Goal: Task Accomplishment & Management: Use online tool/utility

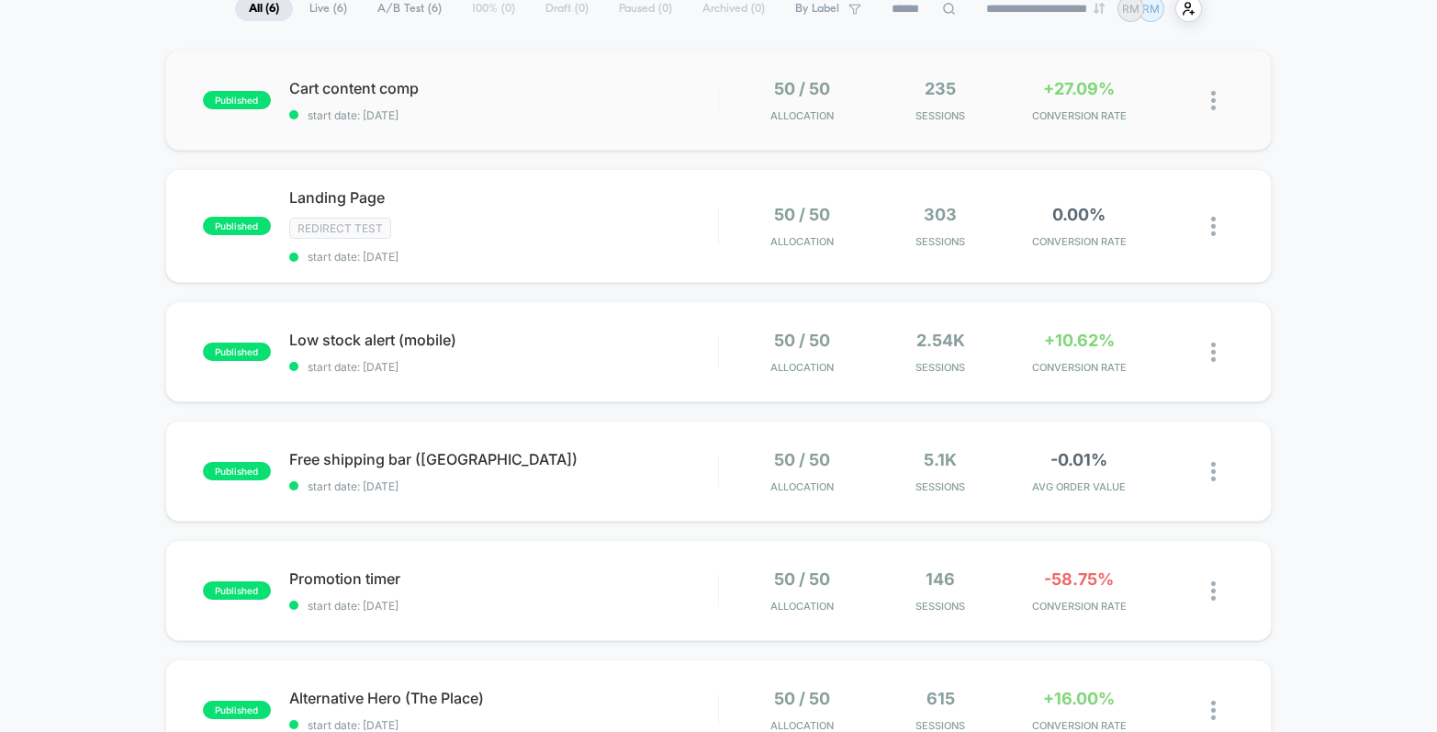
scroll to position [133, 0]
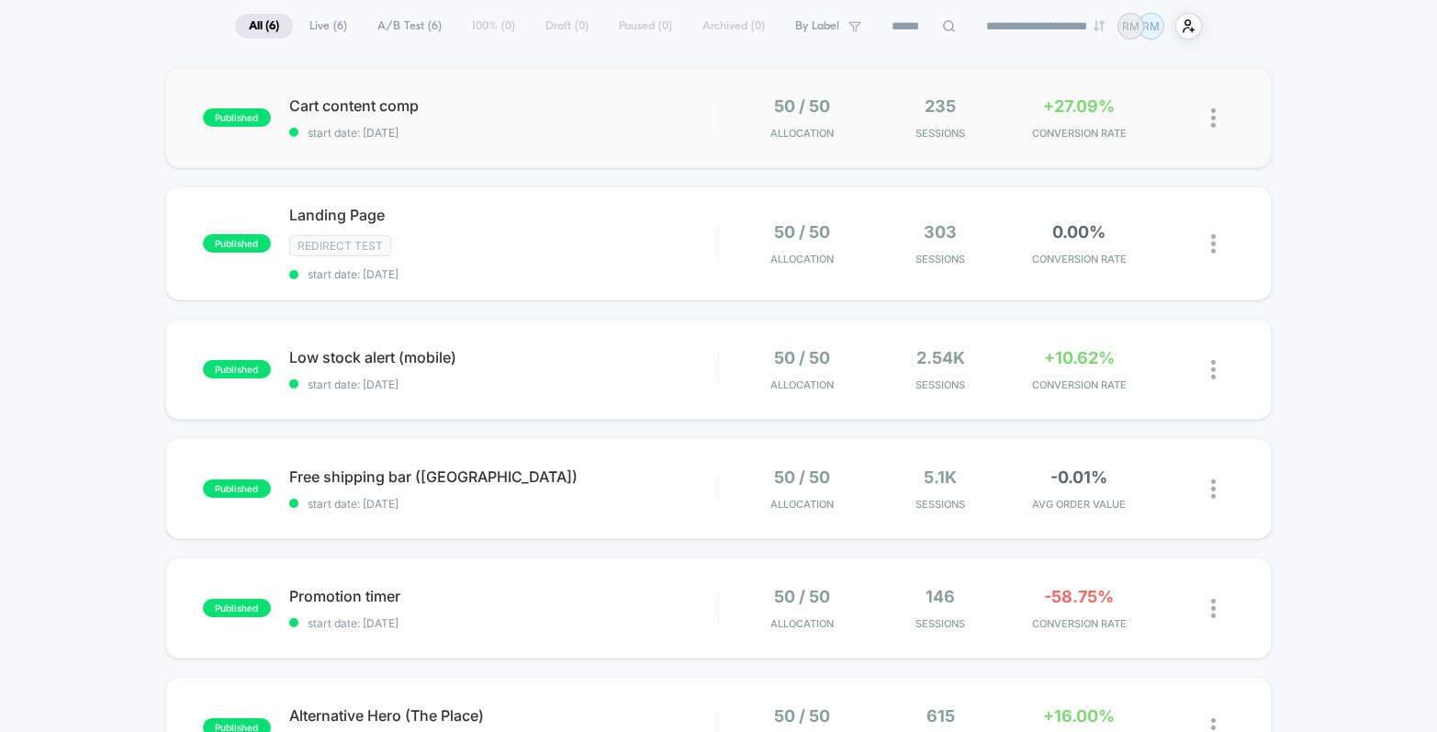
click at [654, 126] on span "start date: [DATE]" at bounding box center [503, 133] width 429 height 14
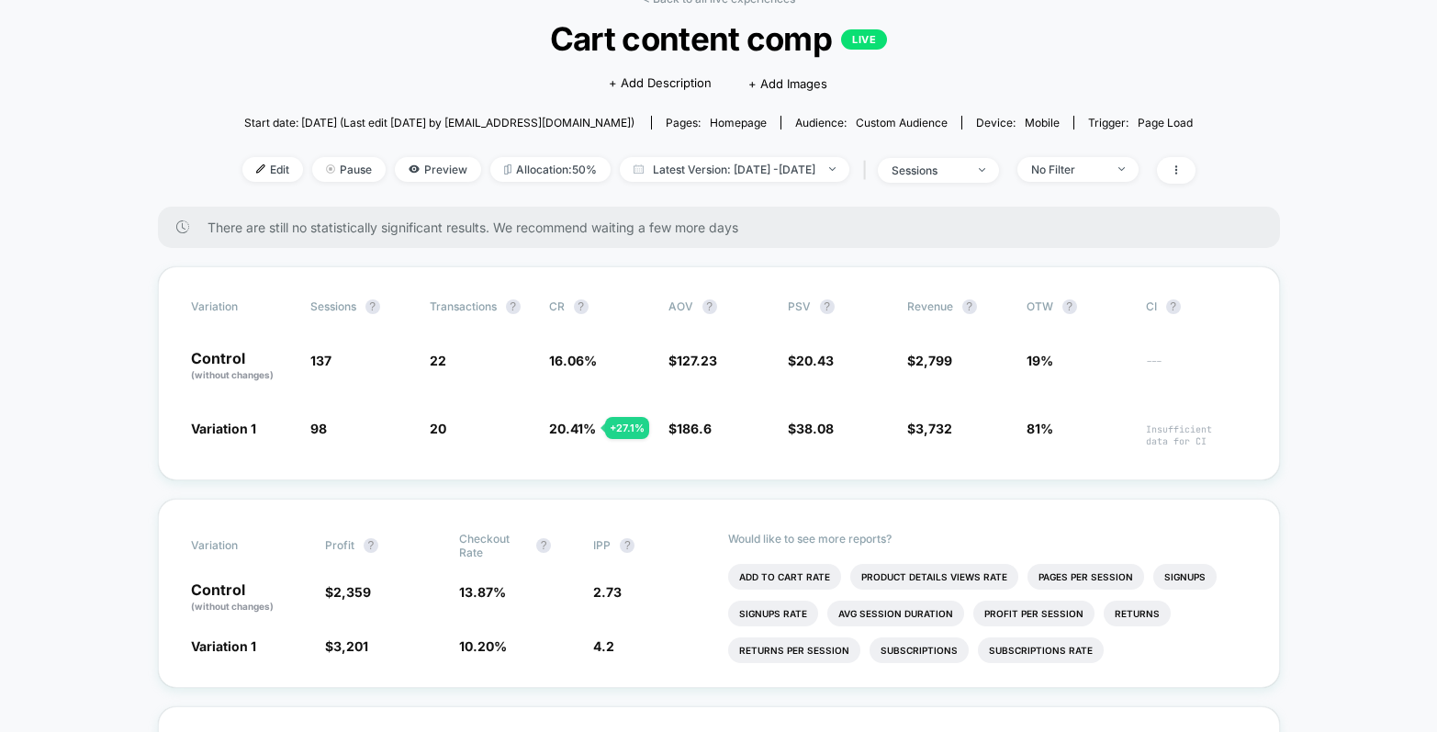
scroll to position [105, 0]
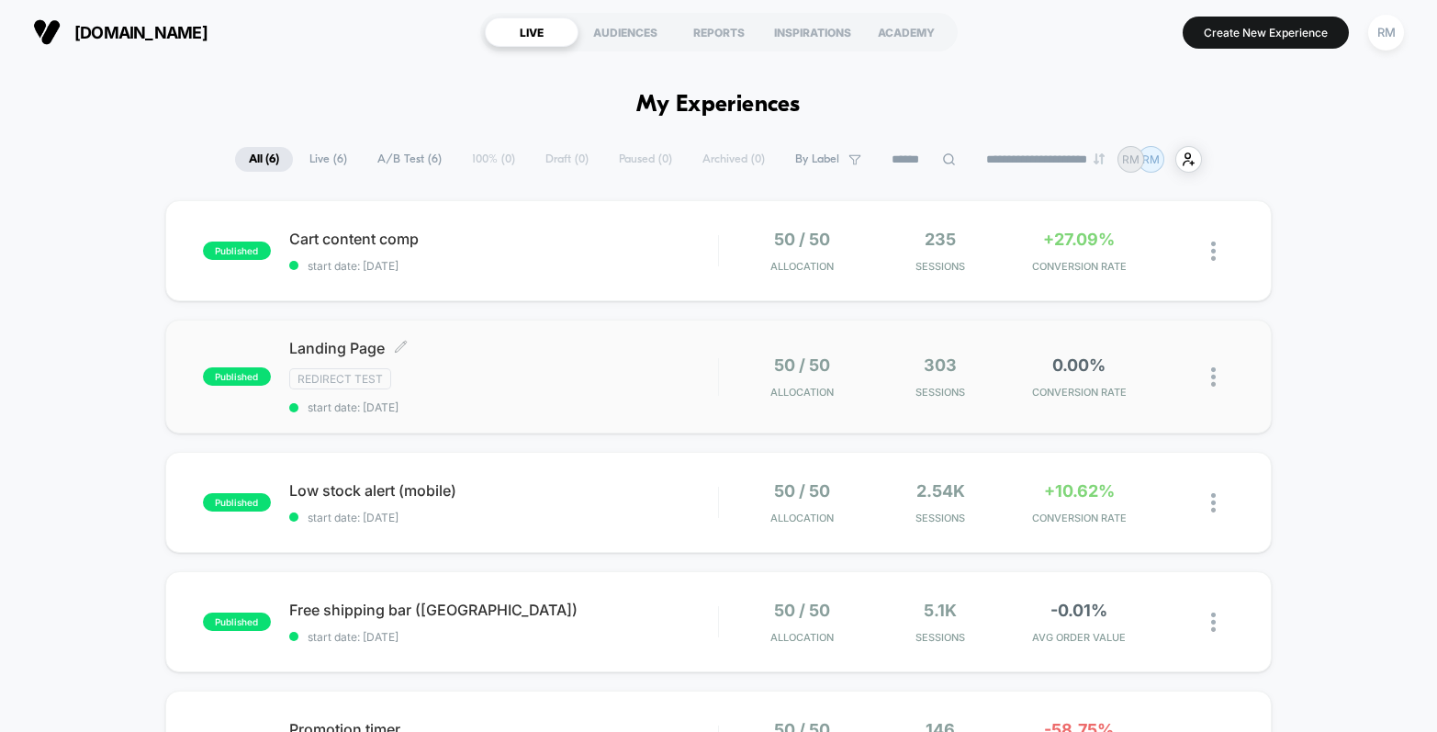
click at [631, 366] on div "Landing Page Click to edit experience details Click to edit experience details …" at bounding box center [503, 376] width 429 height 75
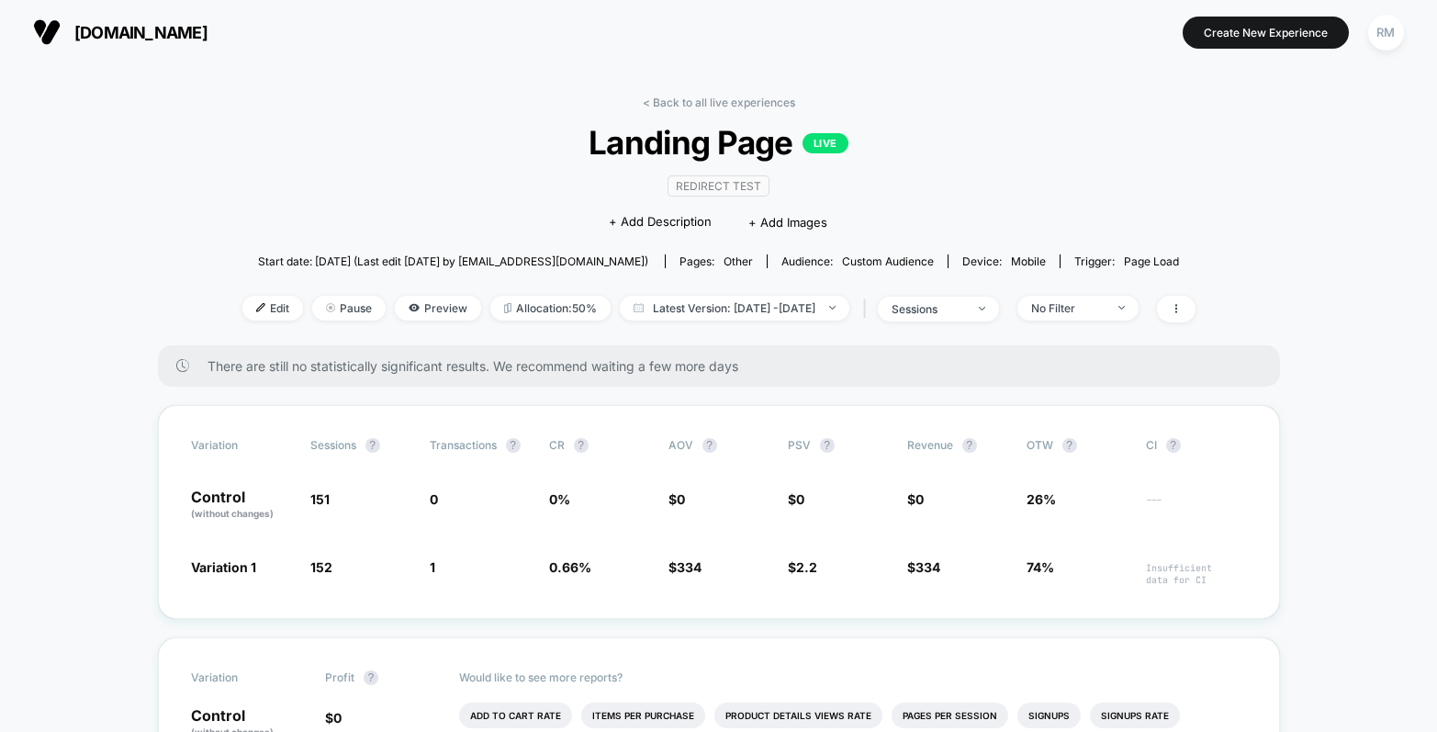
scroll to position [4, 0]
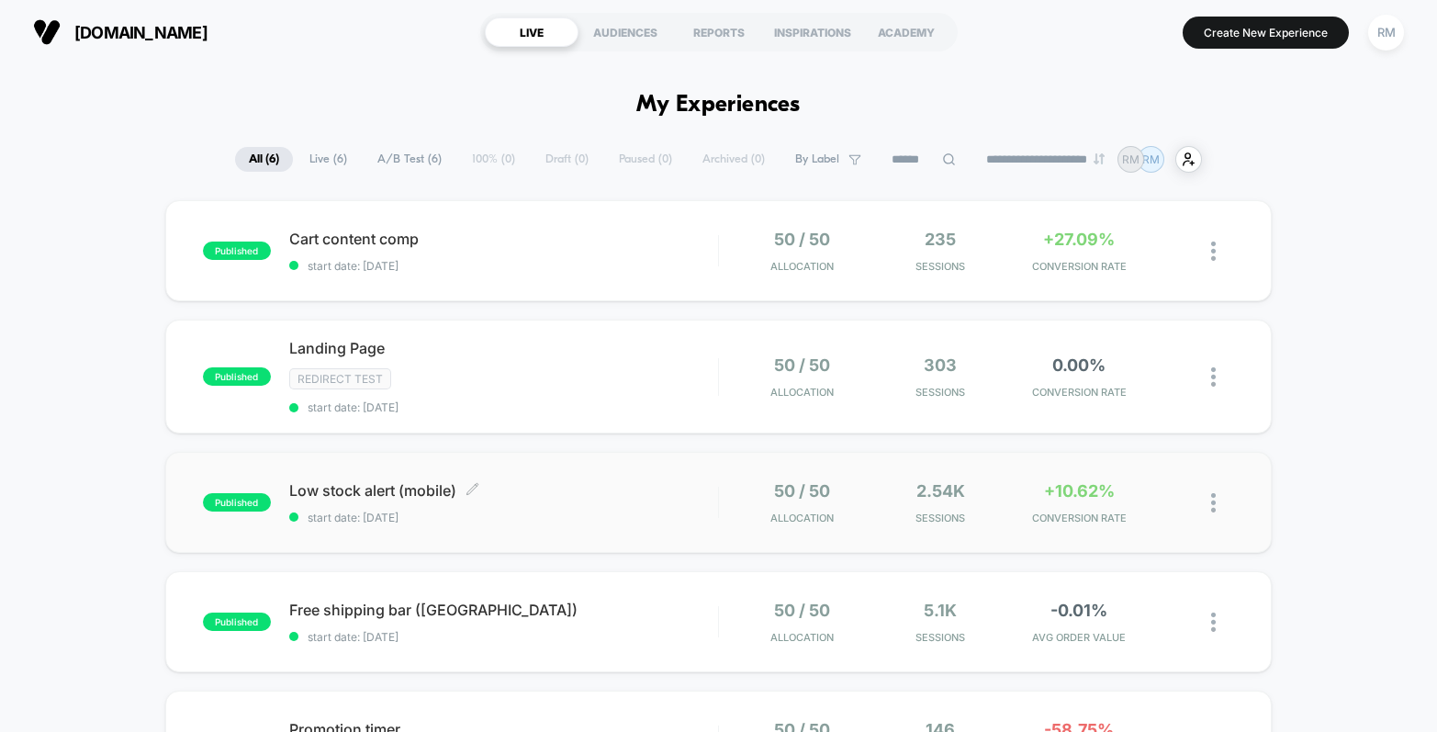
click at [654, 493] on span "Low stock alert (mobile) Click to edit experience details" at bounding box center [503, 490] width 429 height 18
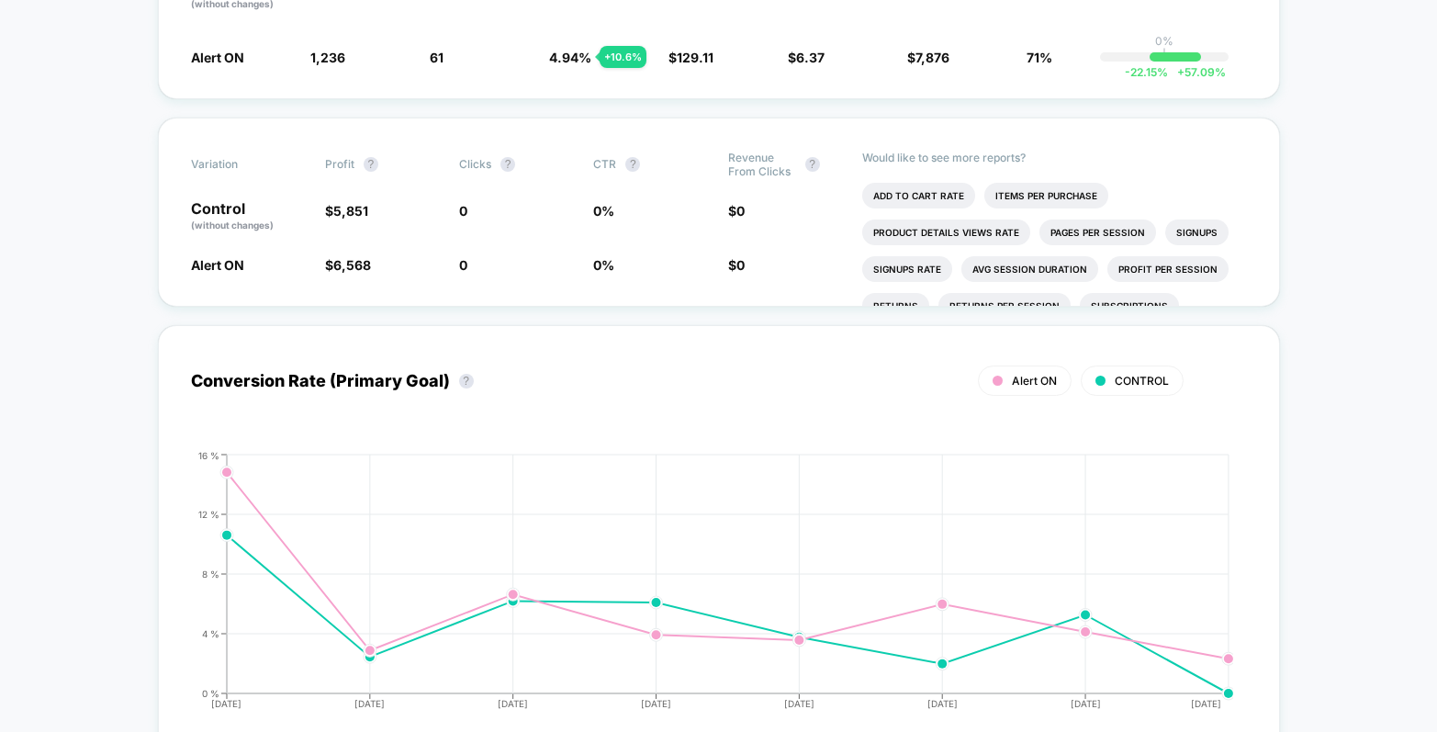
scroll to position [729, 0]
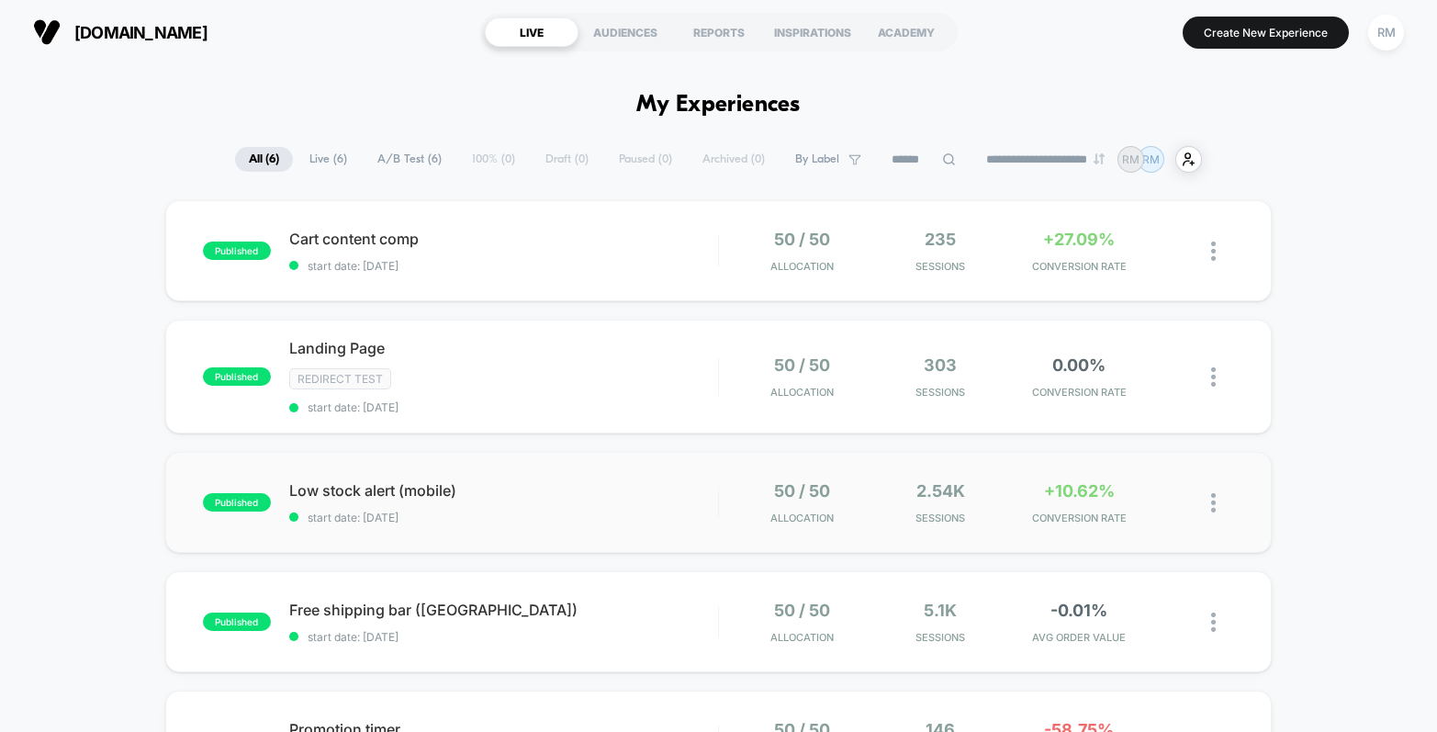
click at [600, 522] on div "published Low stock alert (mobile) start date: 29/08/2025 50 / 50 Allocation 2.…" at bounding box center [718, 502] width 1106 height 101
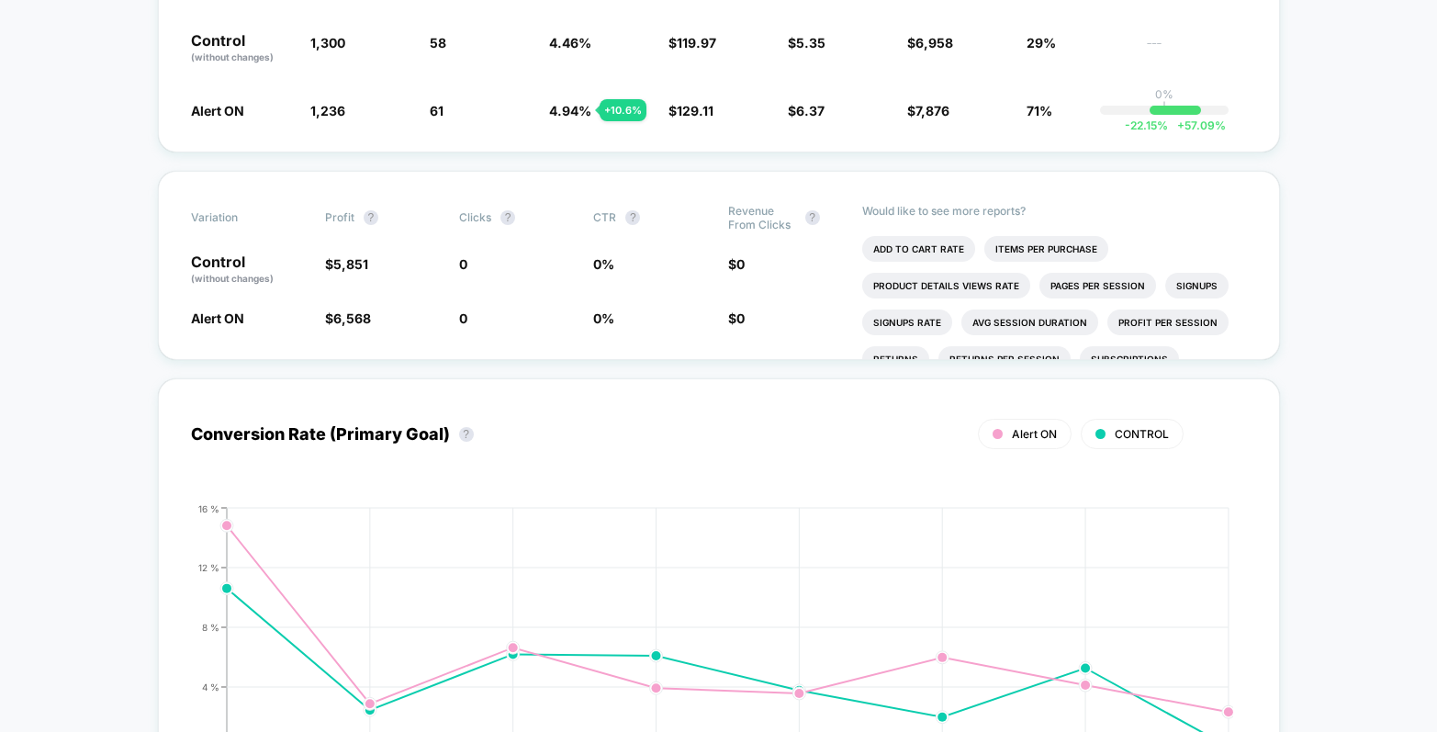
scroll to position [275, 0]
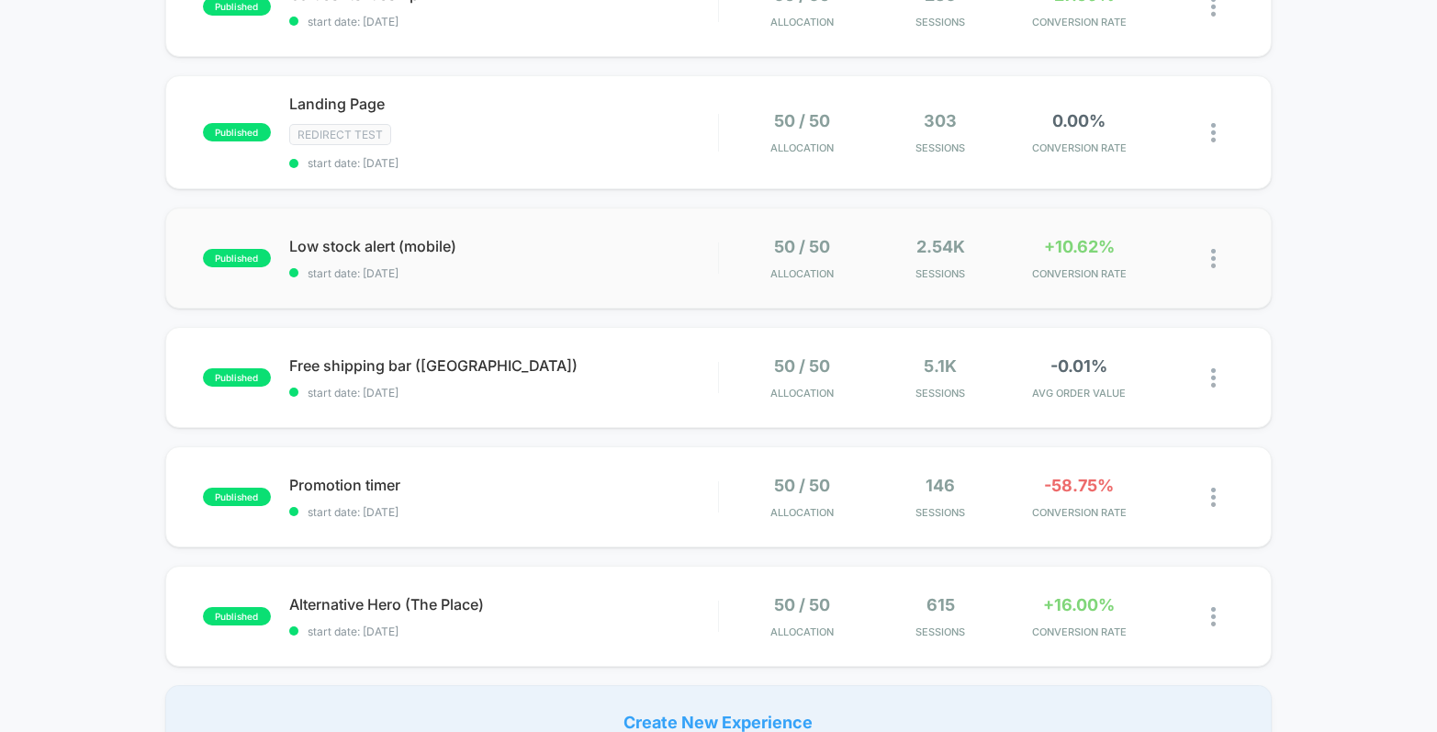
scroll to position [255, 0]
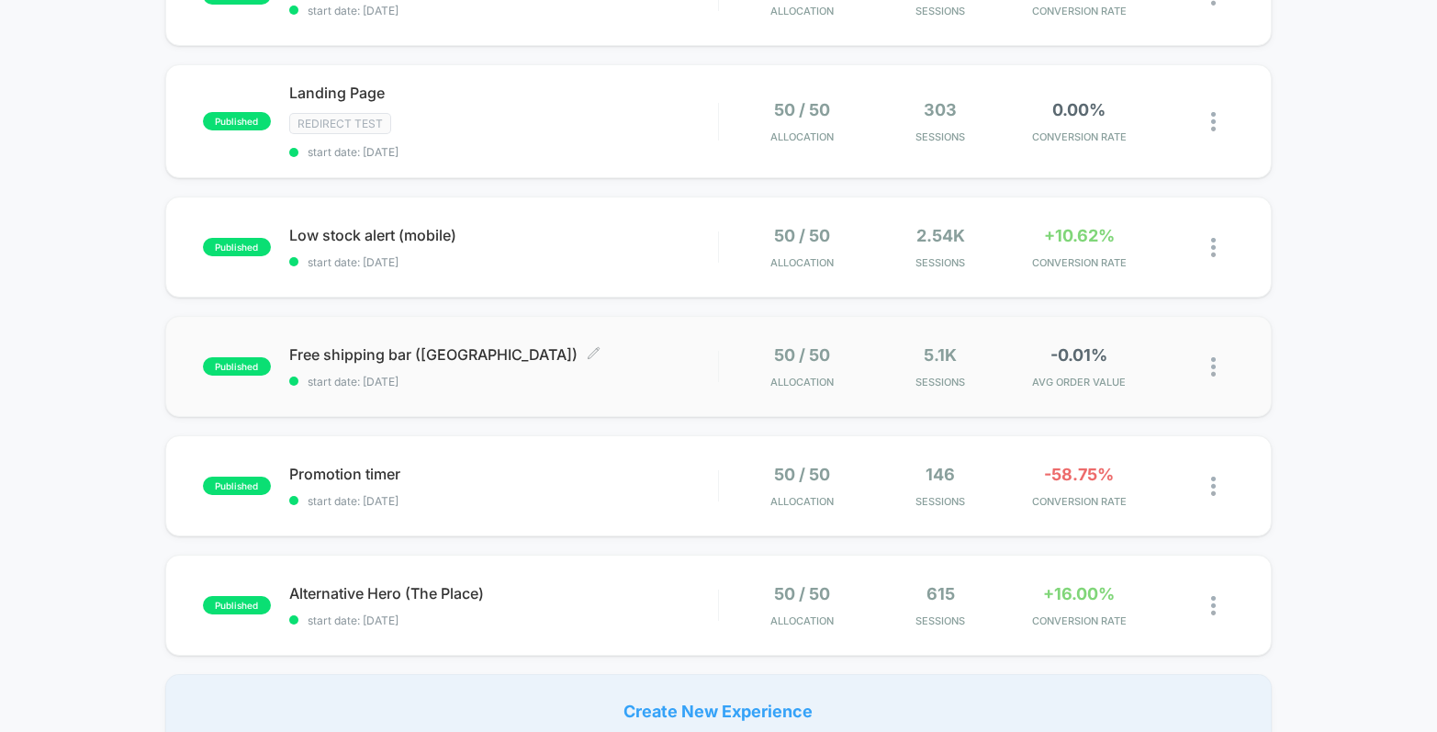
click at [585, 353] on span "Free shipping bar (USA) Click to edit experience details" at bounding box center [503, 354] width 429 height 18
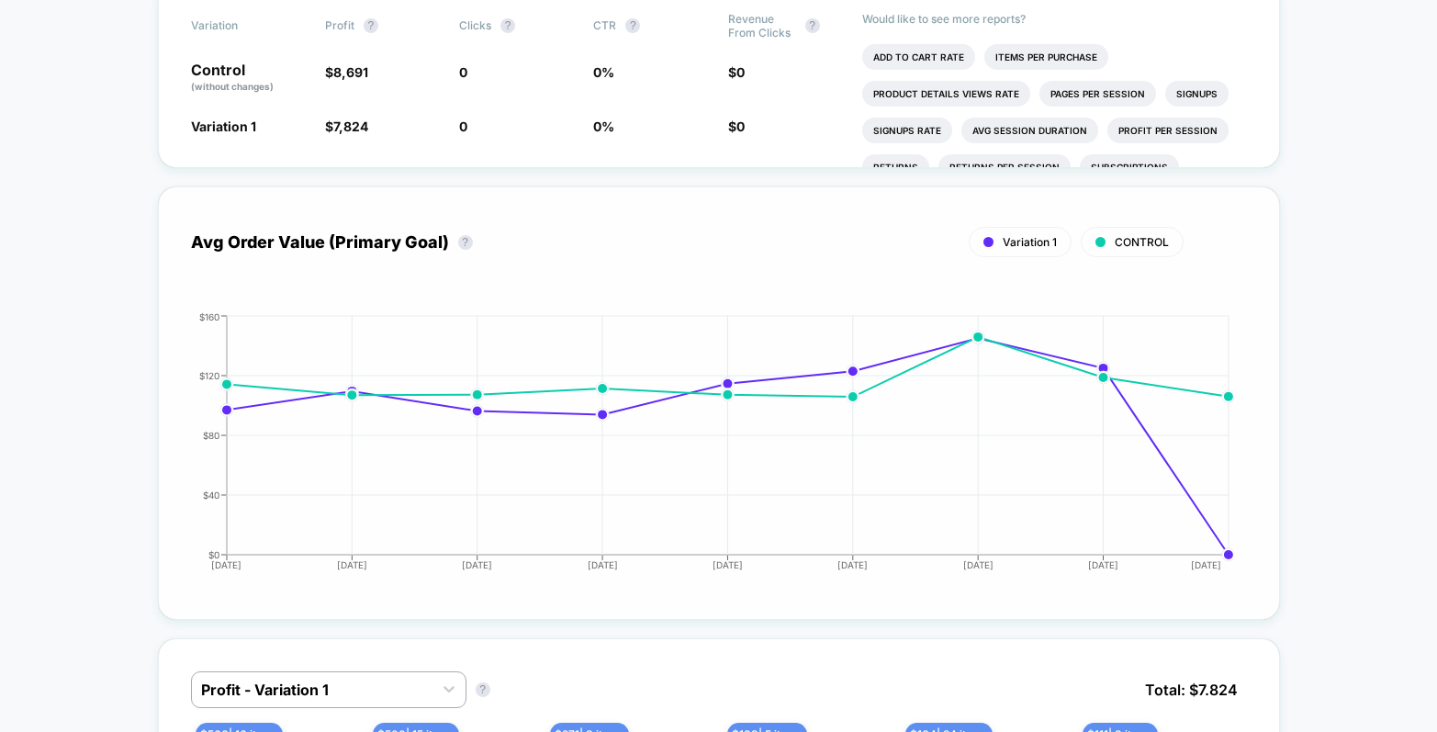
scroll to position [623, 0]
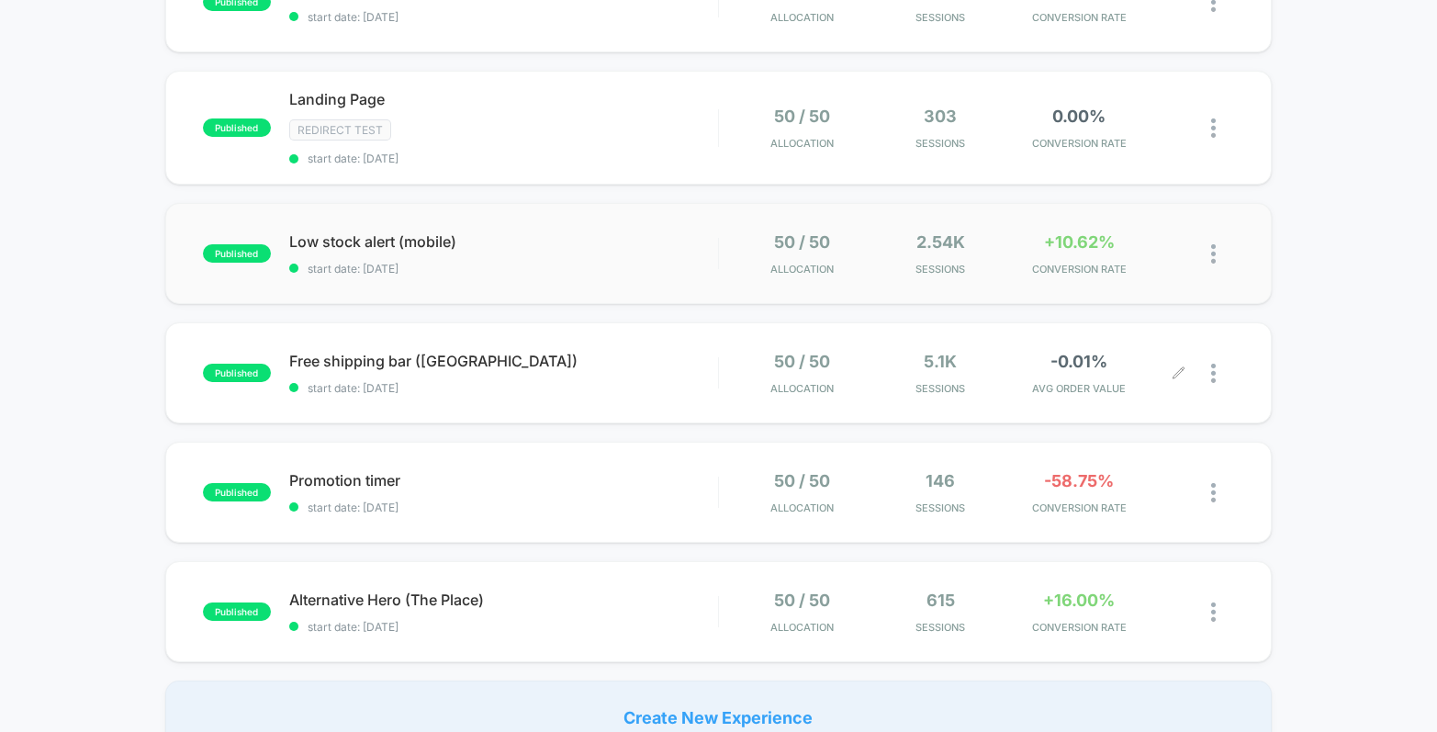
scroll to position [409, 0]
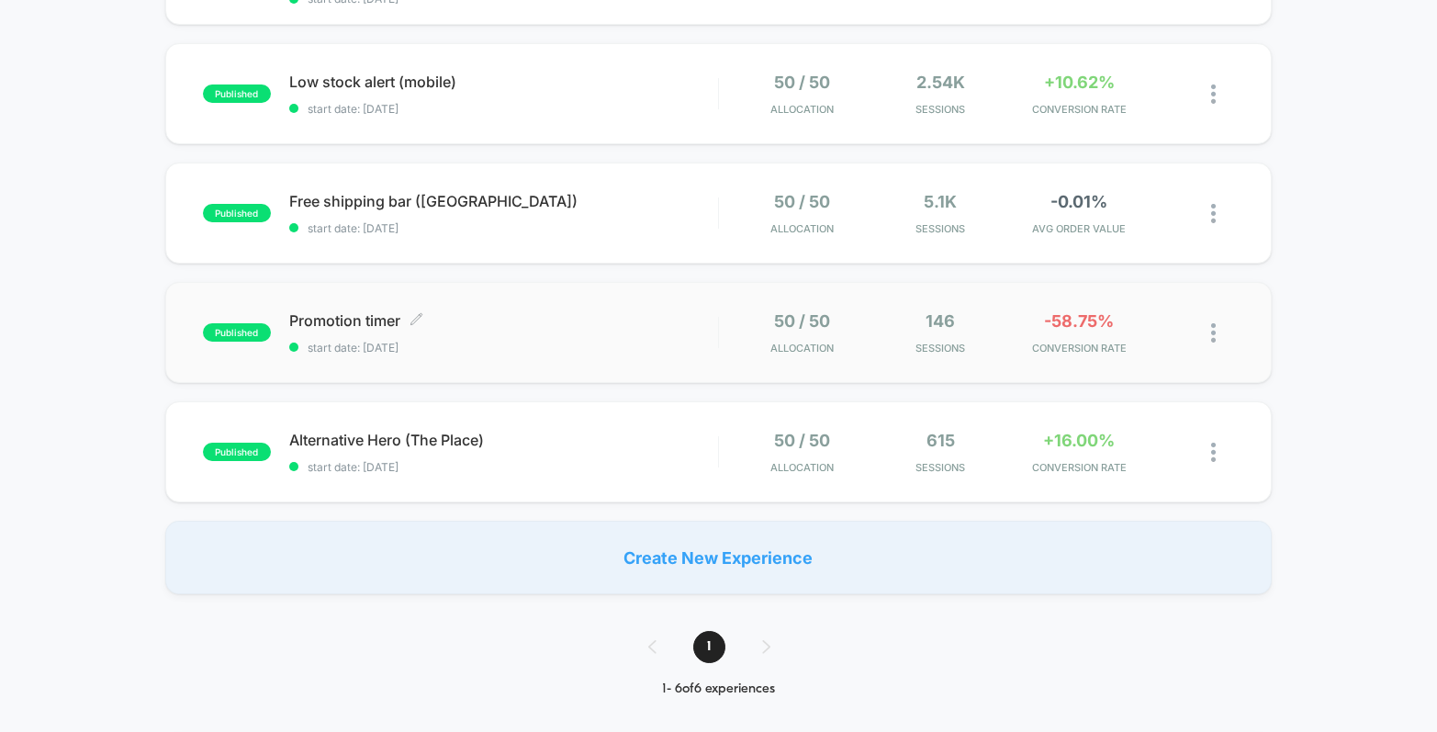
click at [578, 330] on div "Promotion timer Click to edit experience details Click to edit experience detai…" at bounding box center [503, 332] width 429 height 43
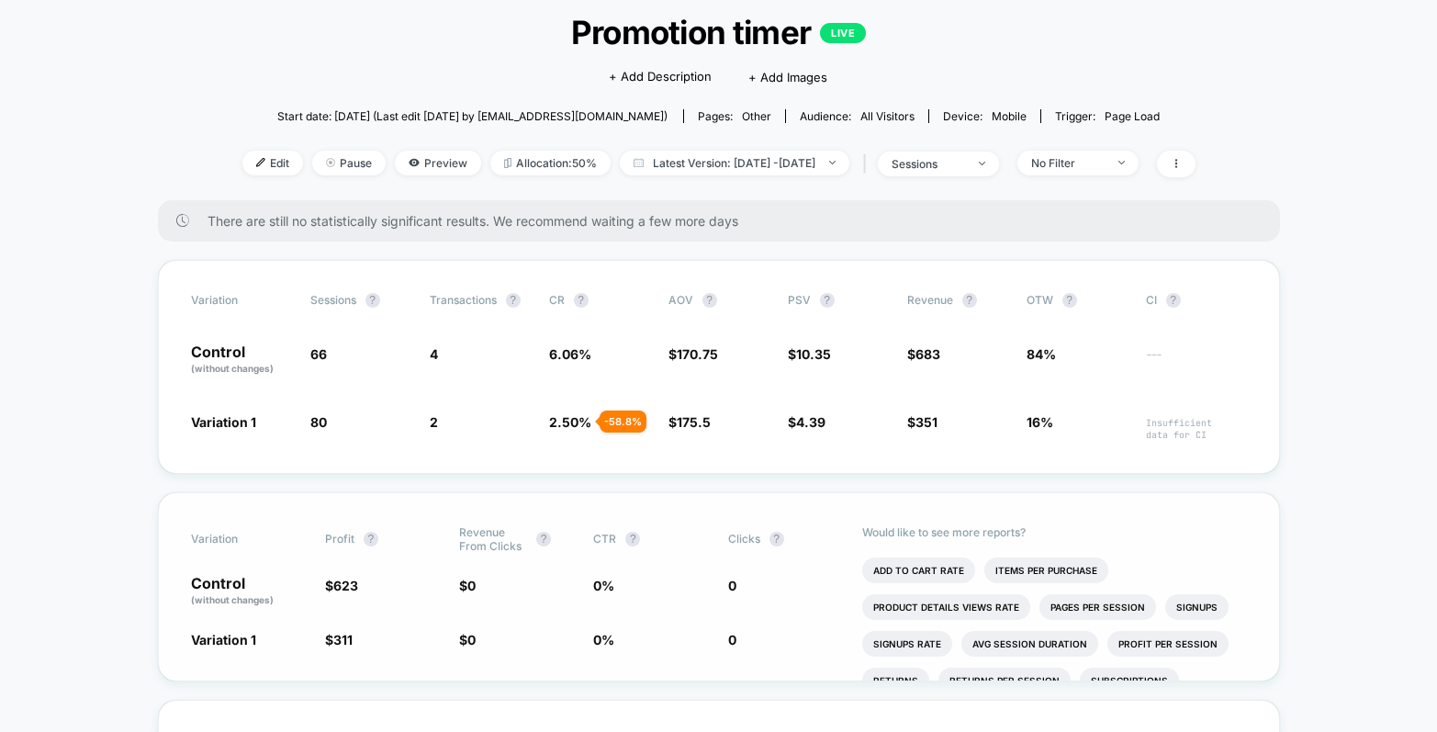
scroll to position [262, 0]
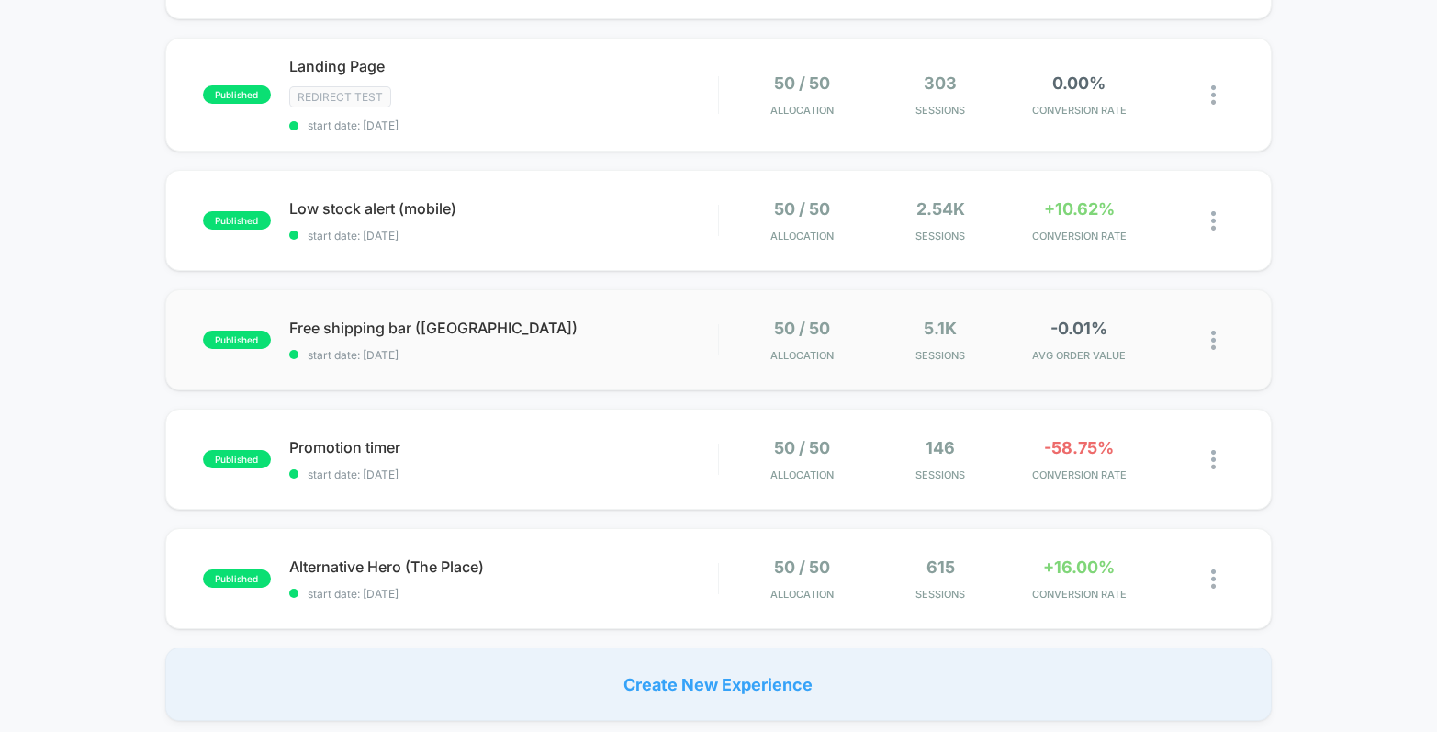
scroll to position [359, 0]
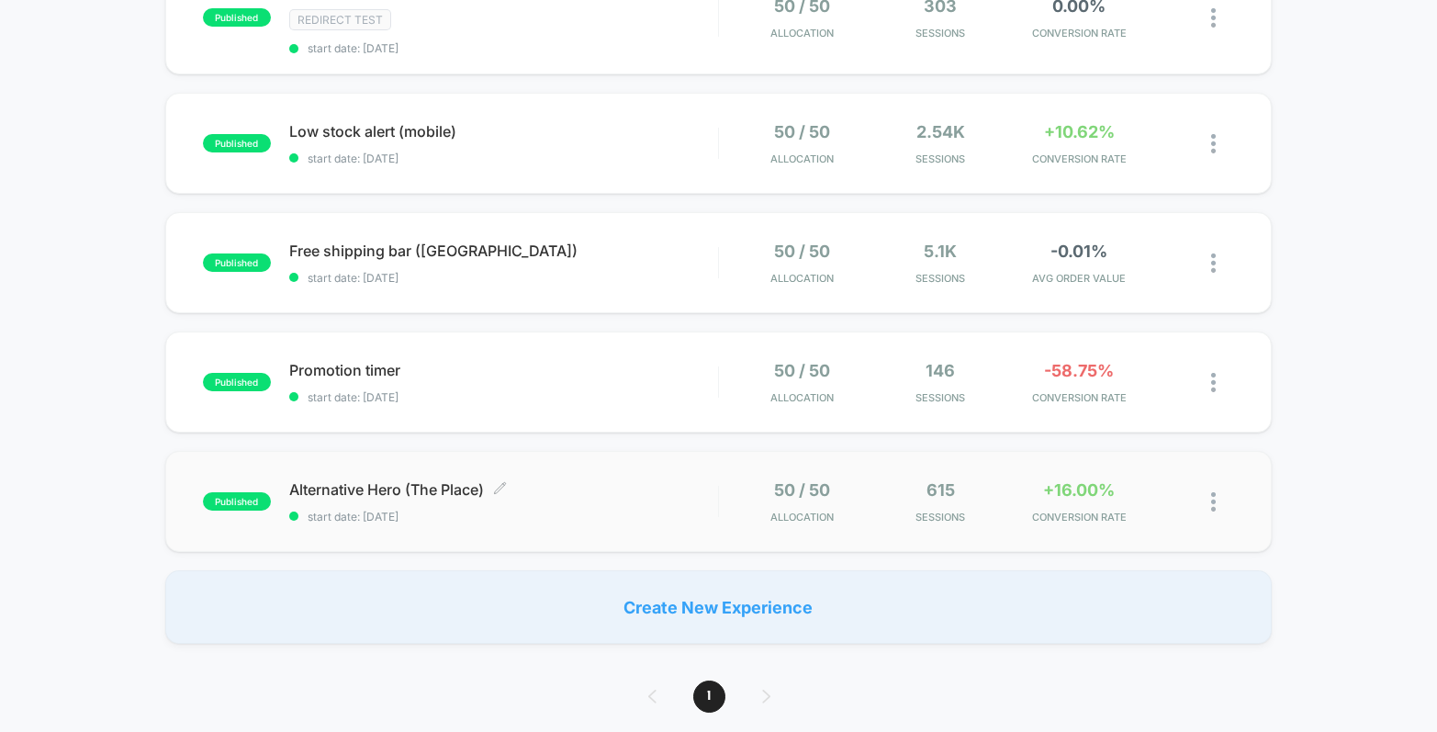
click at [685, 488] on span "Alternative Hero (The Place) Click to edit experience details" at bounding box center [503, 489] width 429 height 18
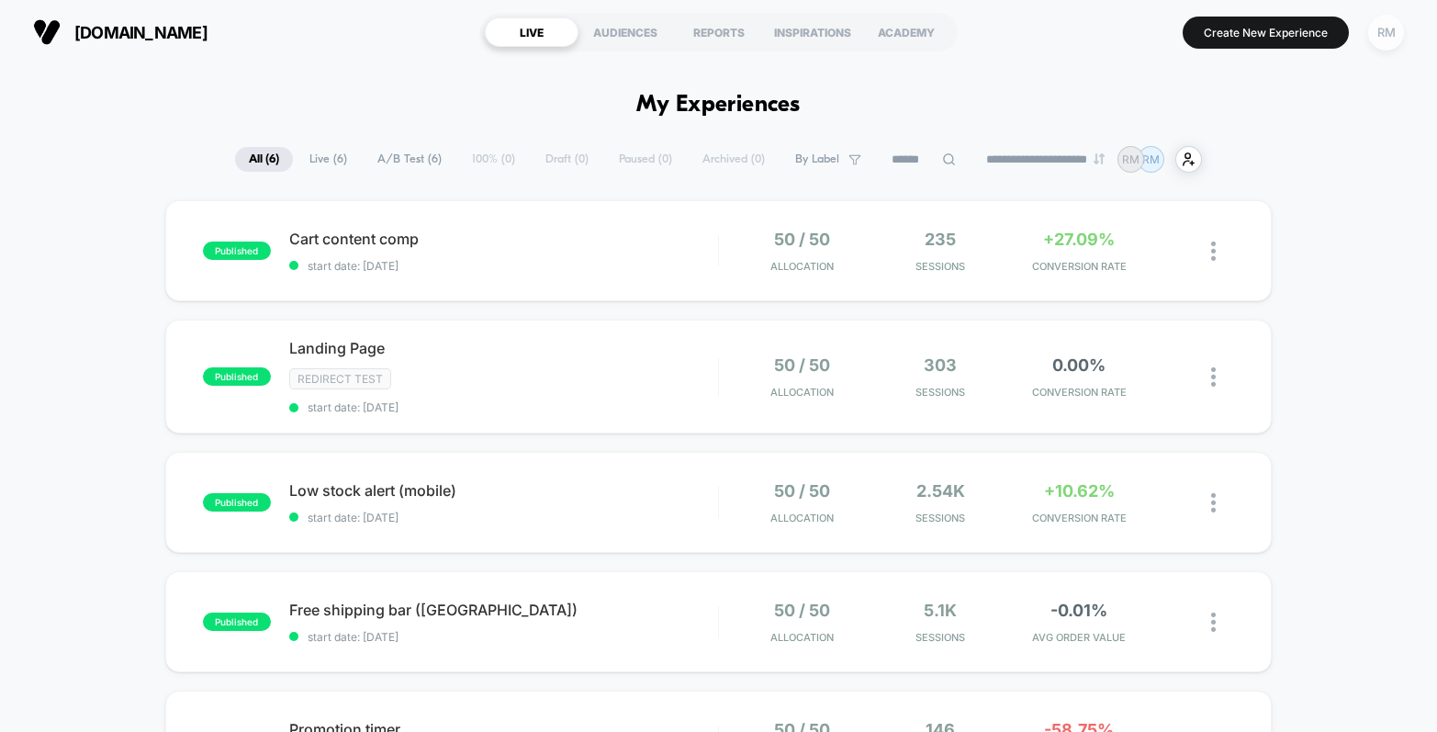
click at [1393, 38] on div "RM" at bounding box center [1386, 33] width 36 height 36
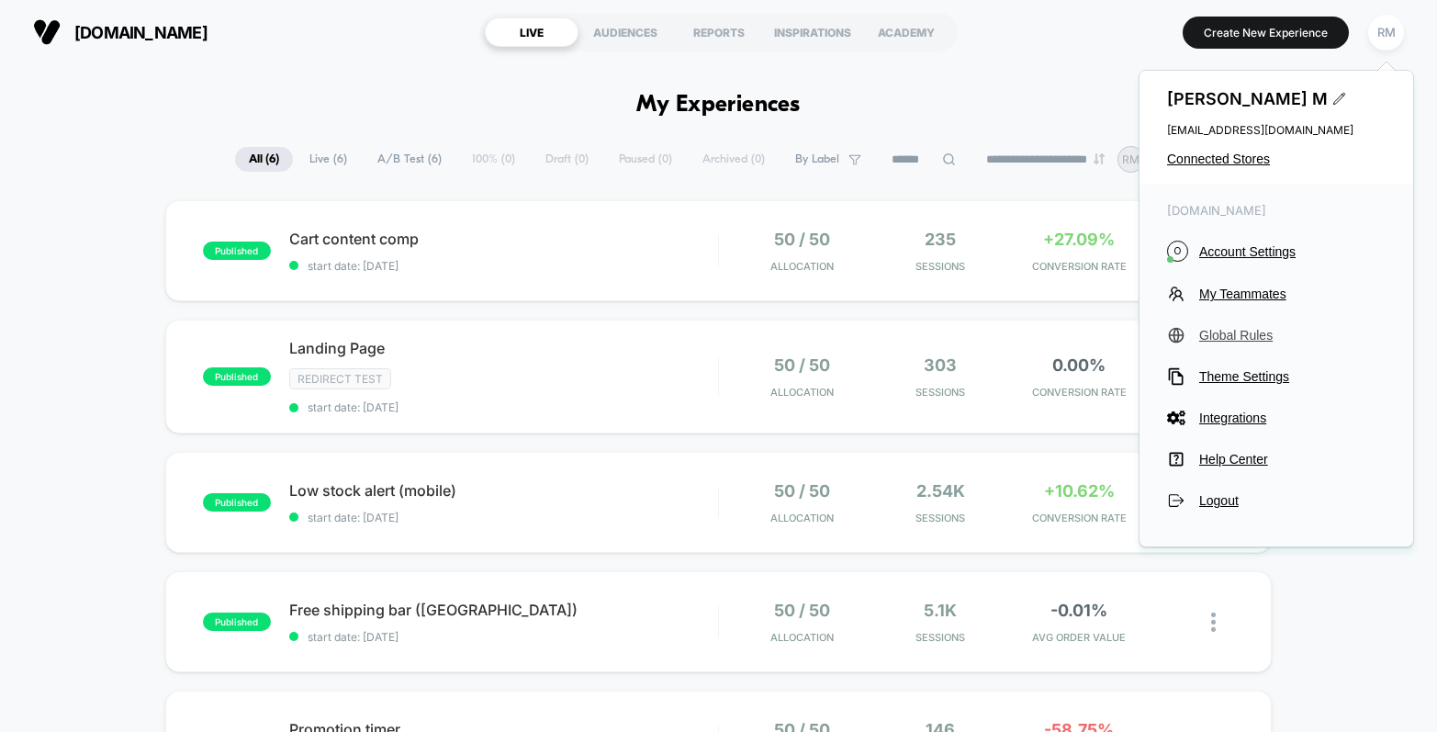
click at [1272, 331] on span "Global Rules" at bounding box center [1292, 335] width 186 height 15
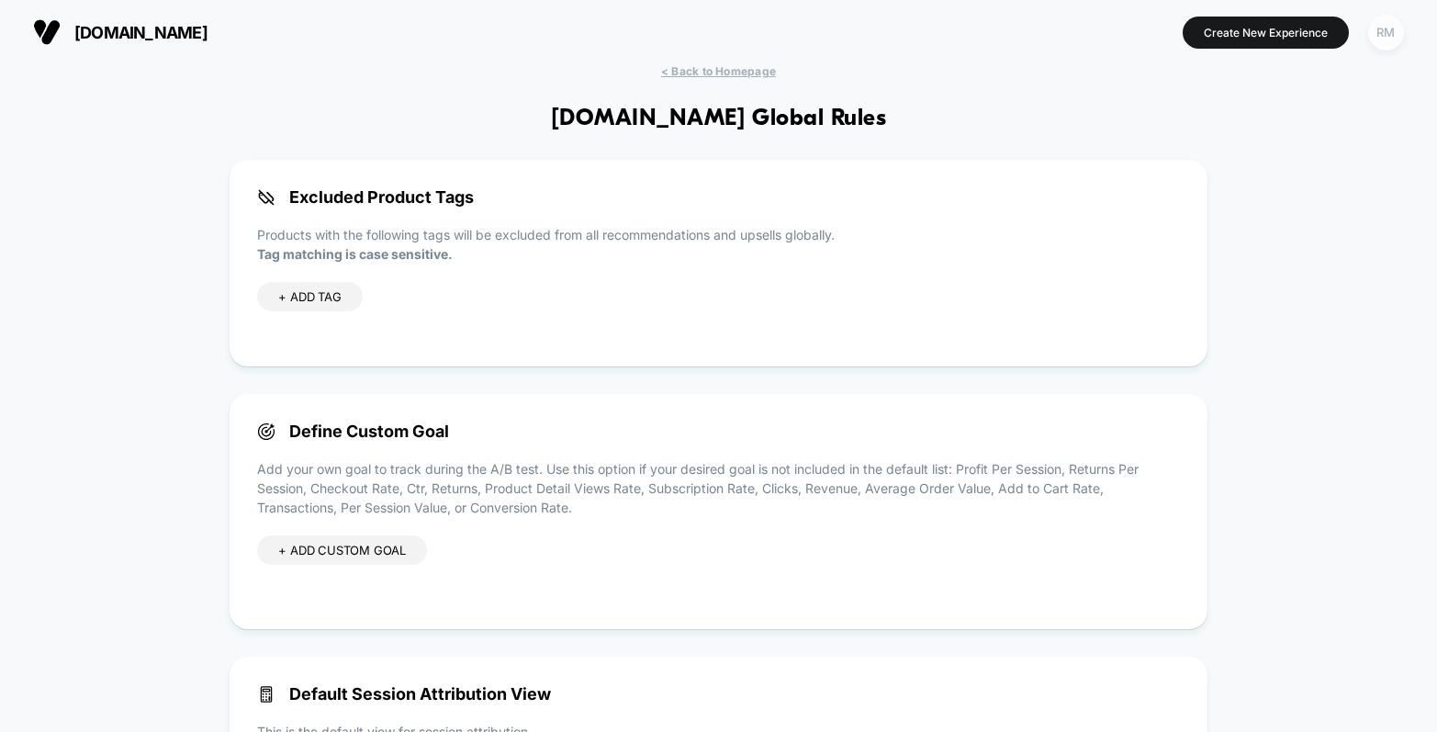
click at [1383, 40] on div "RM" at bounding box center [1386, 33] width 36 height 36
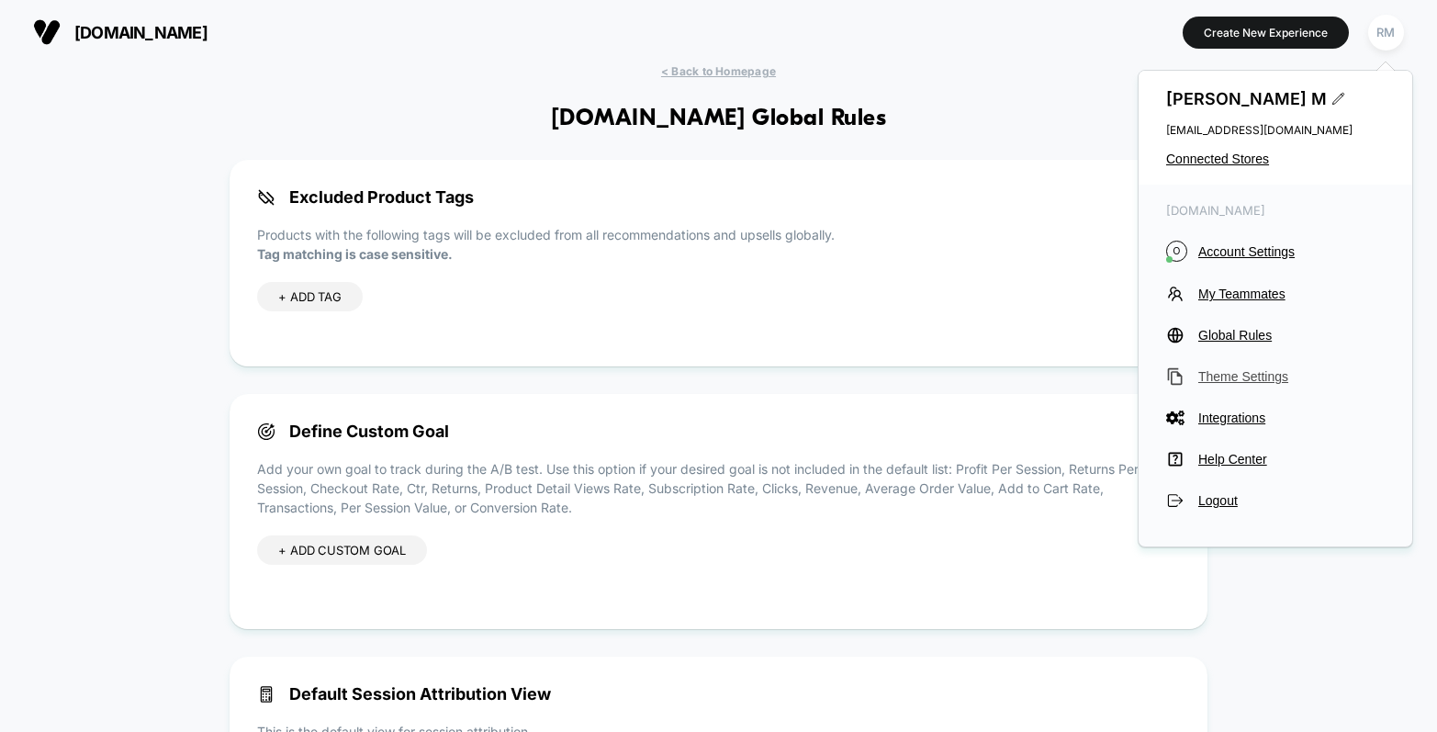
click at [1240, 378] on span "Theme Settings" at bounding box center [1291, 376] width 186 height 15
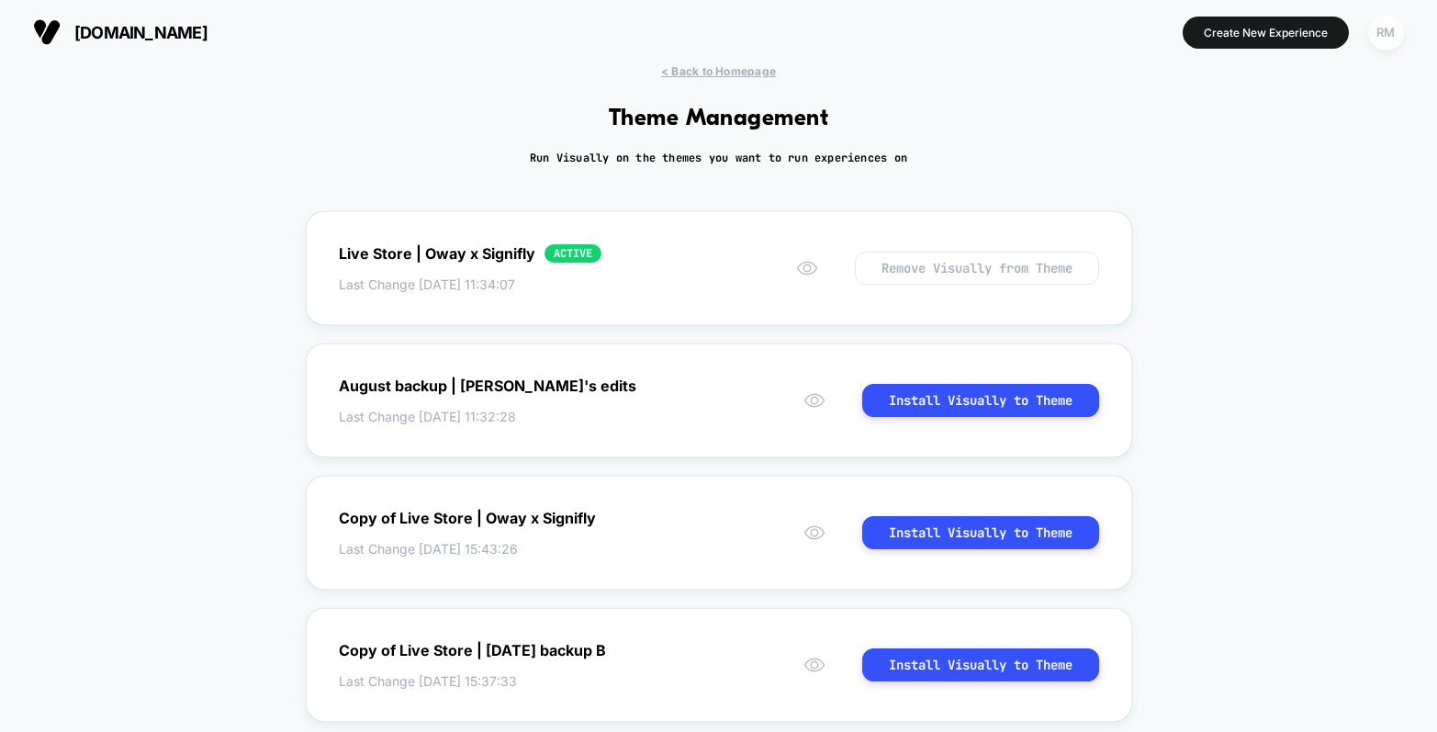
click at [1397, 31] on div "RM" at bounding box center [1386, 33] width 36 height 36
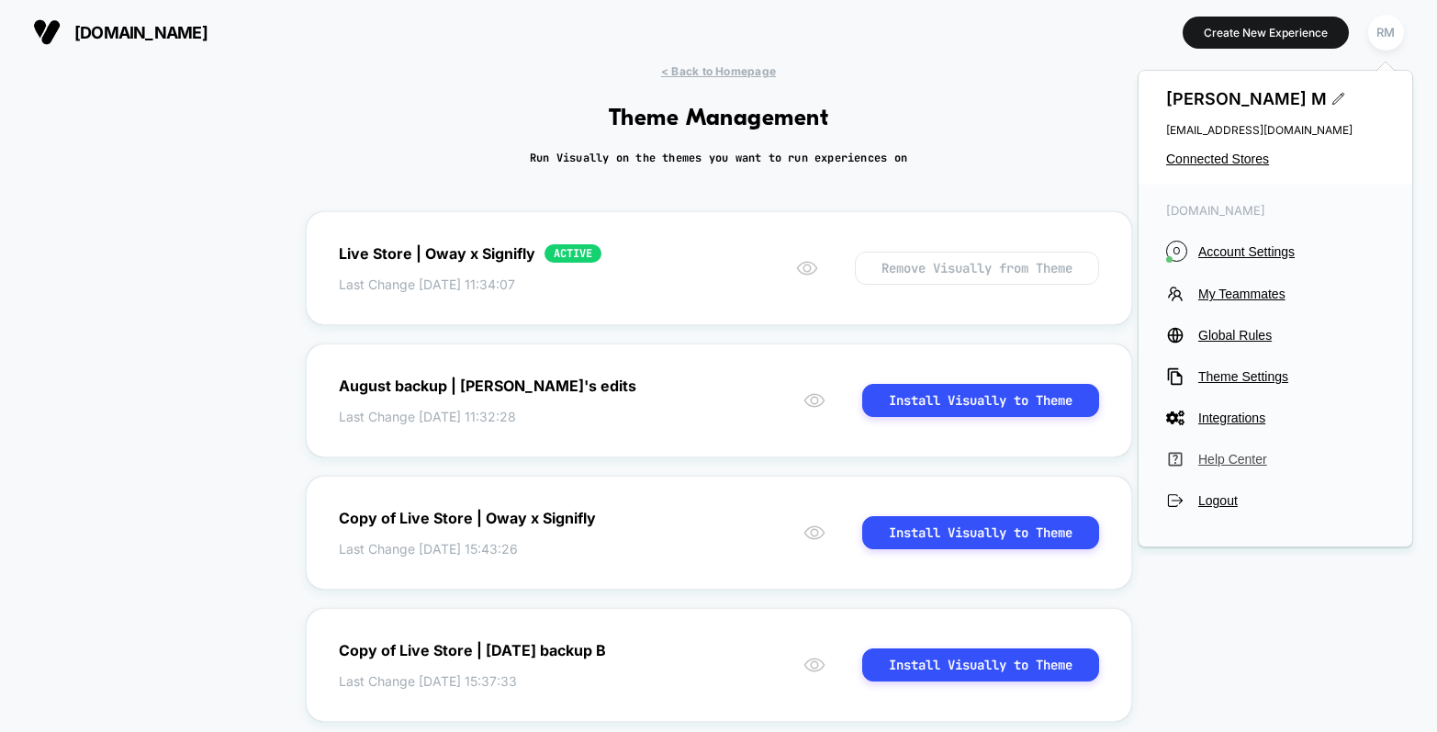
click at [1222, 452] on span "Help Center" at bounding box center [1291, 459] width 186 height 15
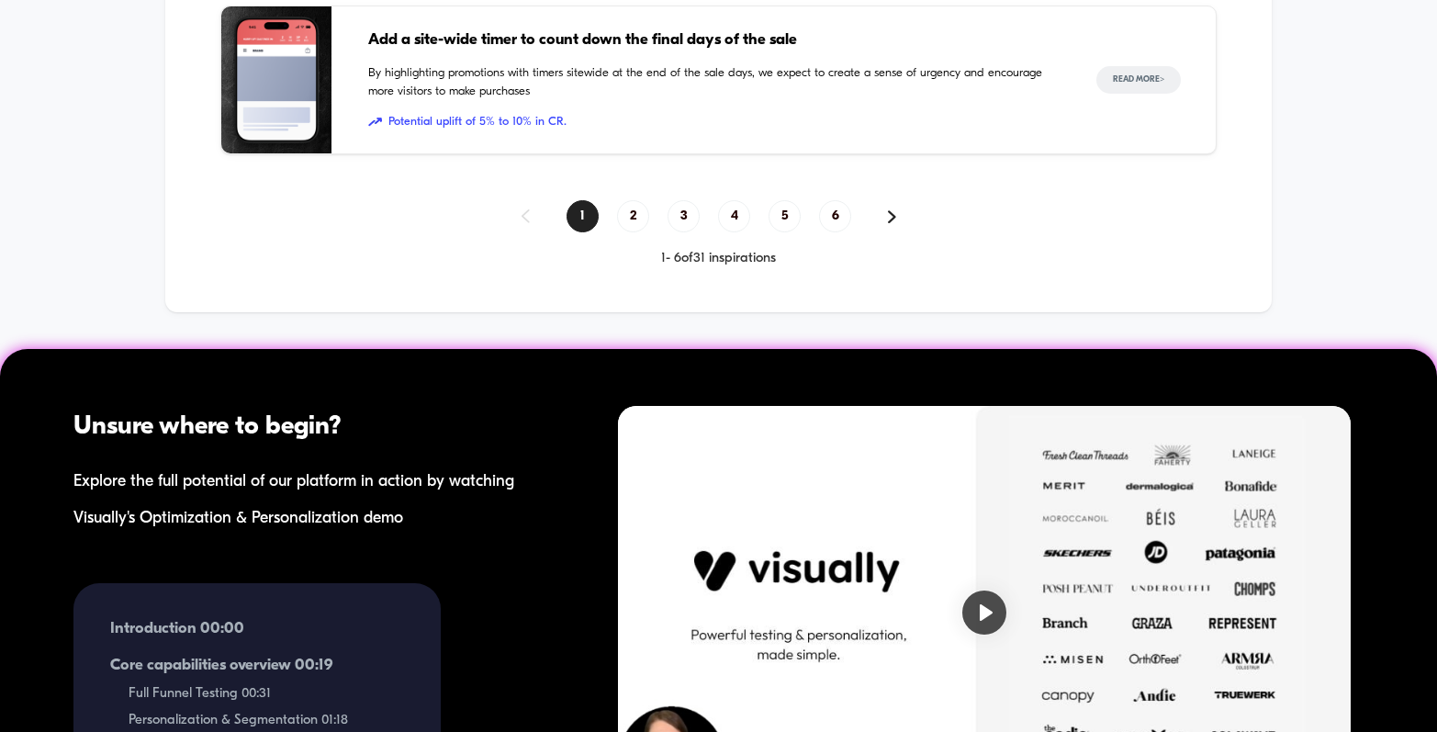
scroll to position [2420, 0]
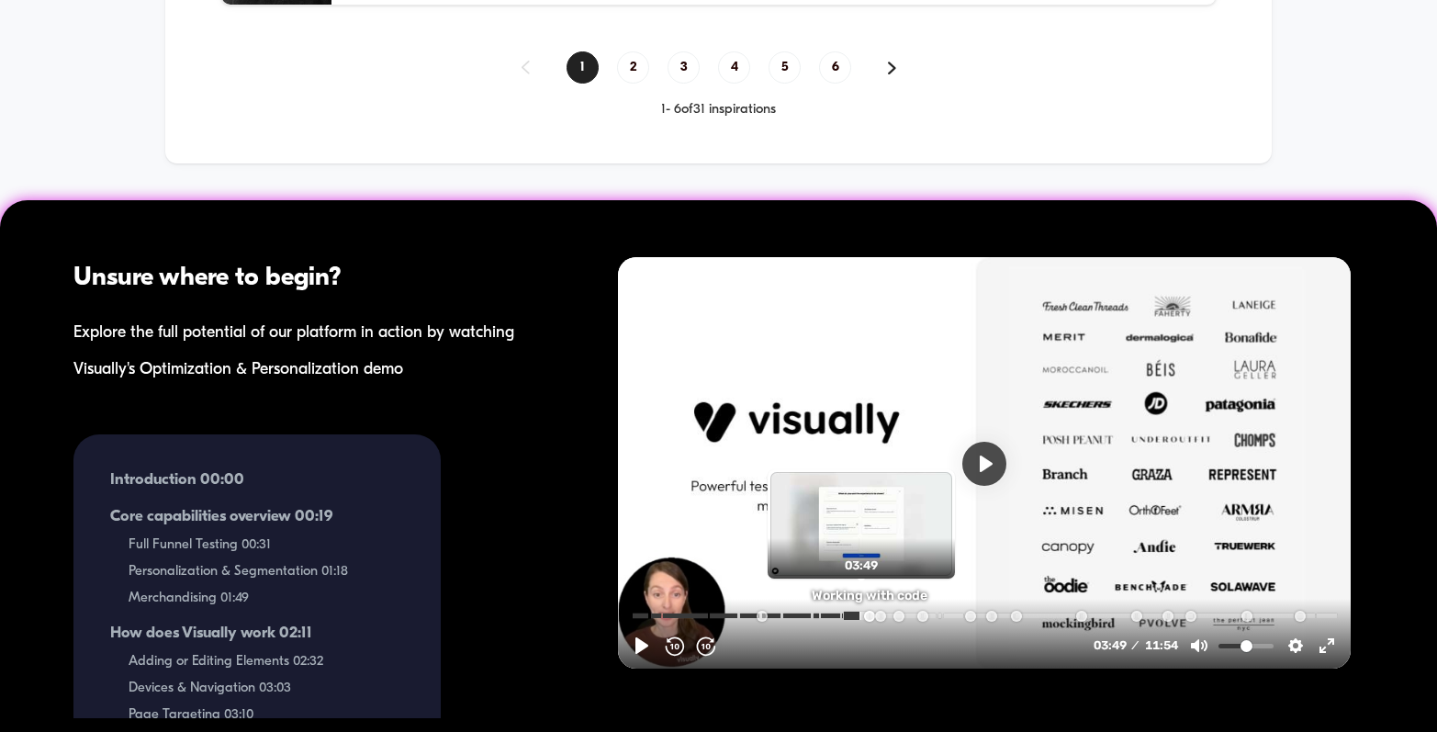
click at [860, 614] on input "Seek" at bounding box center [985, 613] width 709 height 17
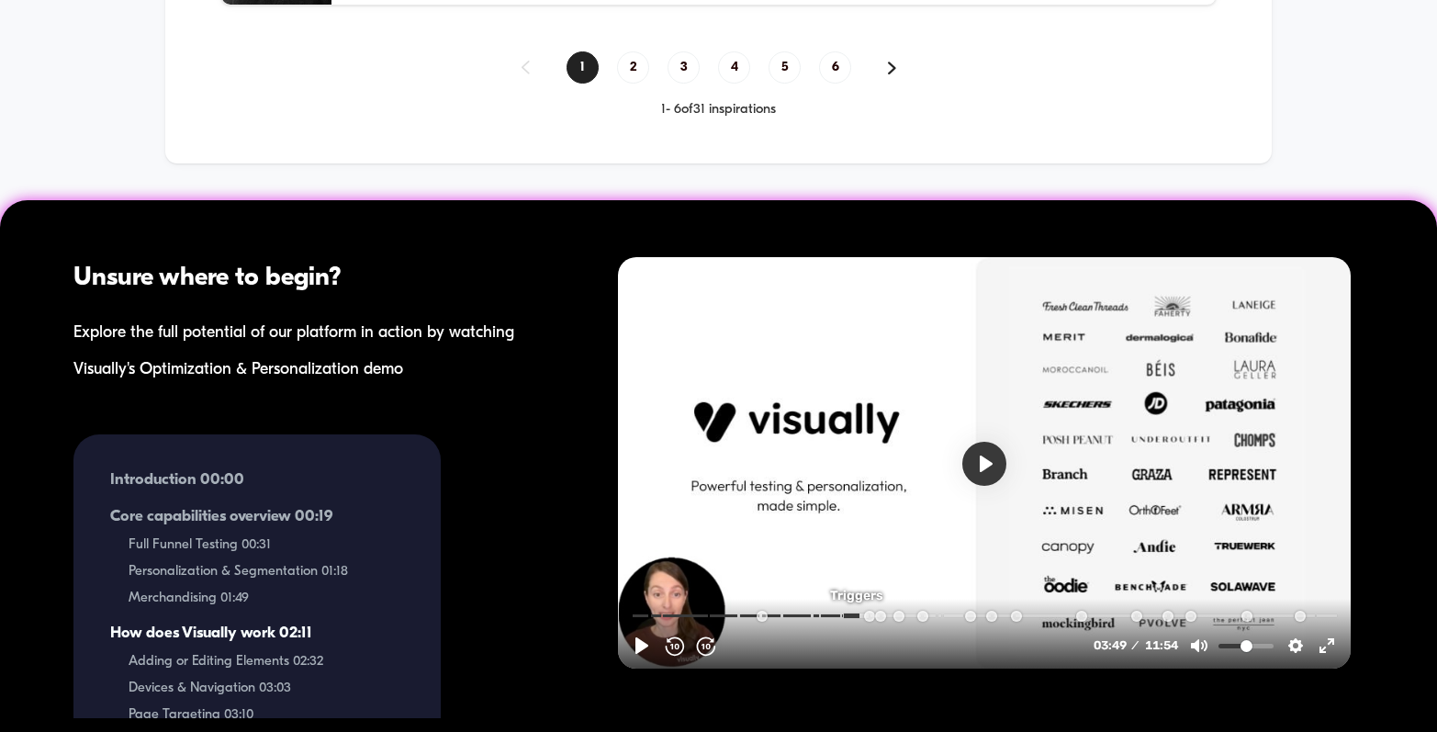
click at [975, 458] on button "Play" at bounding box center [983, 463] width 44 height 44
click at [782, 408] on div at bounding box center [983, 462] width 733 height 412
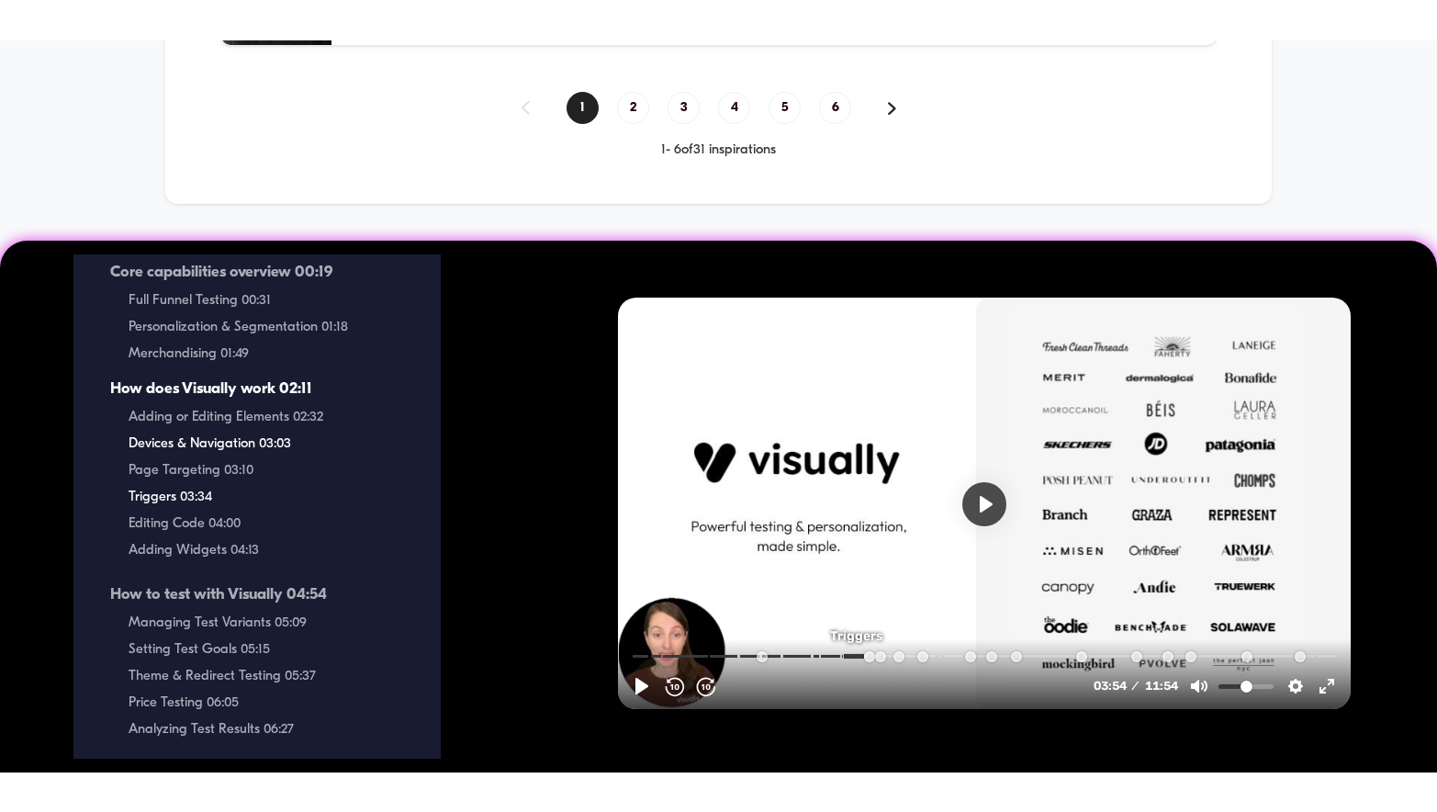
scroll to position [634, 0]
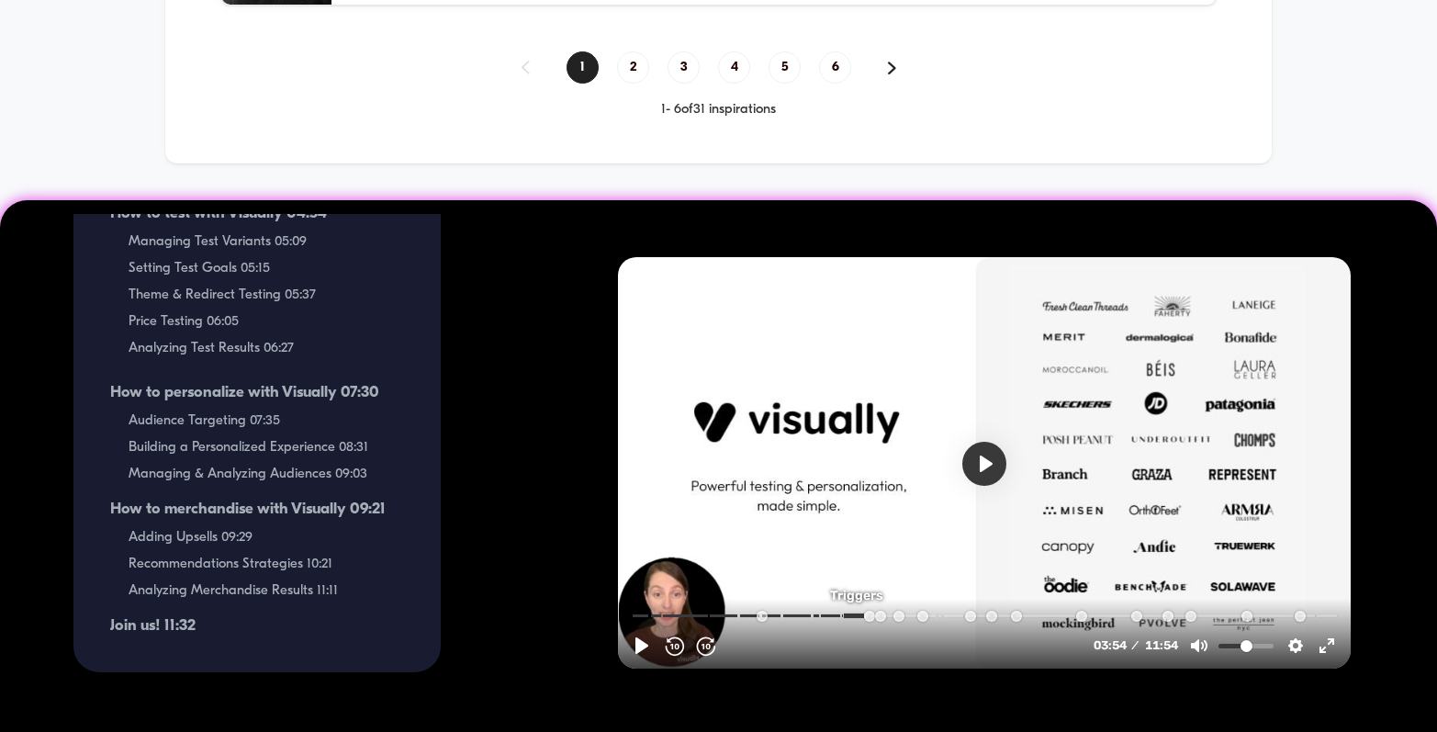
click at [991, 466] on button "Play" at bounding box center [983, 463] width 44 height 44
click at [1322, 642] on button "Exit fullscreen Enter fullscreen" at bounding box center [1325, 644] width 29 height 29
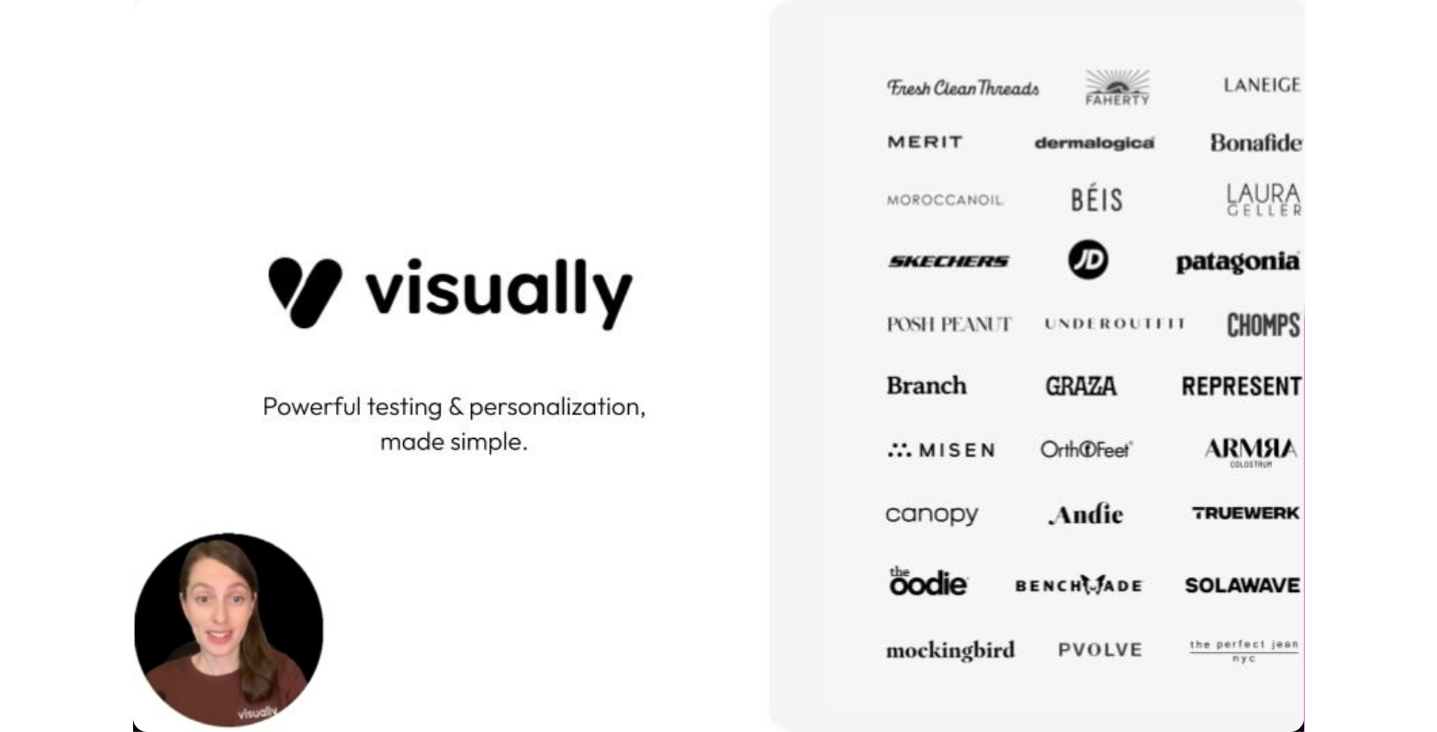
scroll to position [2227, 0]
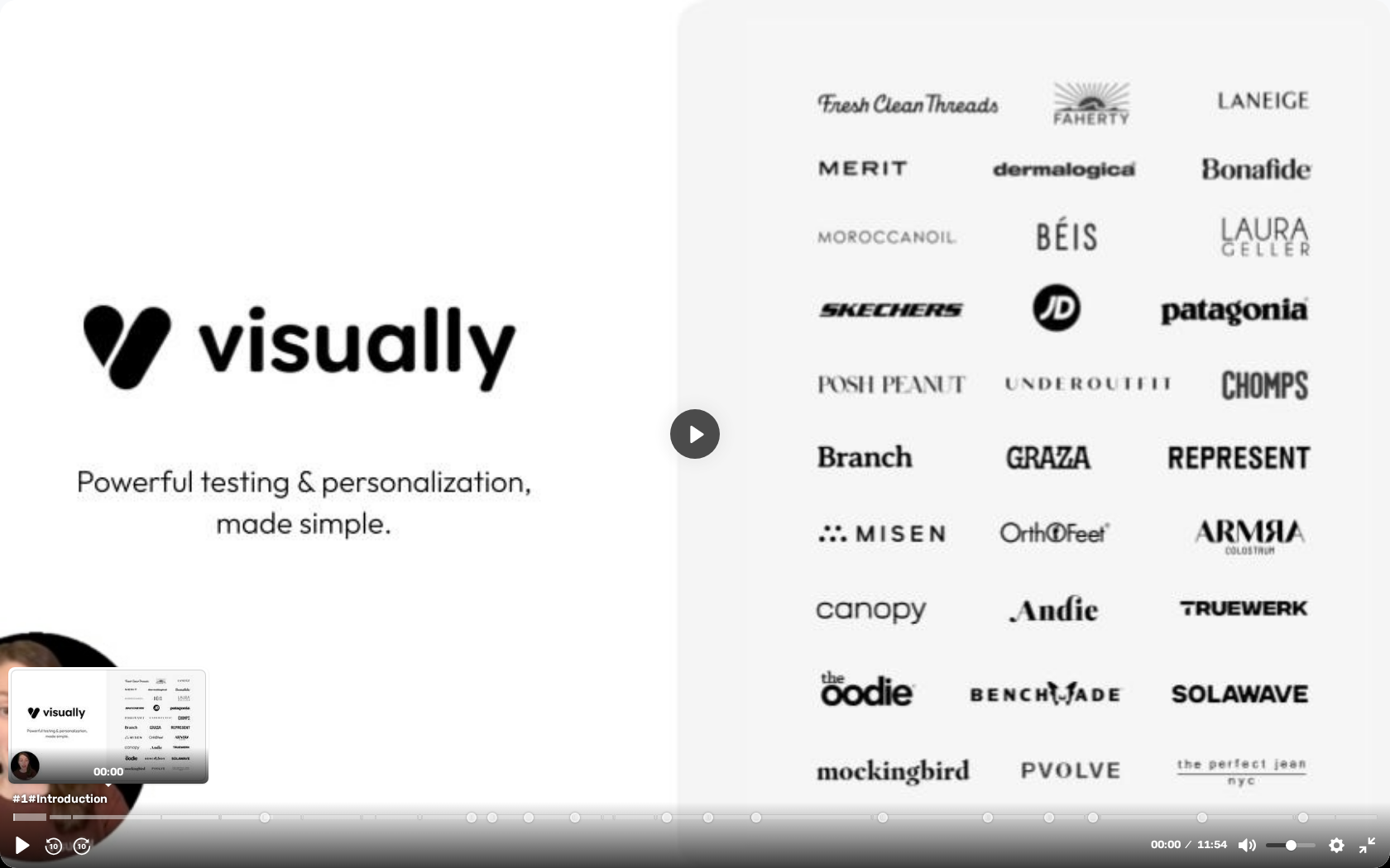
drag, startPoint x: 92, startPoint y: 813, endPoint x: 11, endPoint y: 819, distance: 81.2
click at [13, 658] on input "Seek" at bounding box center [696, 816] width 1368 height 15
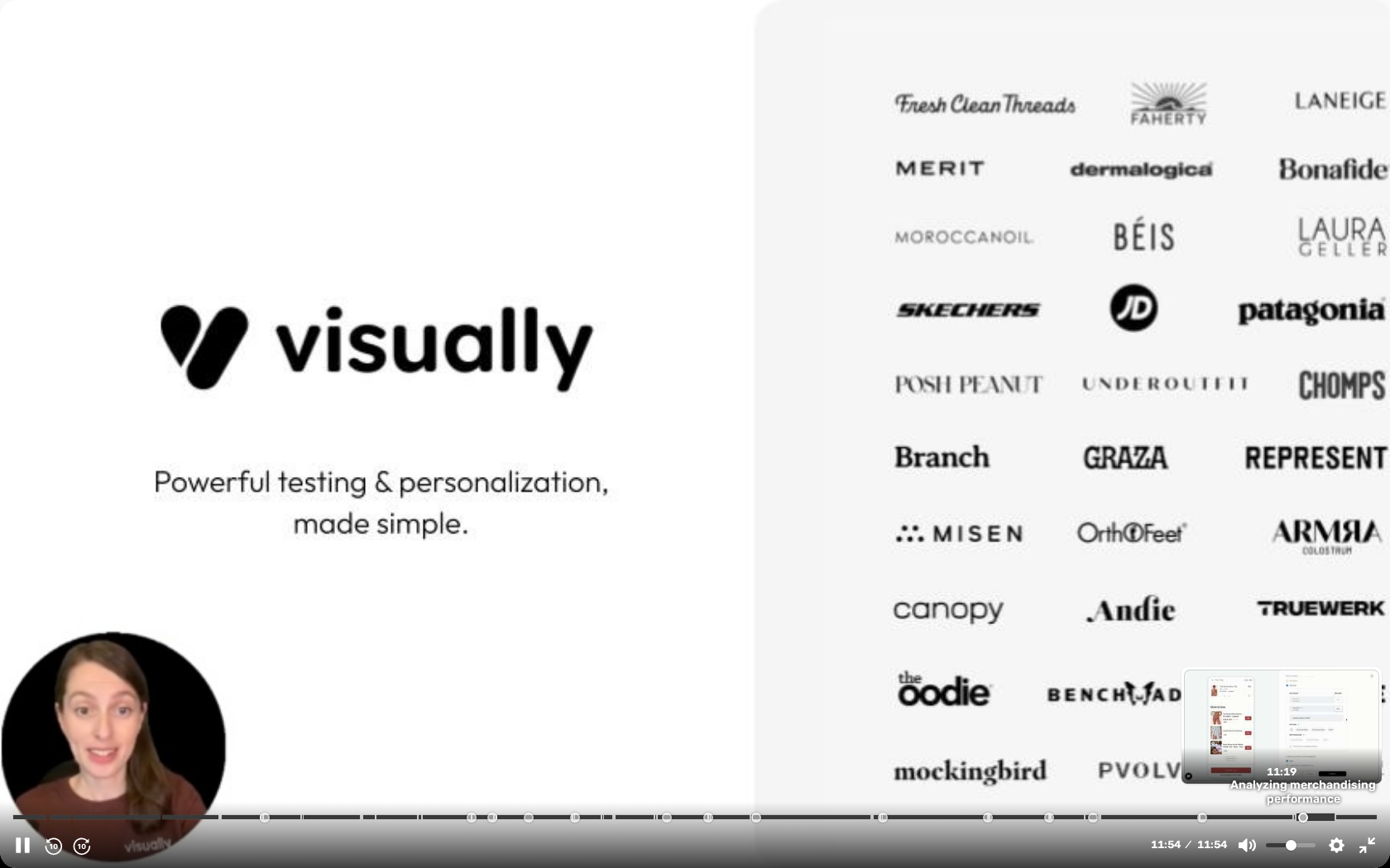
type input "***"
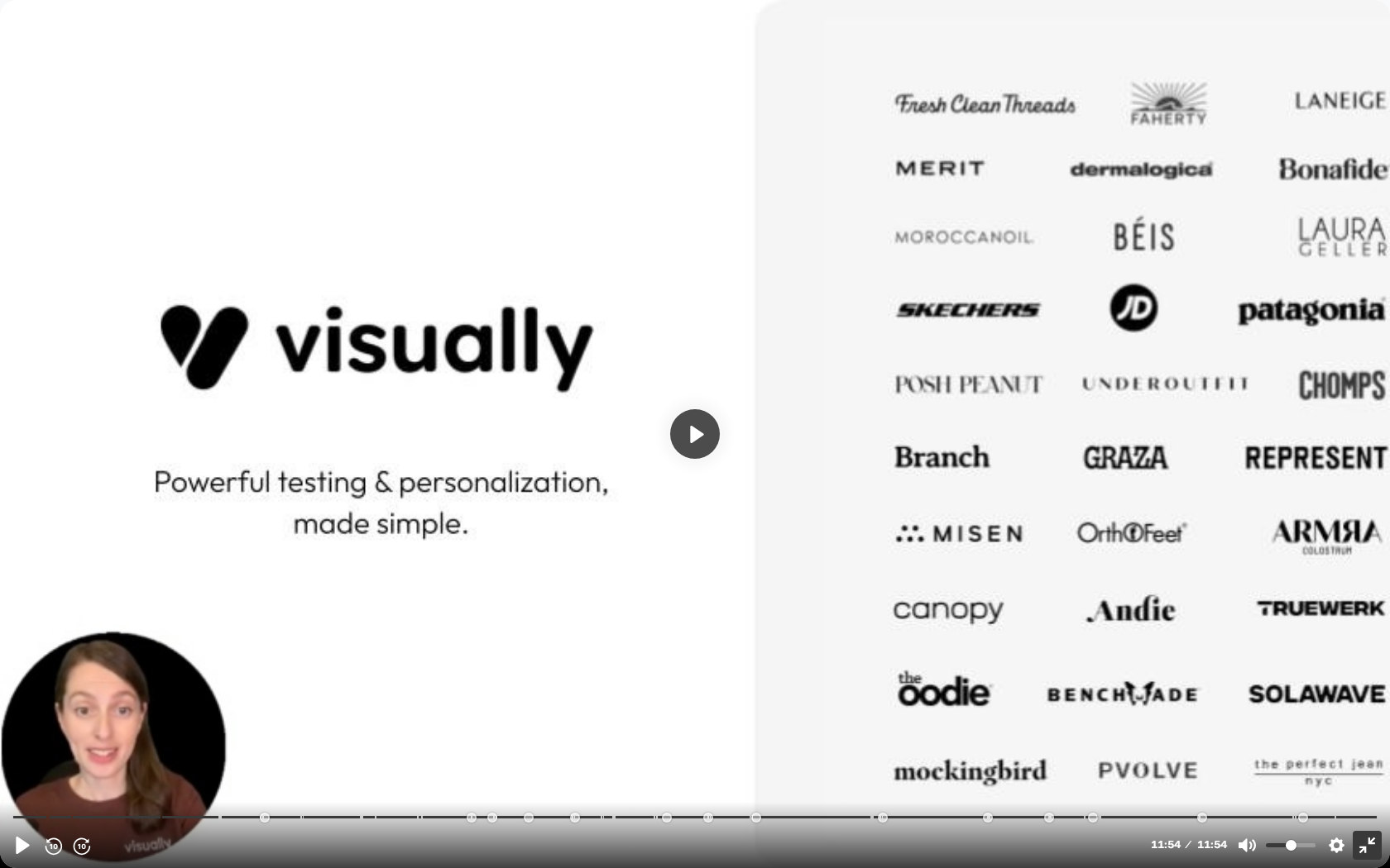
click at [1294, 658] on button "Exit fullscreen Enter fullscreen" at bounding box center [1367, 845] width 29 height 29
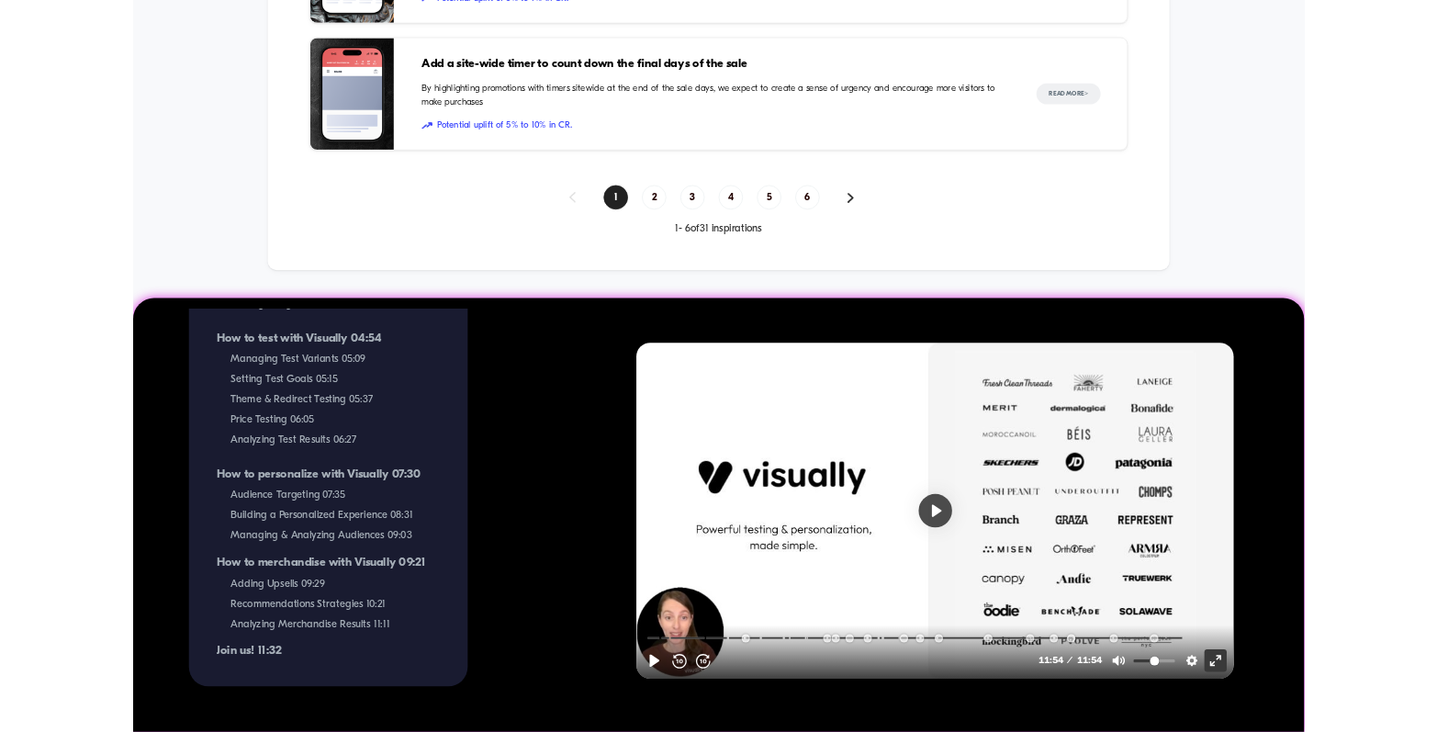
scroll to position [634, 0]
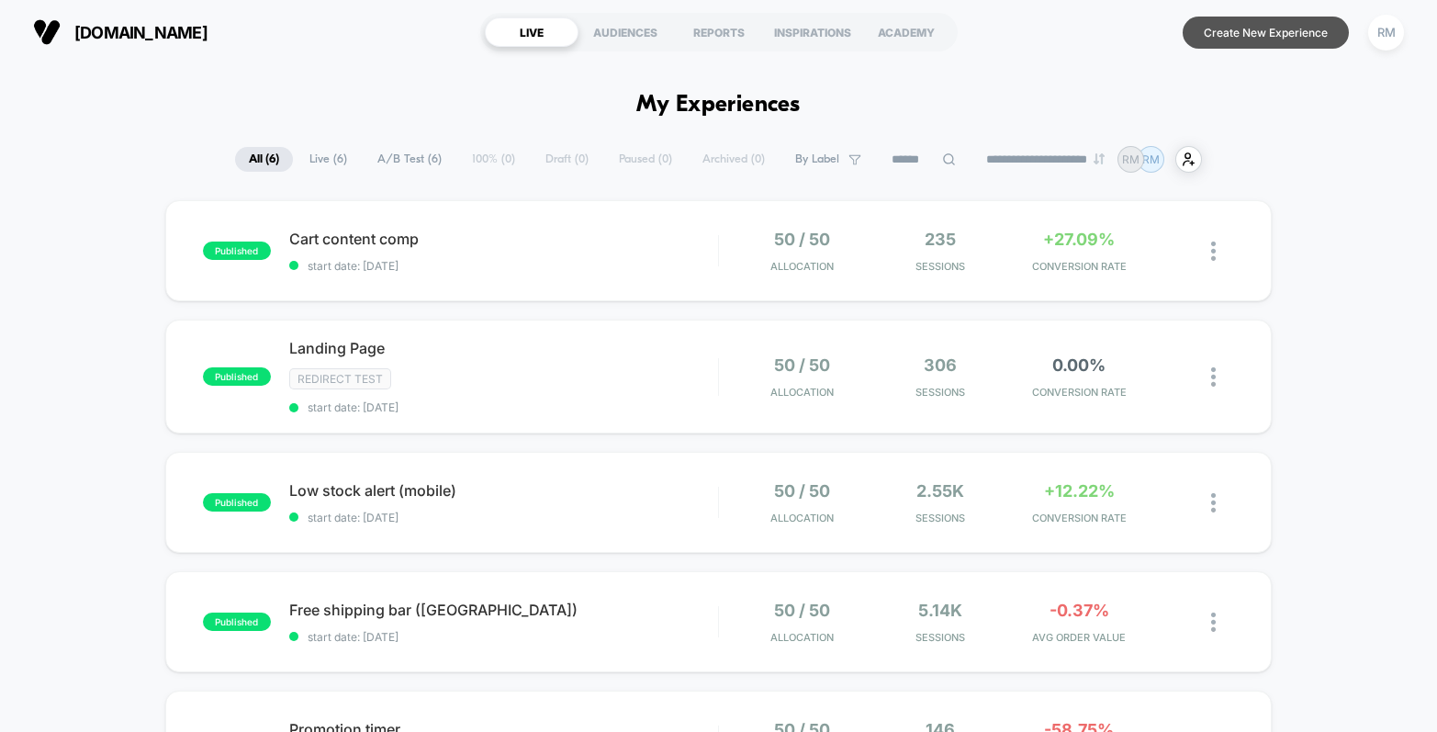
click at [1255, 23] on button "Create New Experience" at bounding box center [1266, 33] width 166 height 32
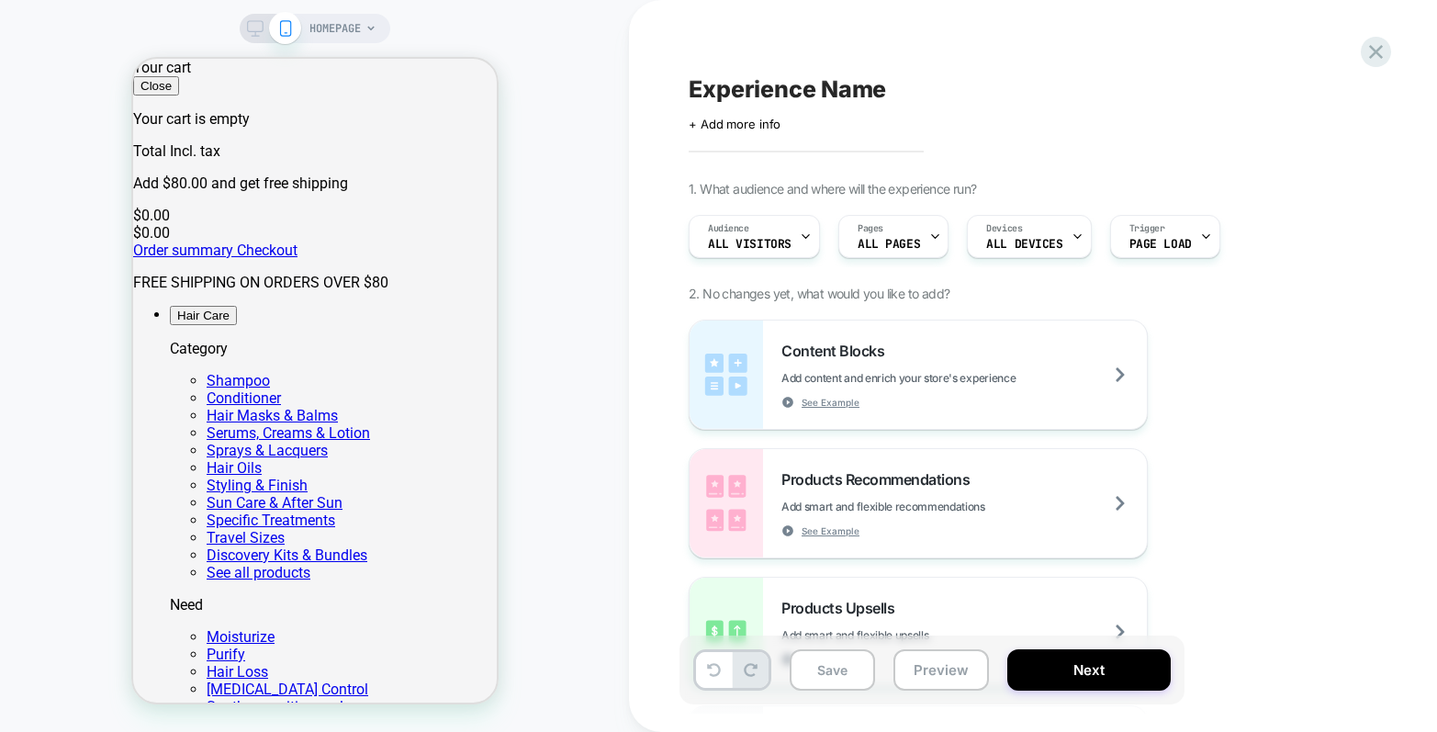
click at [332, 33] on span "HOMEPAGE" at bounding box center [334, 28] width 51 height 29
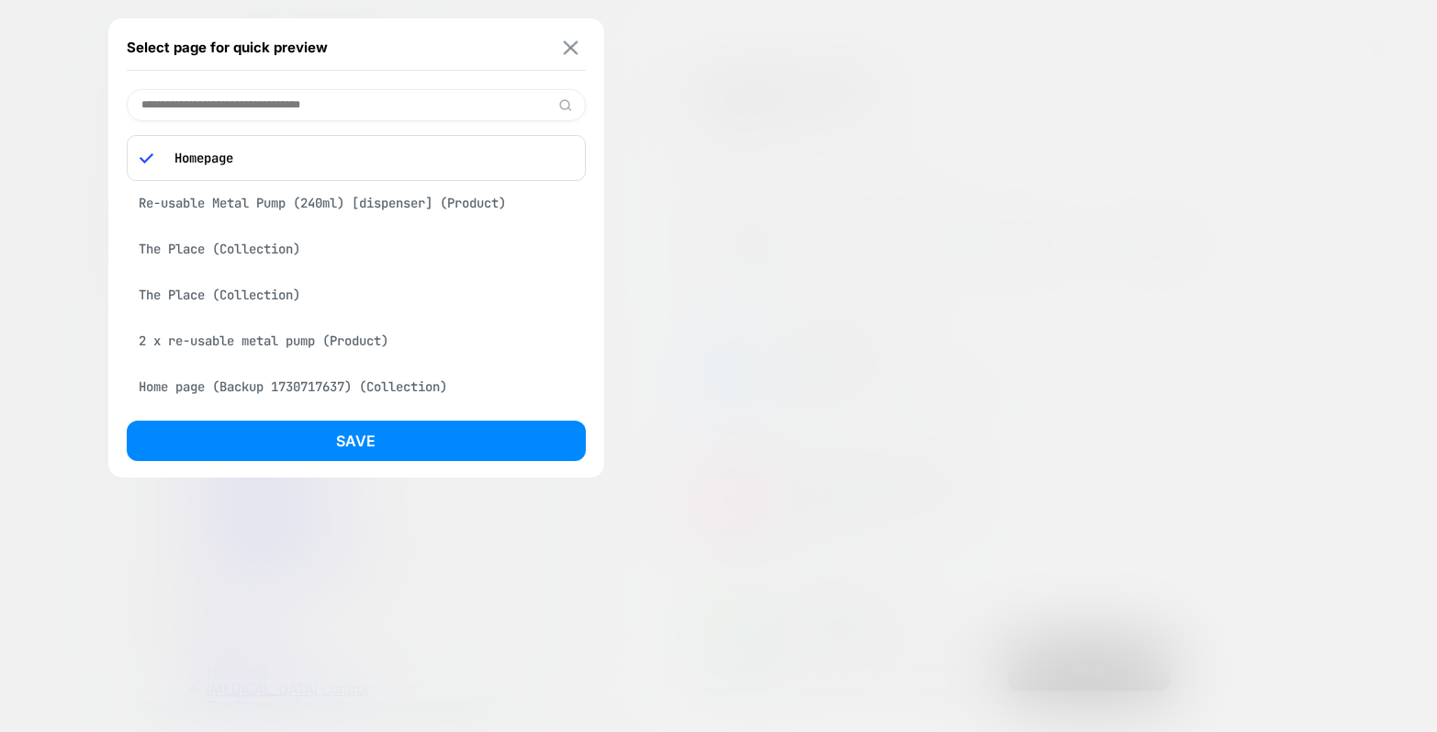
click at [573, 50] on img at bounding box center [570, 47] width 15 height 14
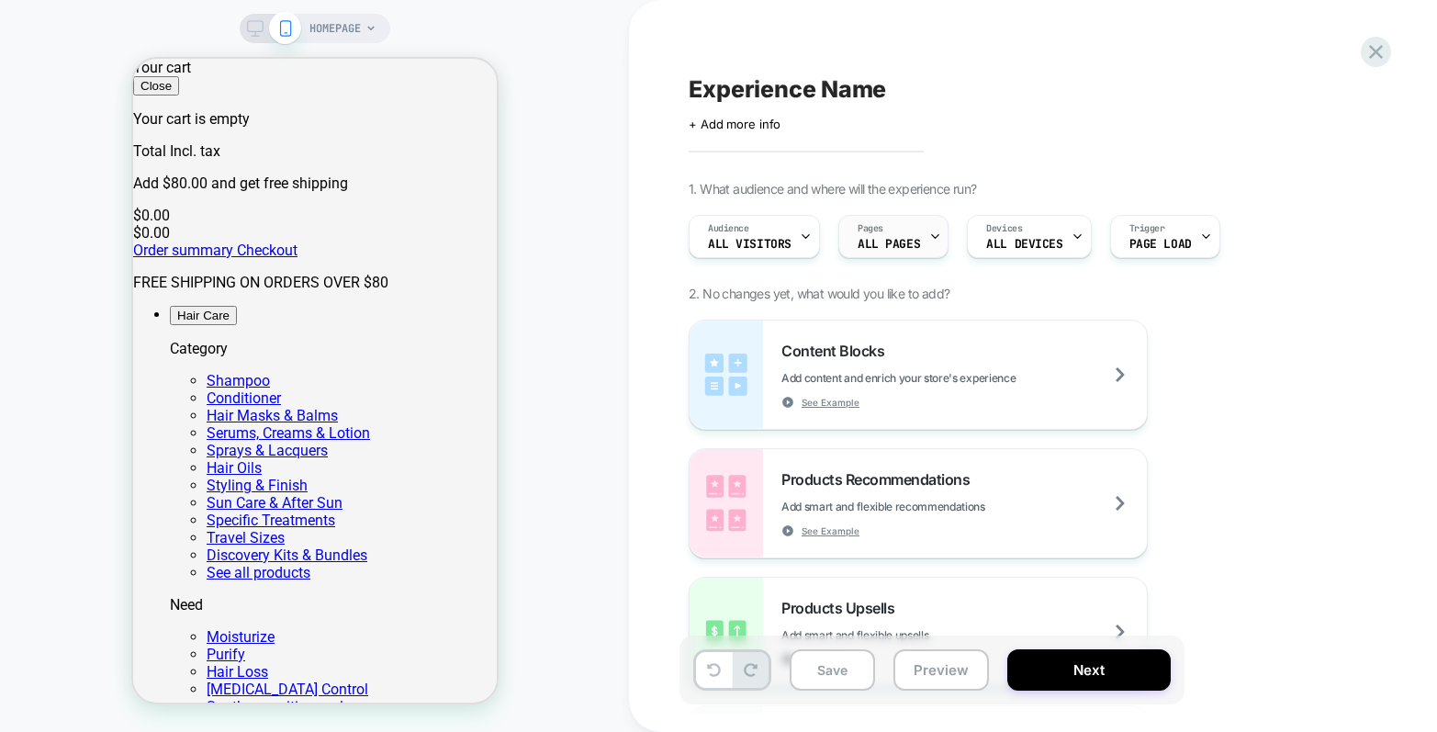
click at [891, 242] on span "ALL PAGES" at bounding box center [889, 244] width 62 height 13
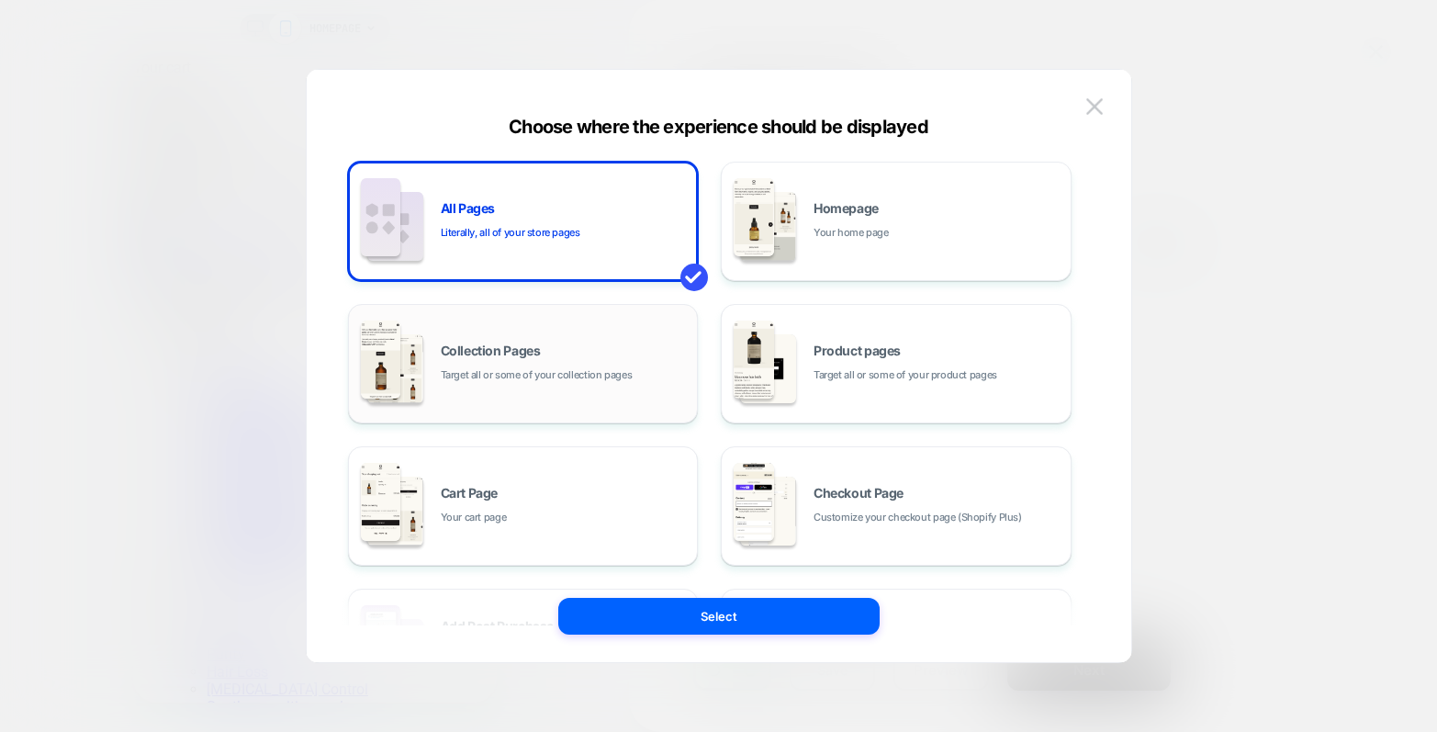
click at [586, 354] on div "Collection Pages Target all or some of your collection pages" at bounding box center [565, 363] width 248 height 39
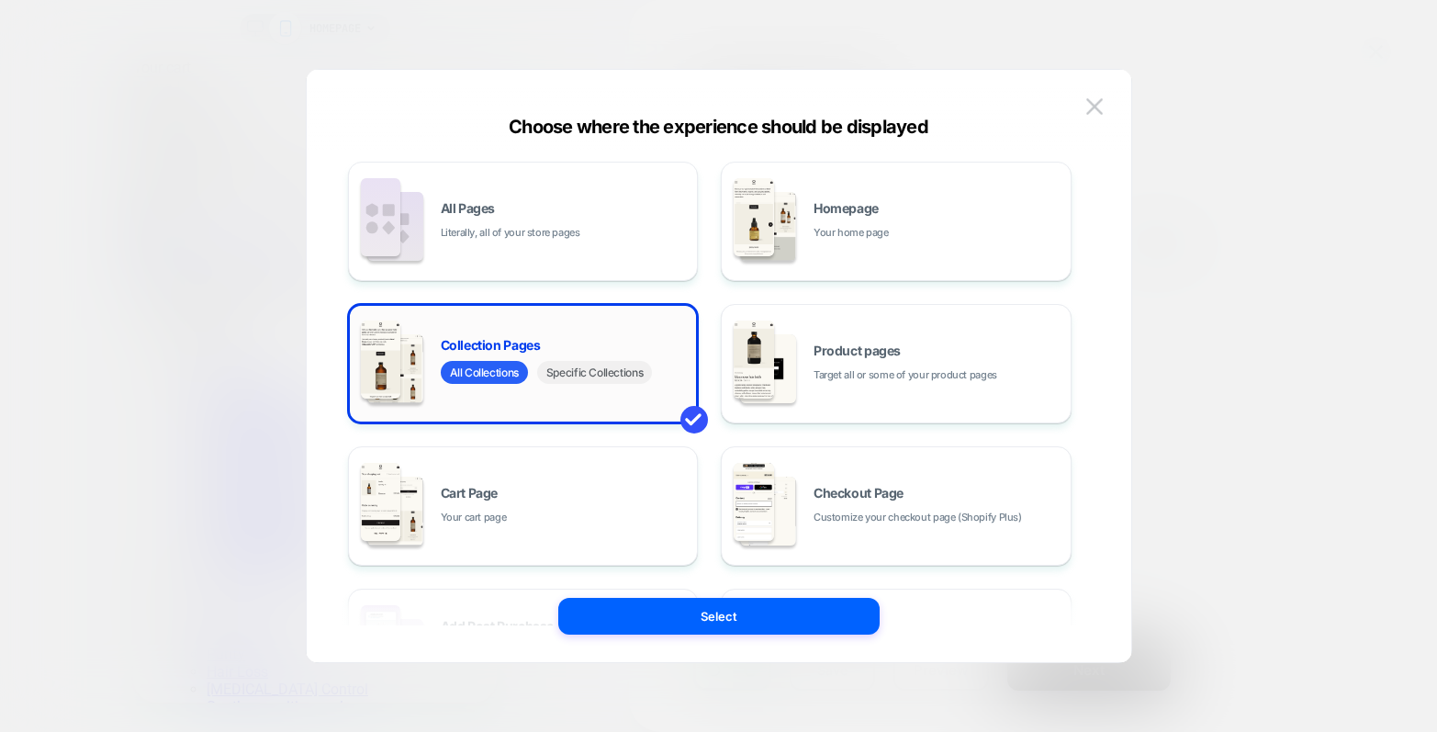
click at [600, 375] on span "Specific Collections" at bounding box center [594, 372] width 115 height 23
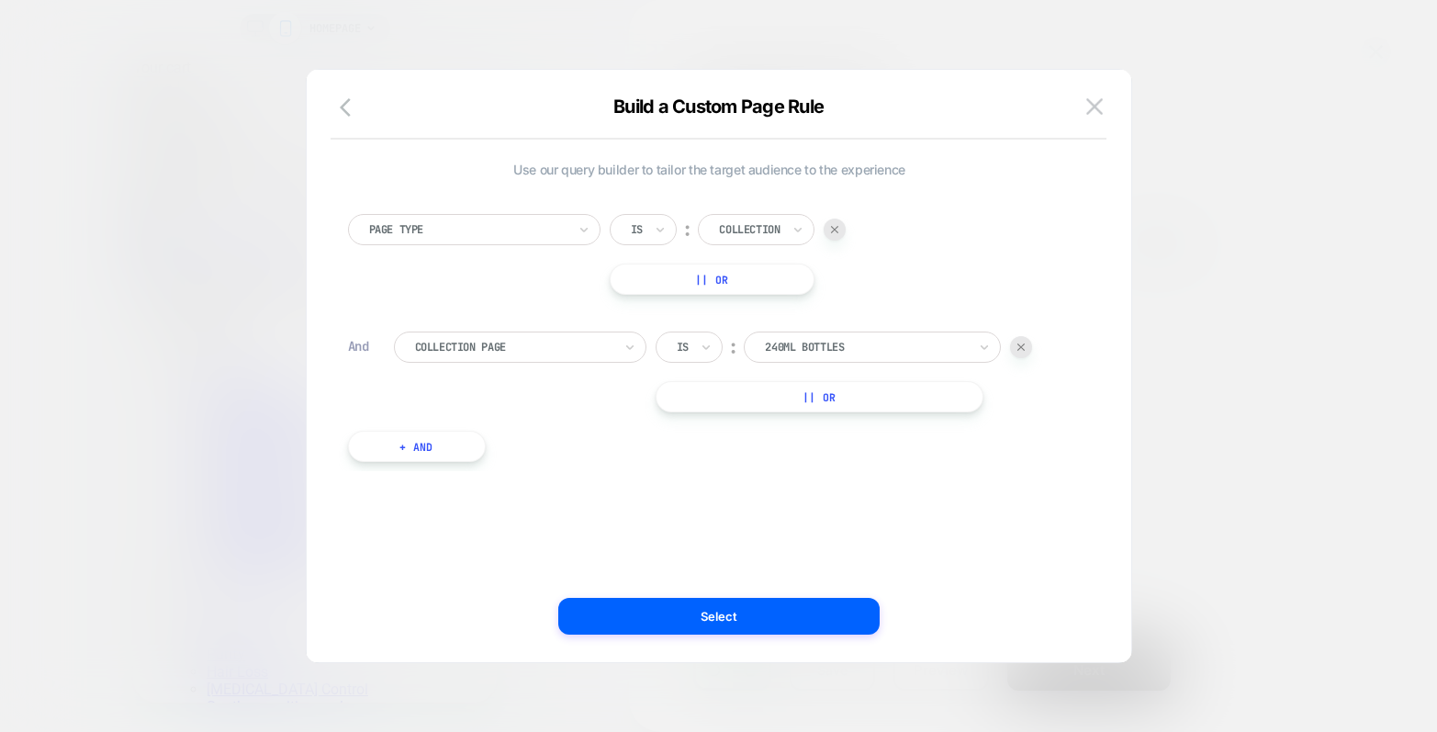
click at [800, 353] on div at bounding box center [866, 347] width 202 height 17
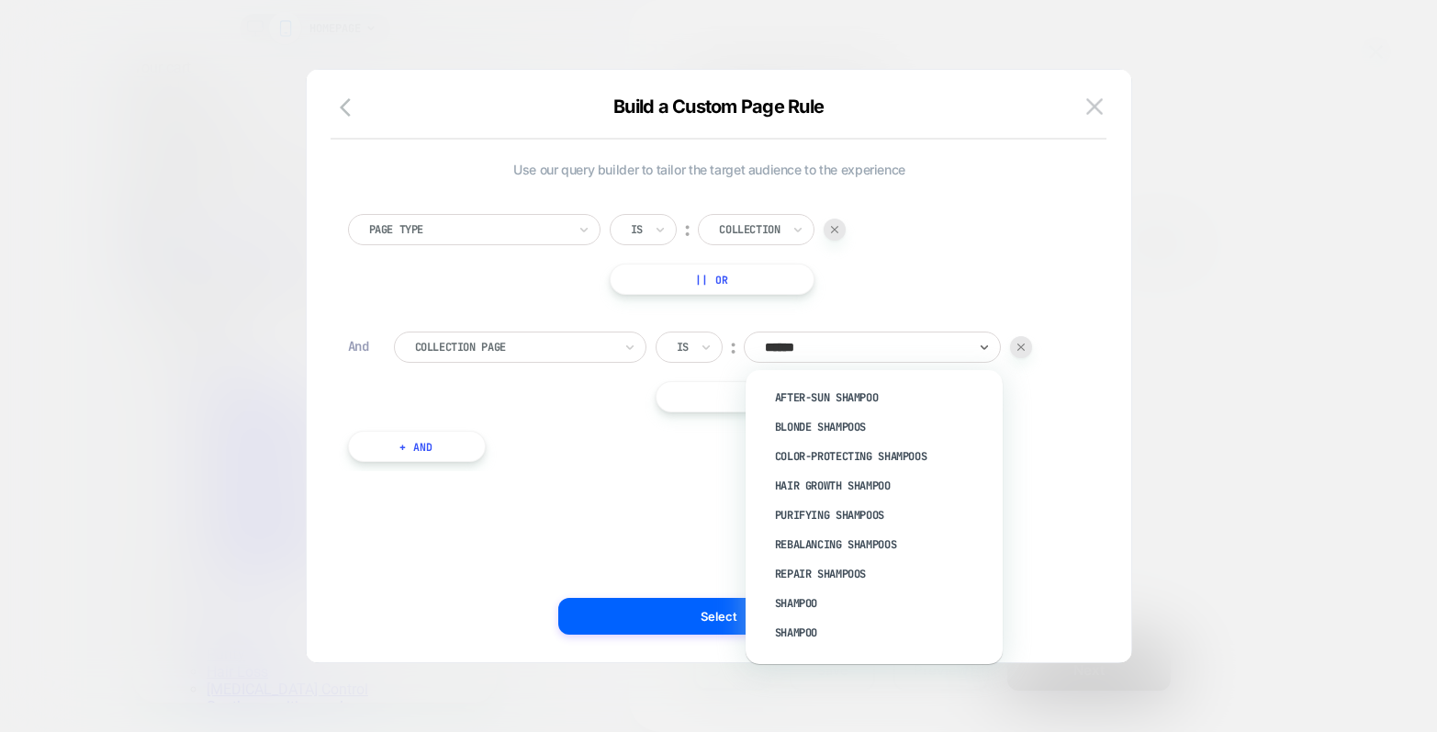
type input "*******"
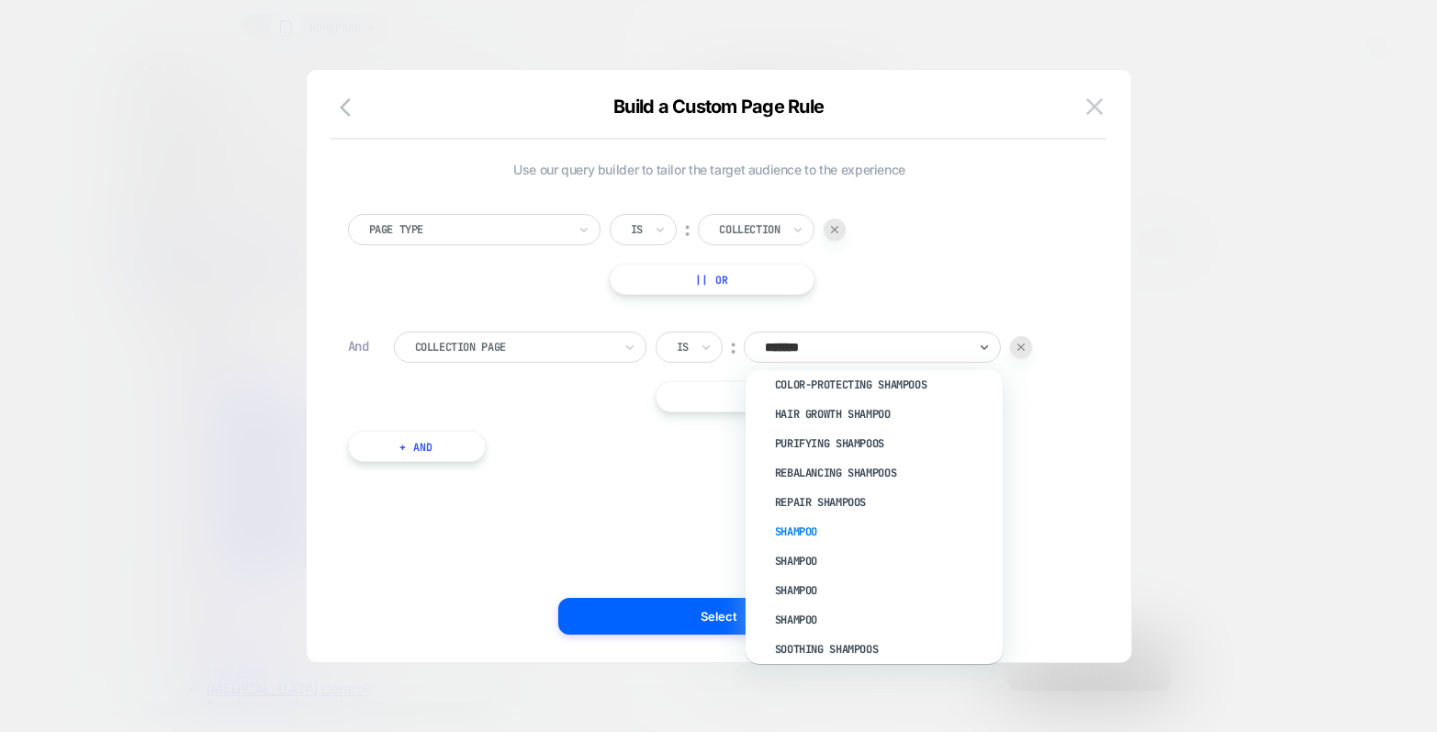
scroll to position [79, 0]
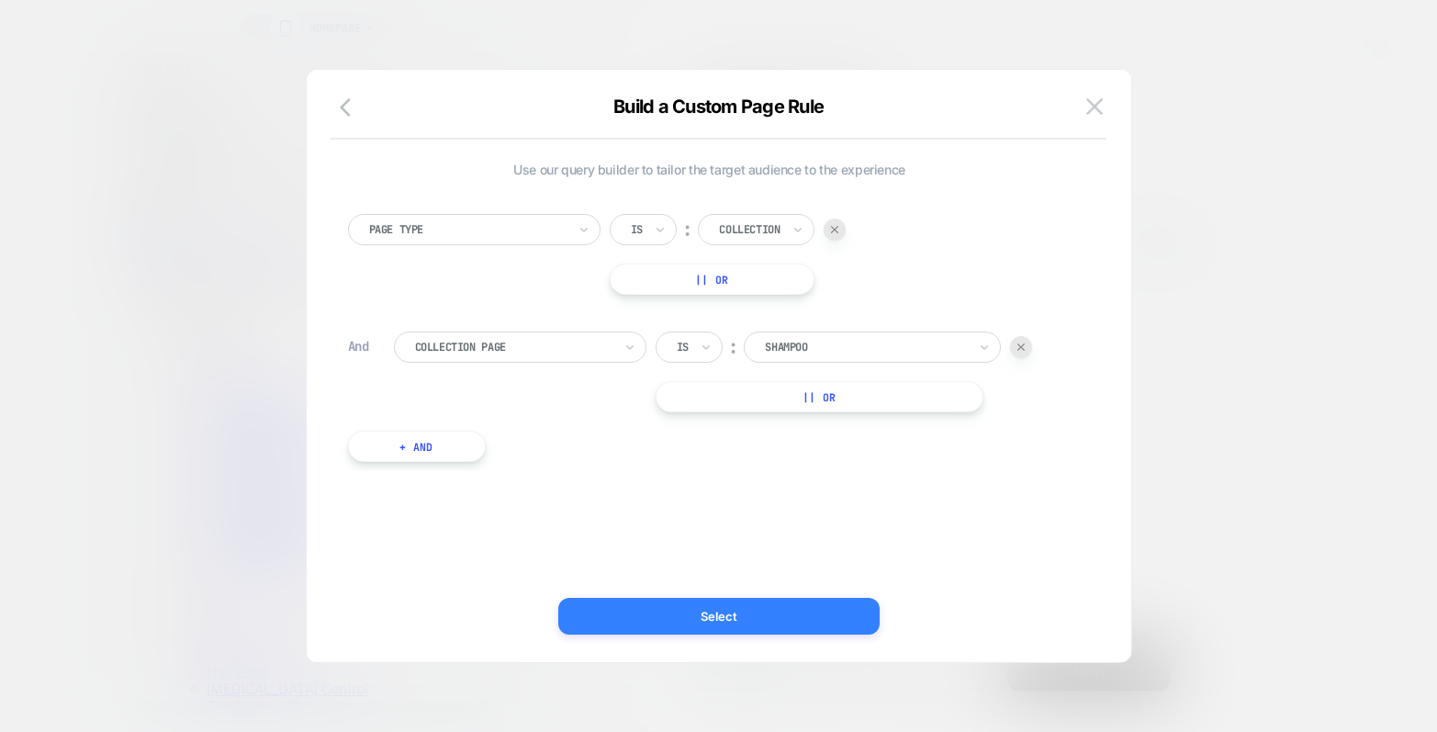
click at [723, 628] on button "Select" at bounding box center [718, 616] width 321 height 37
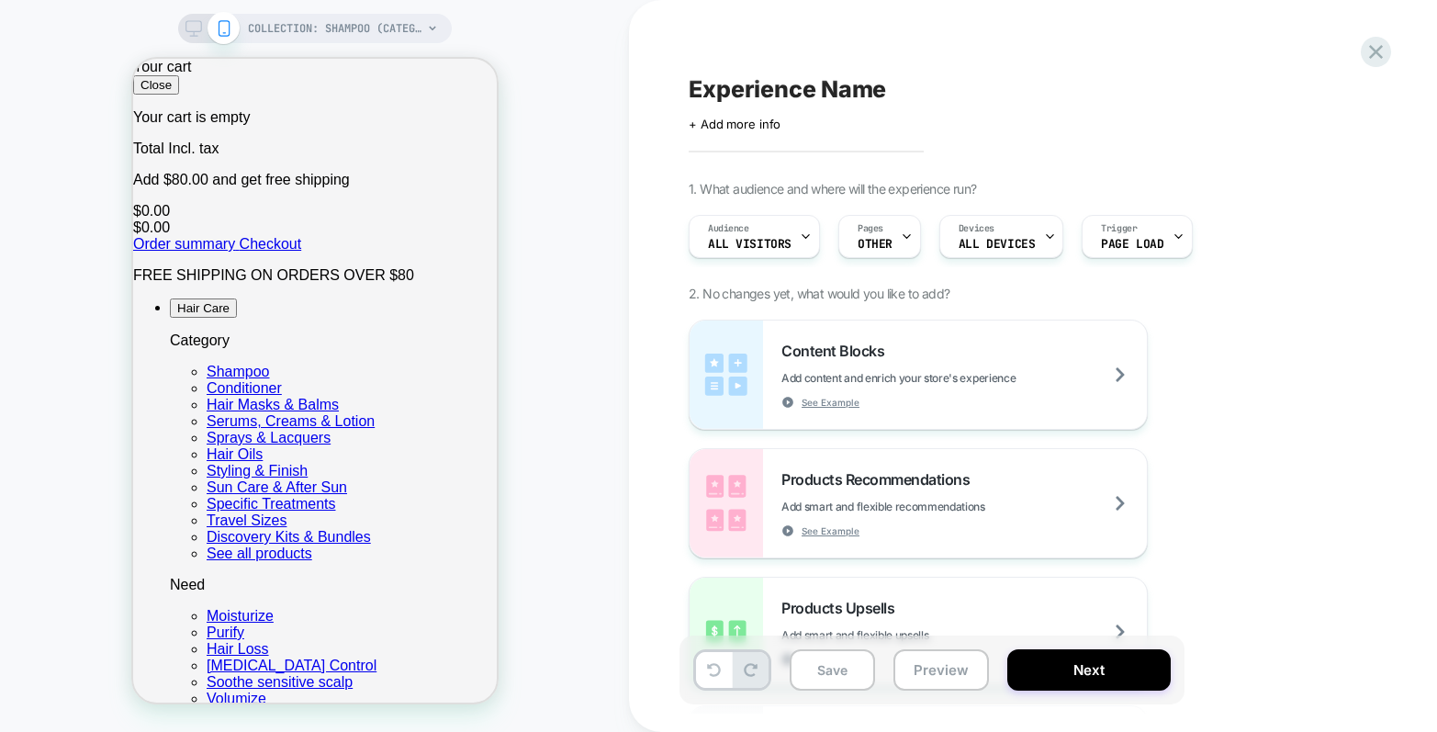
scroll to position [0, 0]
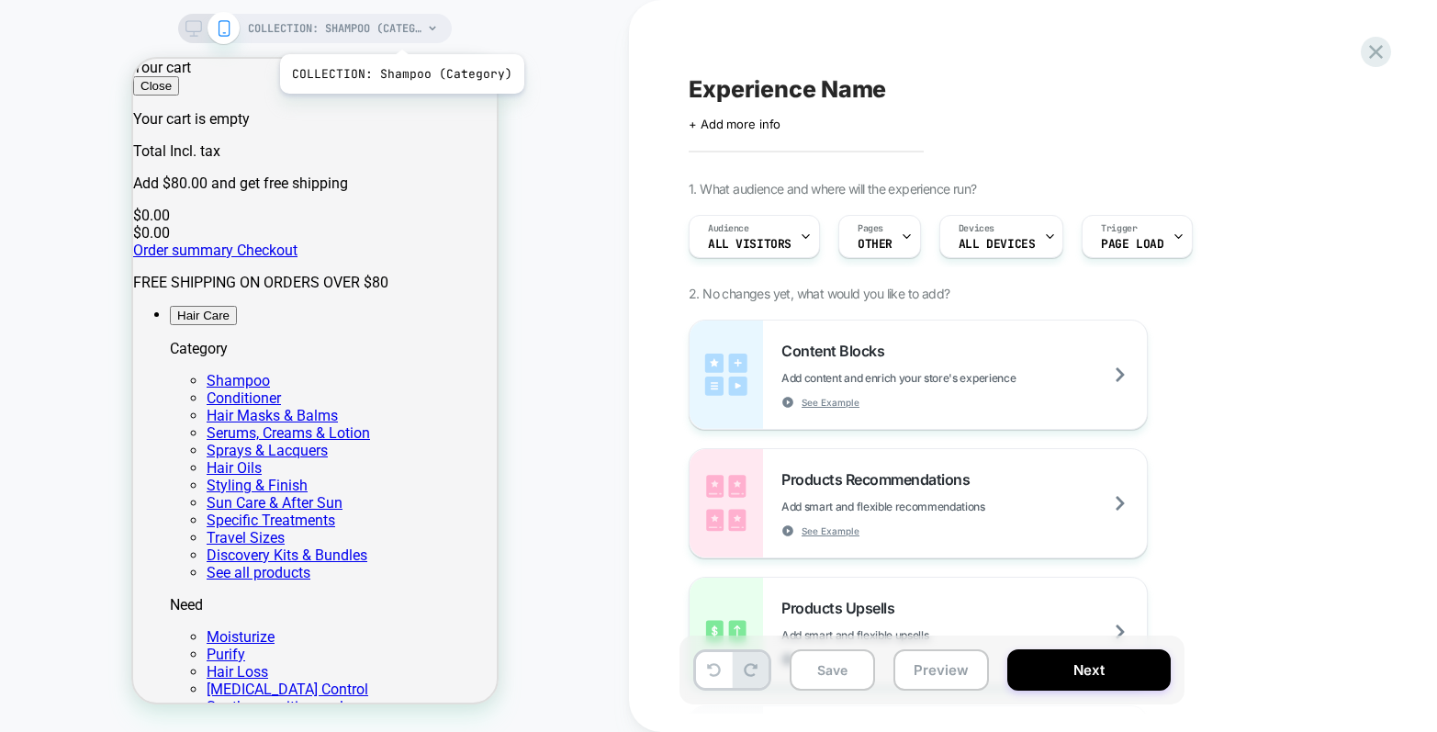
click at [399, 31] on span "COLLECTION: Shampoo (Category)" at bounding box center [335, 28] width 174 height 29
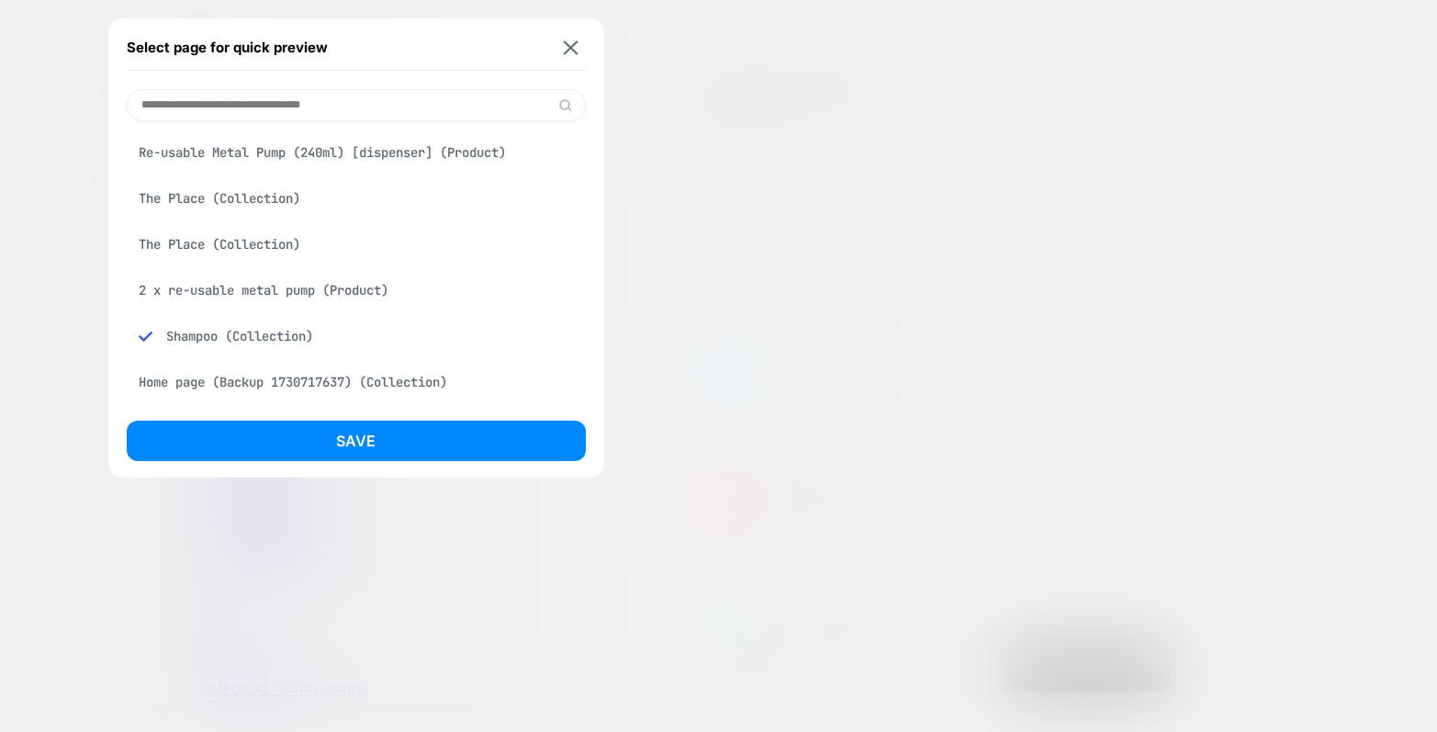
click at [260, 343] on div "Shampoo (Collection)" at bounding box center [356, 336] width 459 height 35
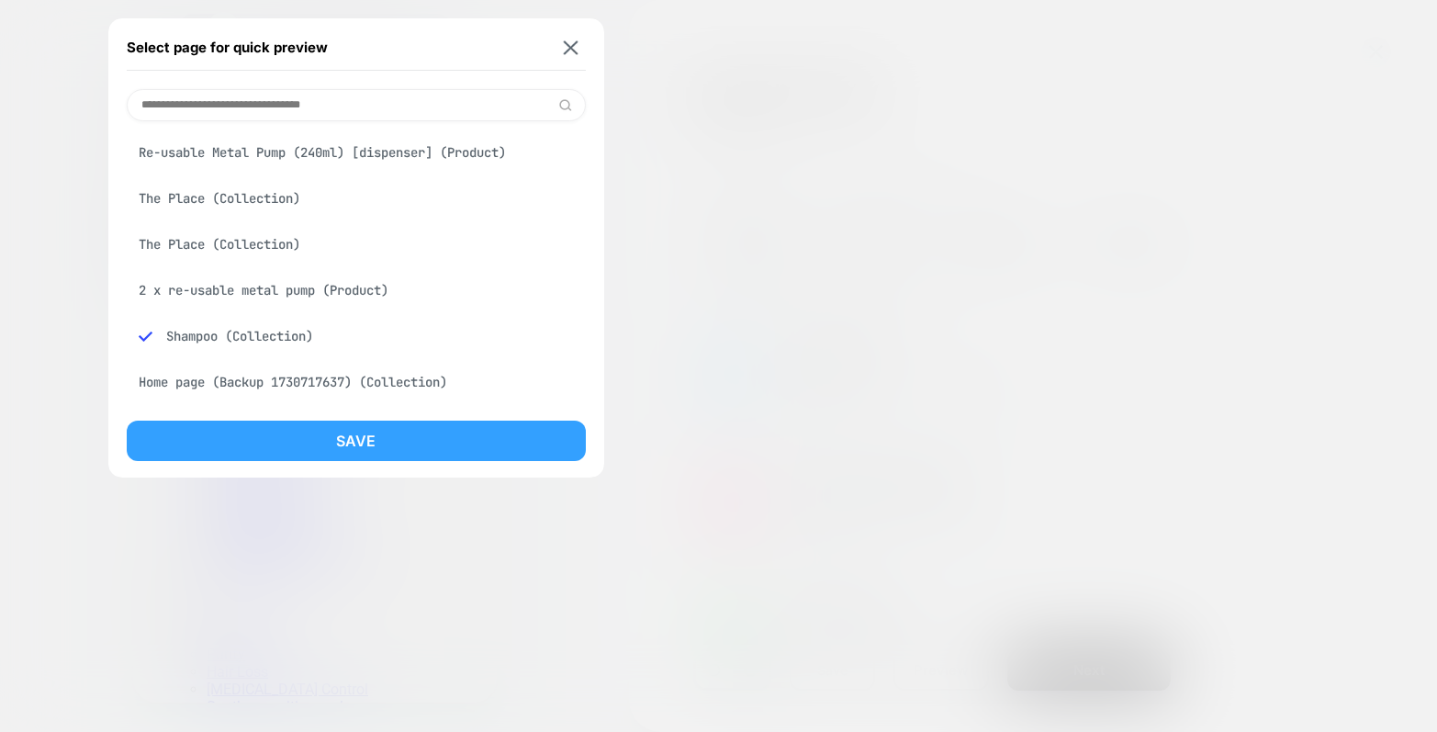
click at [336, 432] on button "Save" at bounding box center [356, 441] width 459 height 40
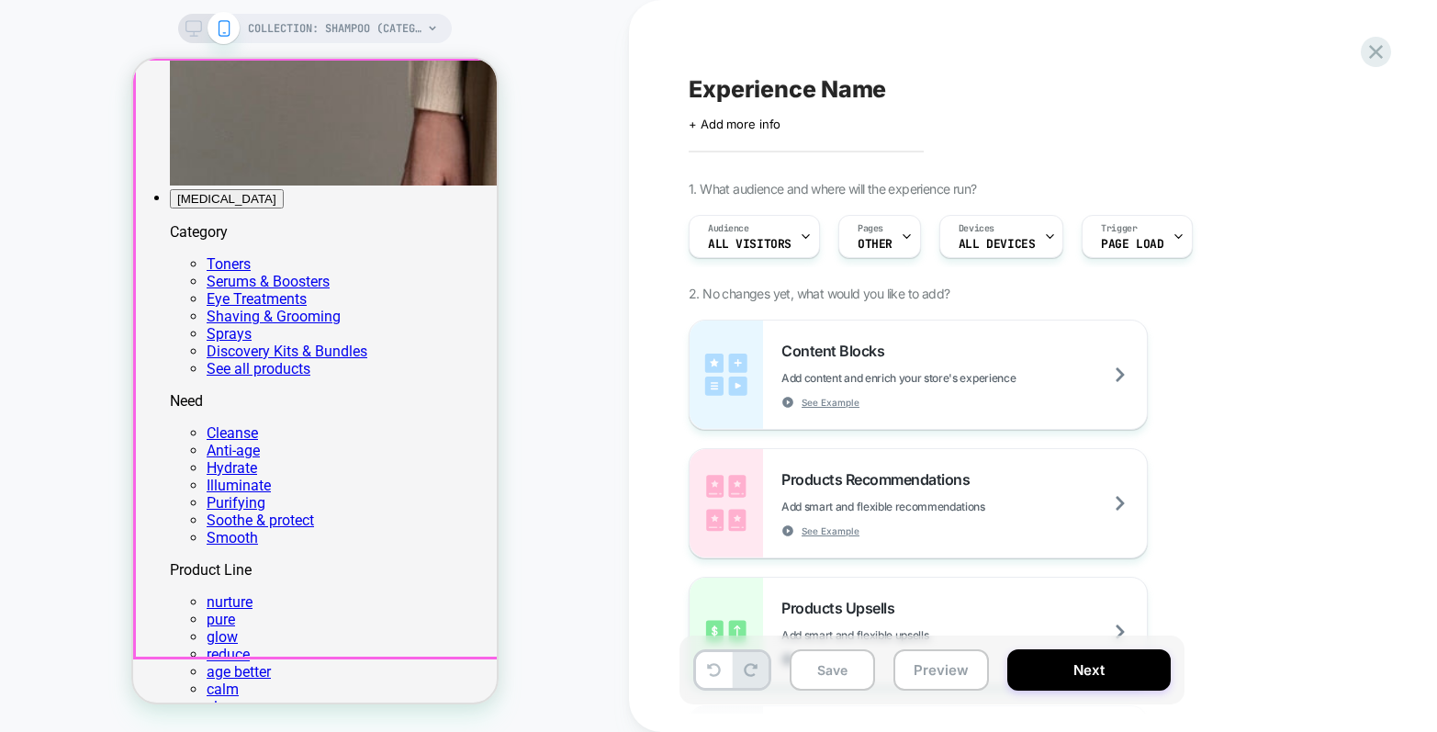
scroll to position [1098, 0]
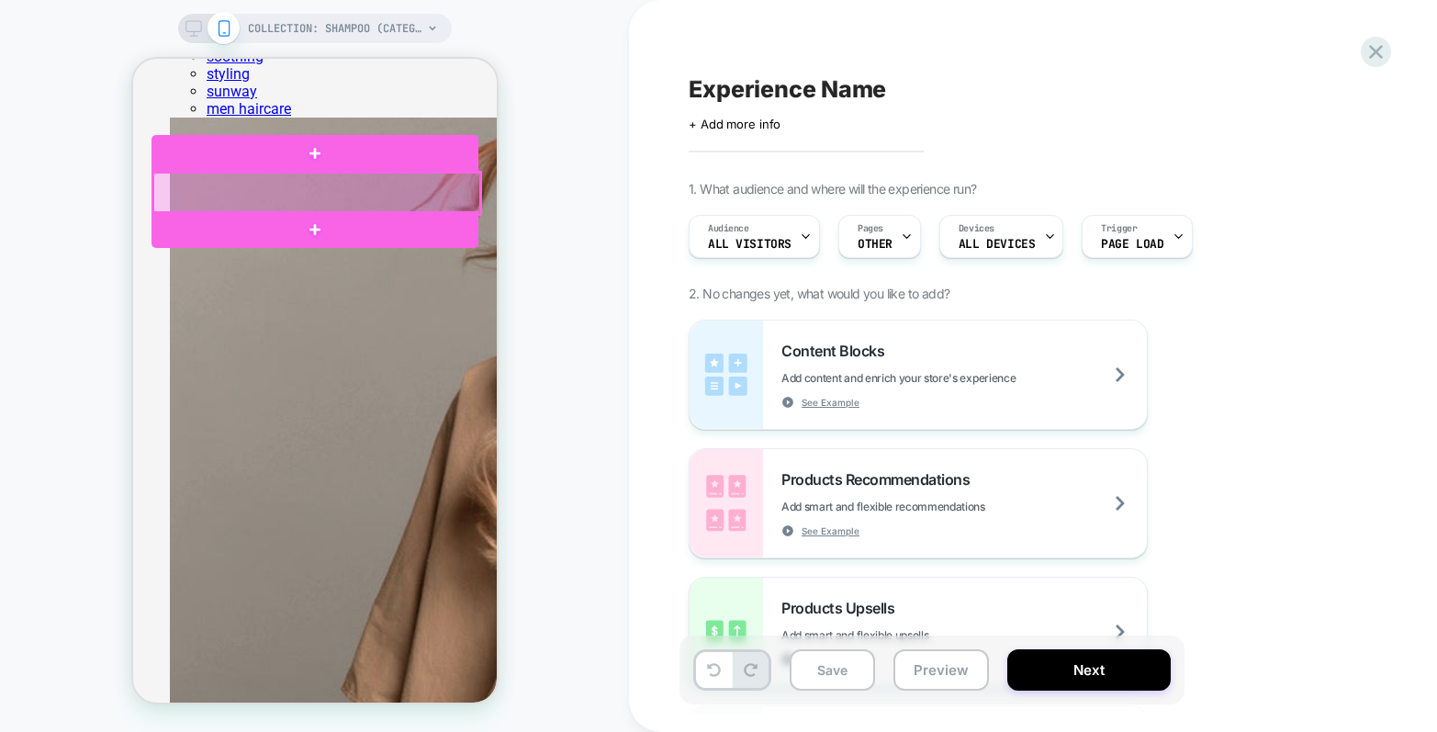
click at [189, 195] on div at bounding box center [315, 193] width 327 height 41
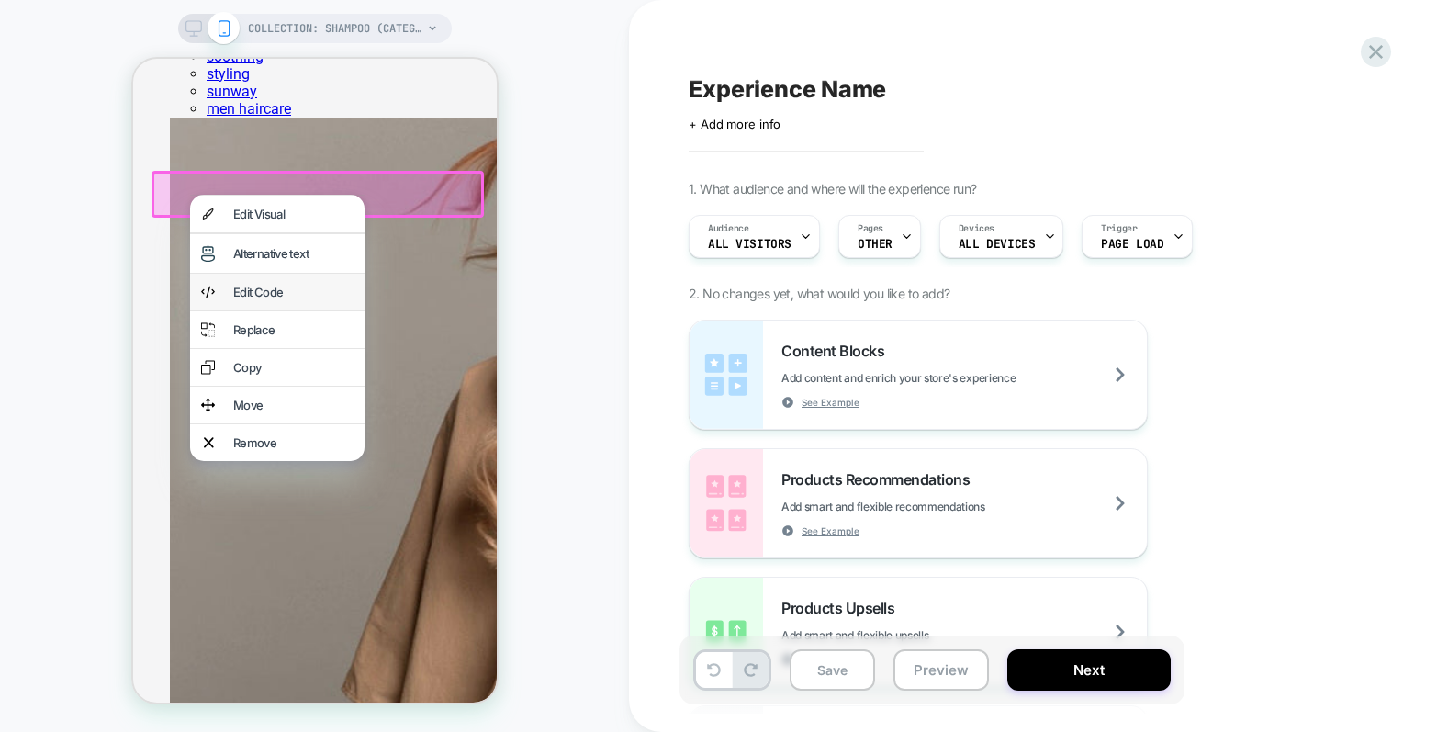
click at [276, 299] on div "Edit Code" at bounding box center [292, 292] width 120 height 15
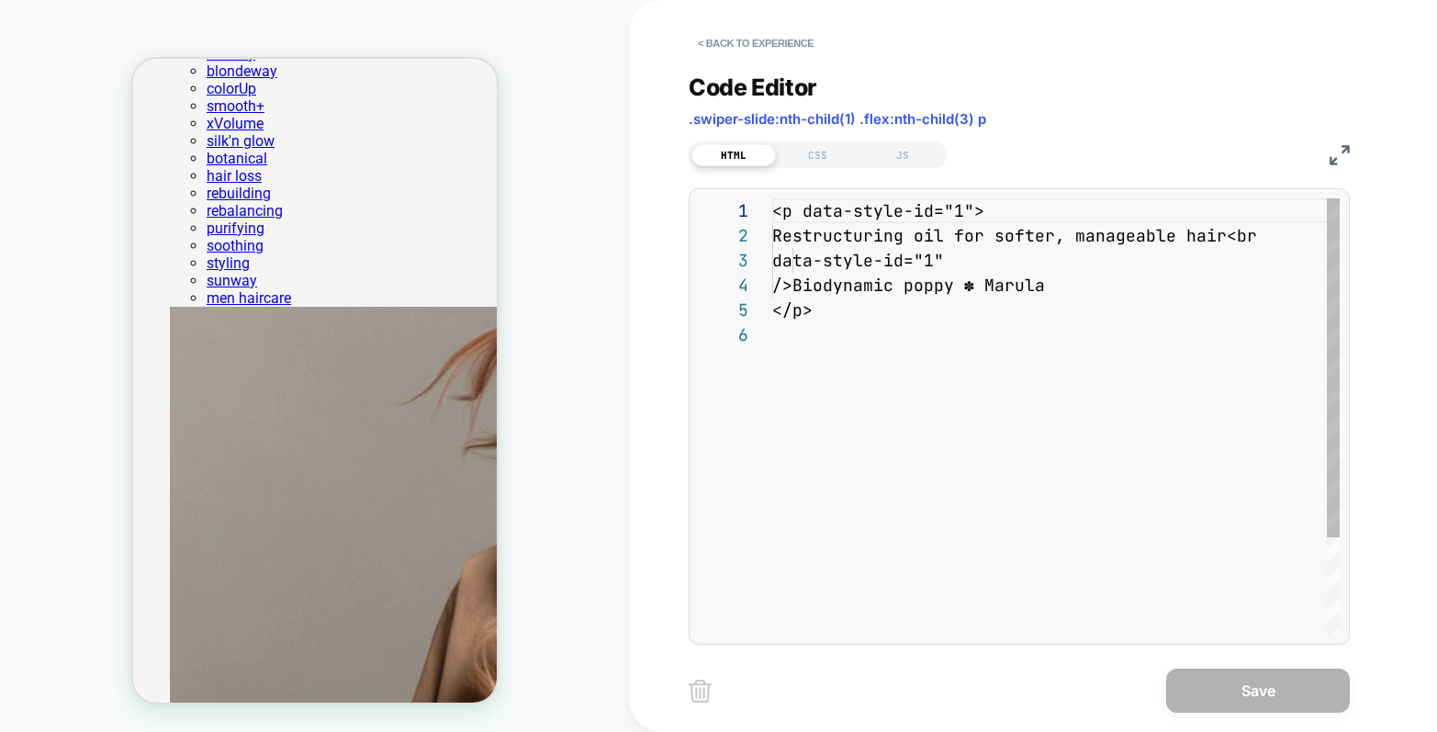
scroll to position [124, 0]
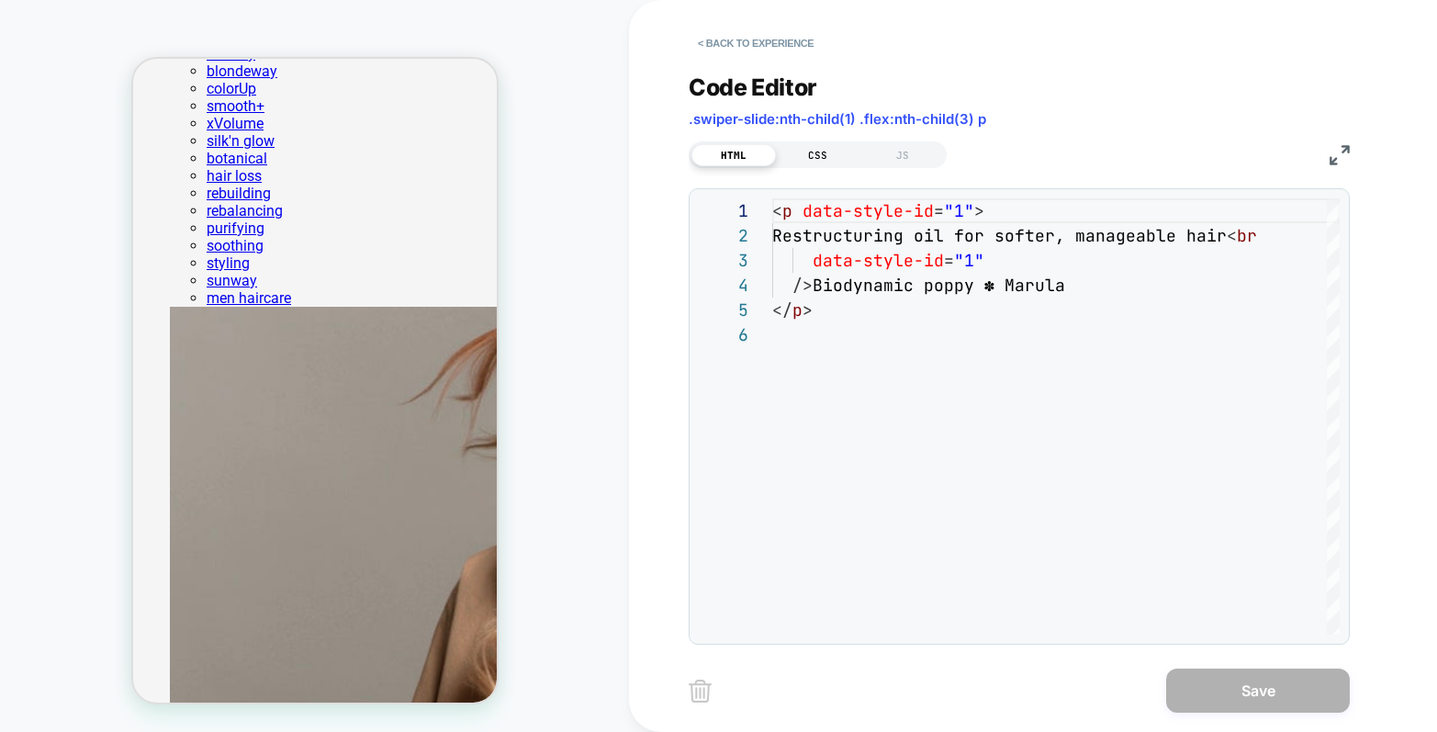
click at [826, 157] on div "CSS" at bounding box center [818, 155] width 84 height 22
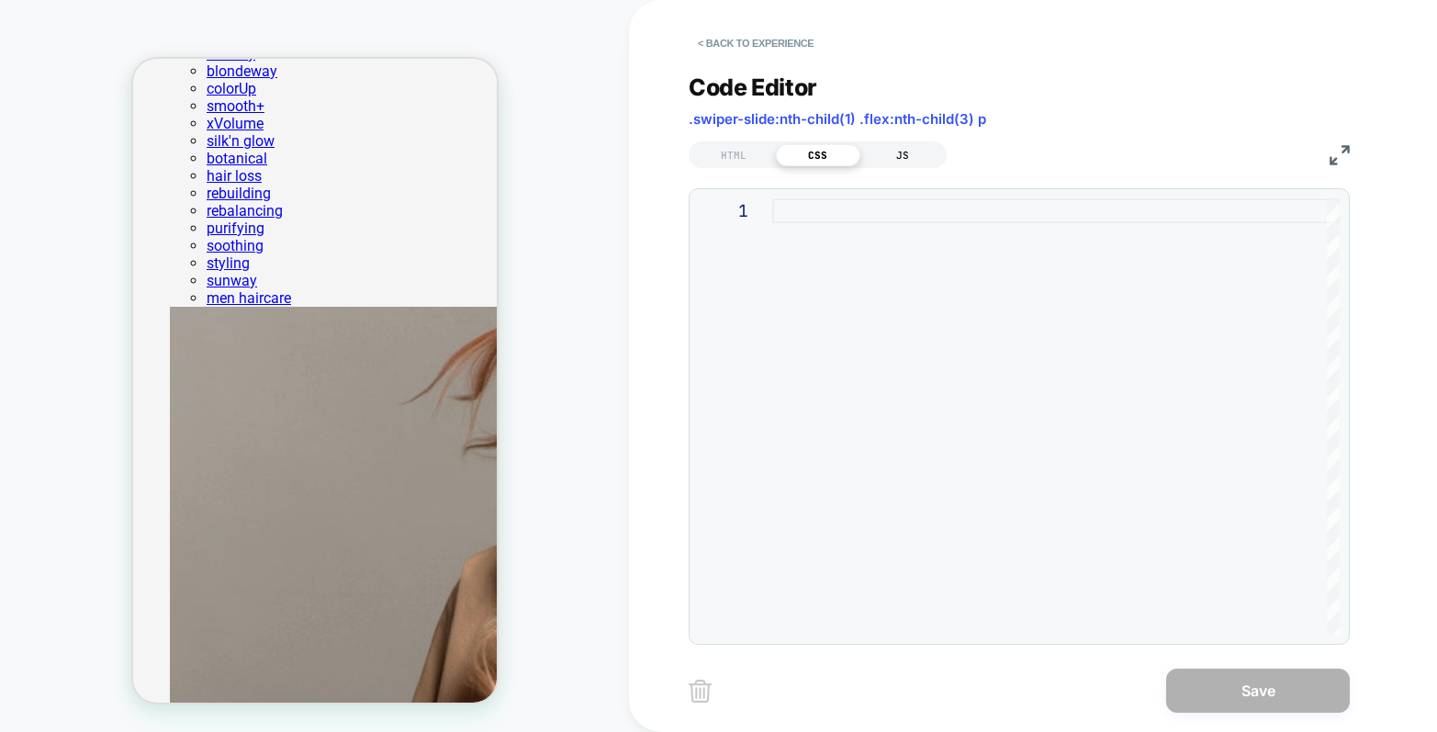
click at [898, 156] on div "JS" at bounding box center [902, 155] width 84 height 22
click at [714, 41] on button "< Back to experience" at bounding box center [756, 42] width 134 height 29
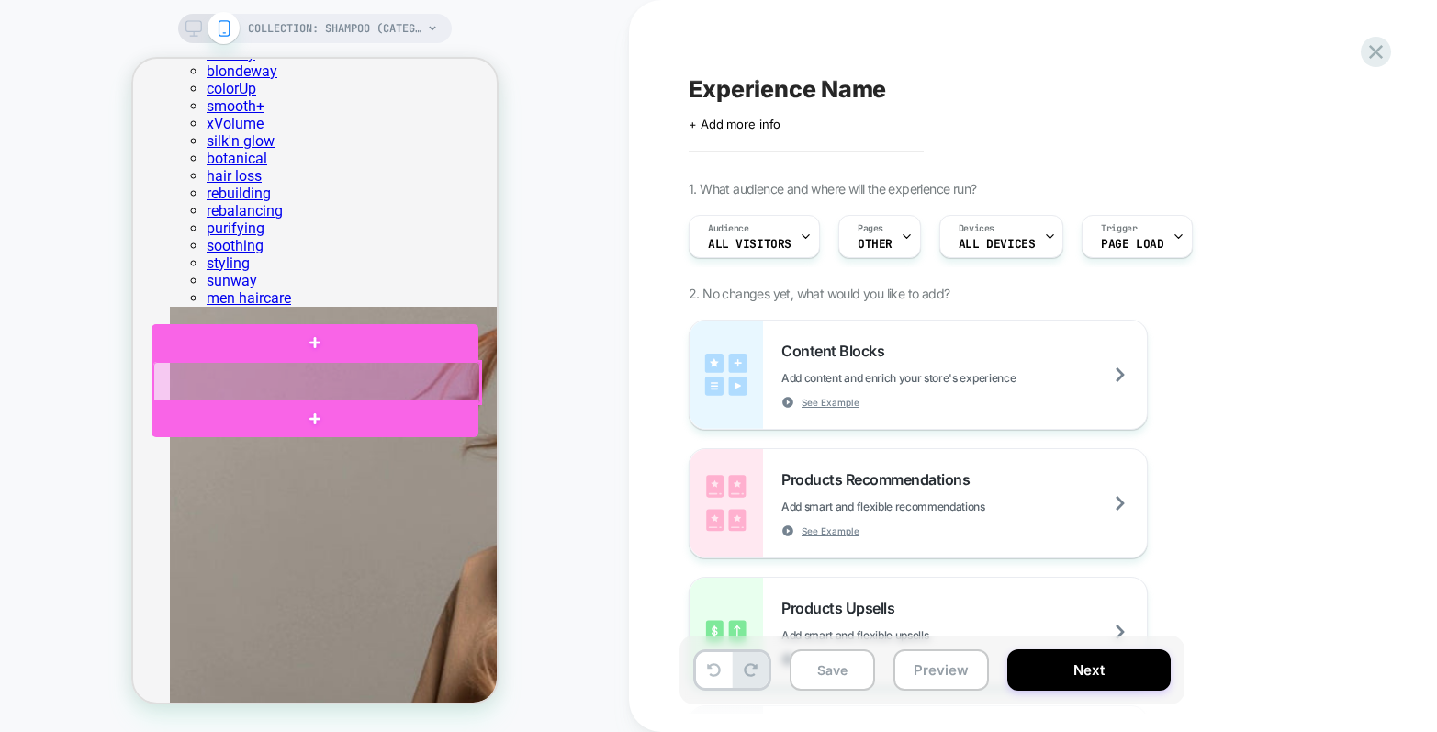
click at [405, 382] on div at bounding box center [315, 382] width 327 height 41
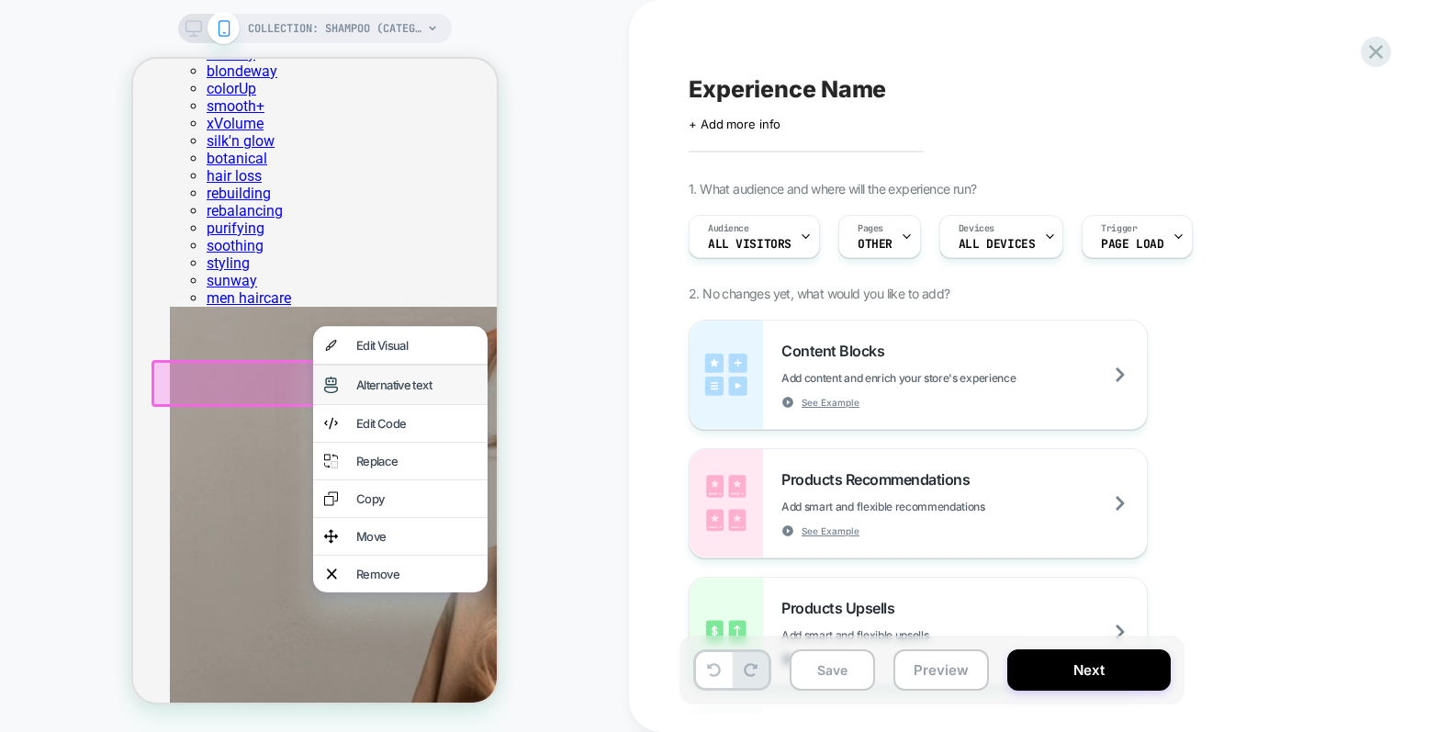
click at [410, 392] on div "Alternative text" at bounding box center [415, 384] width 120 height 15
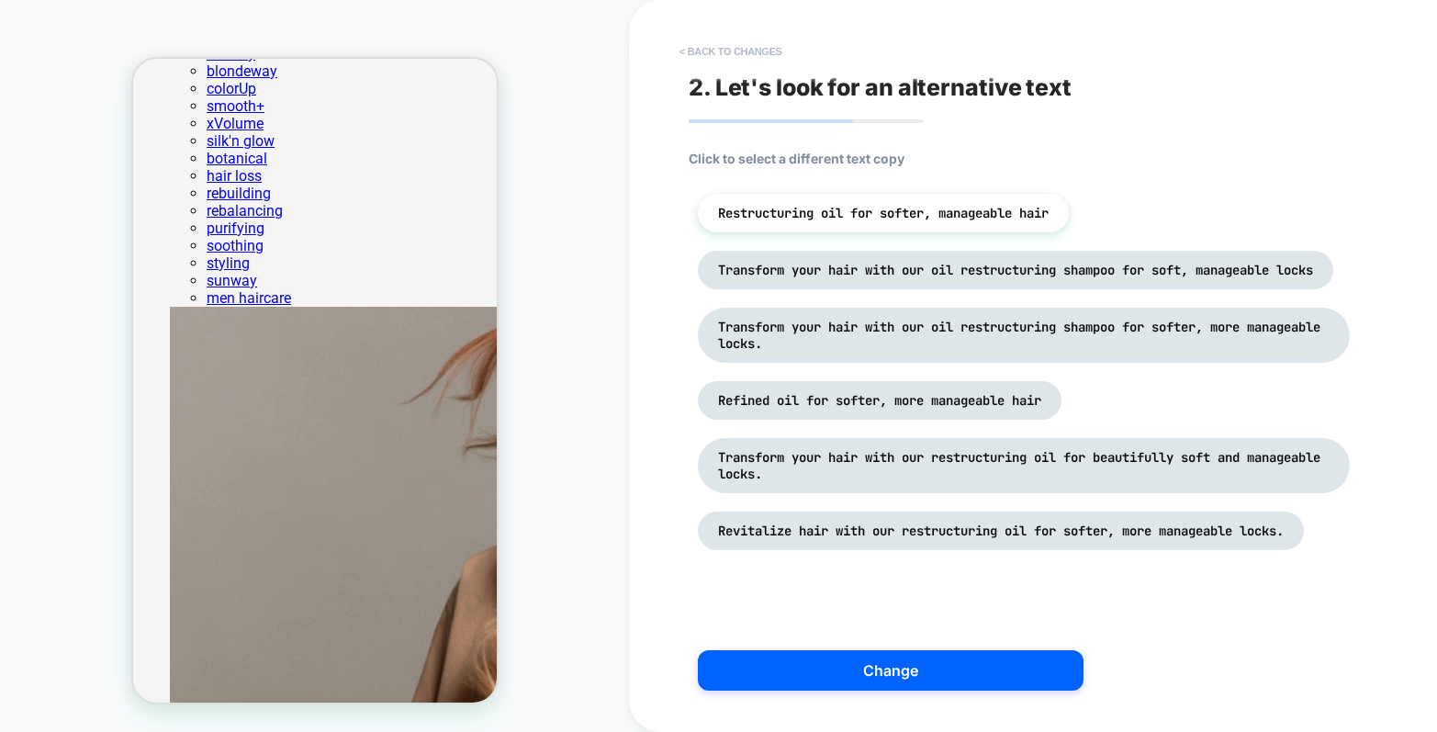
click at [701, 57] on button "< Back to changes" at bounding box center [730, 51] width 121 height 29
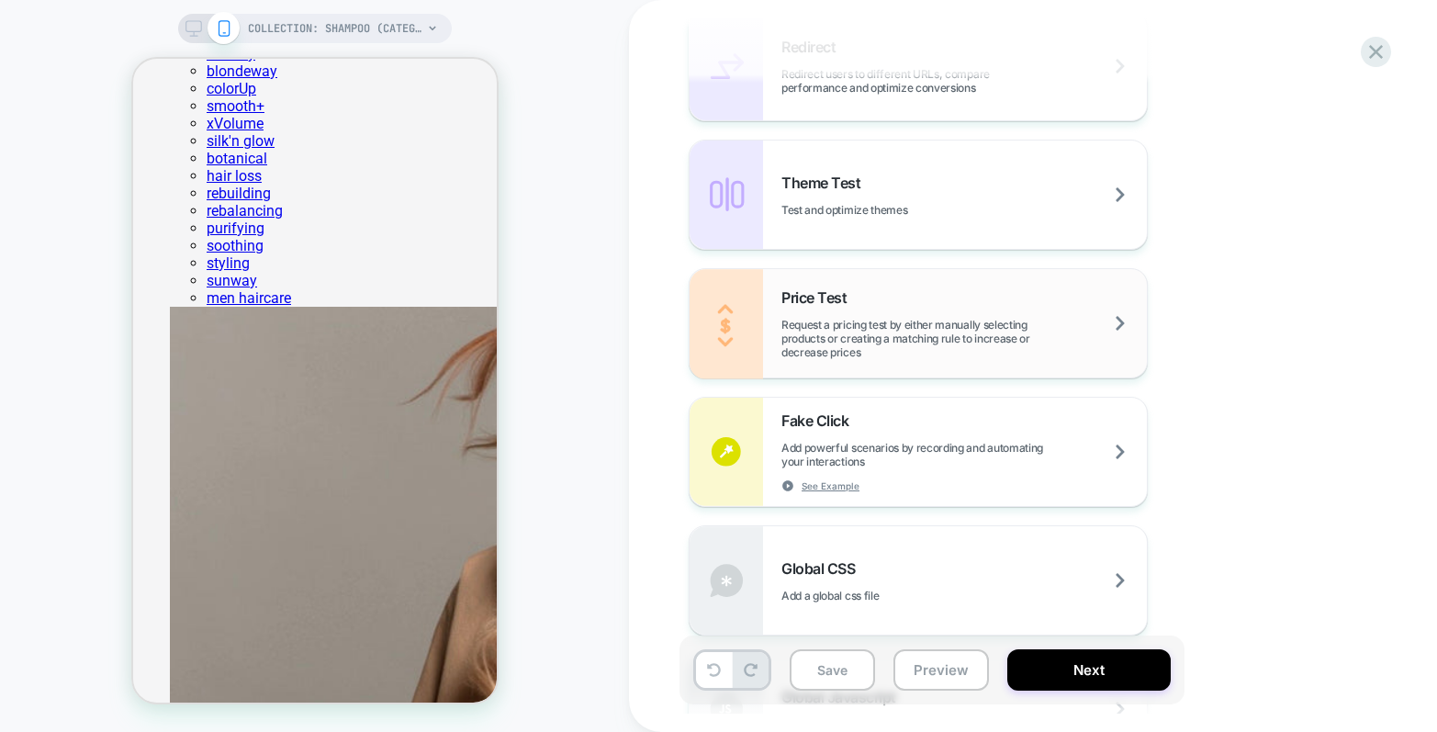
scroll to position [929, 0]
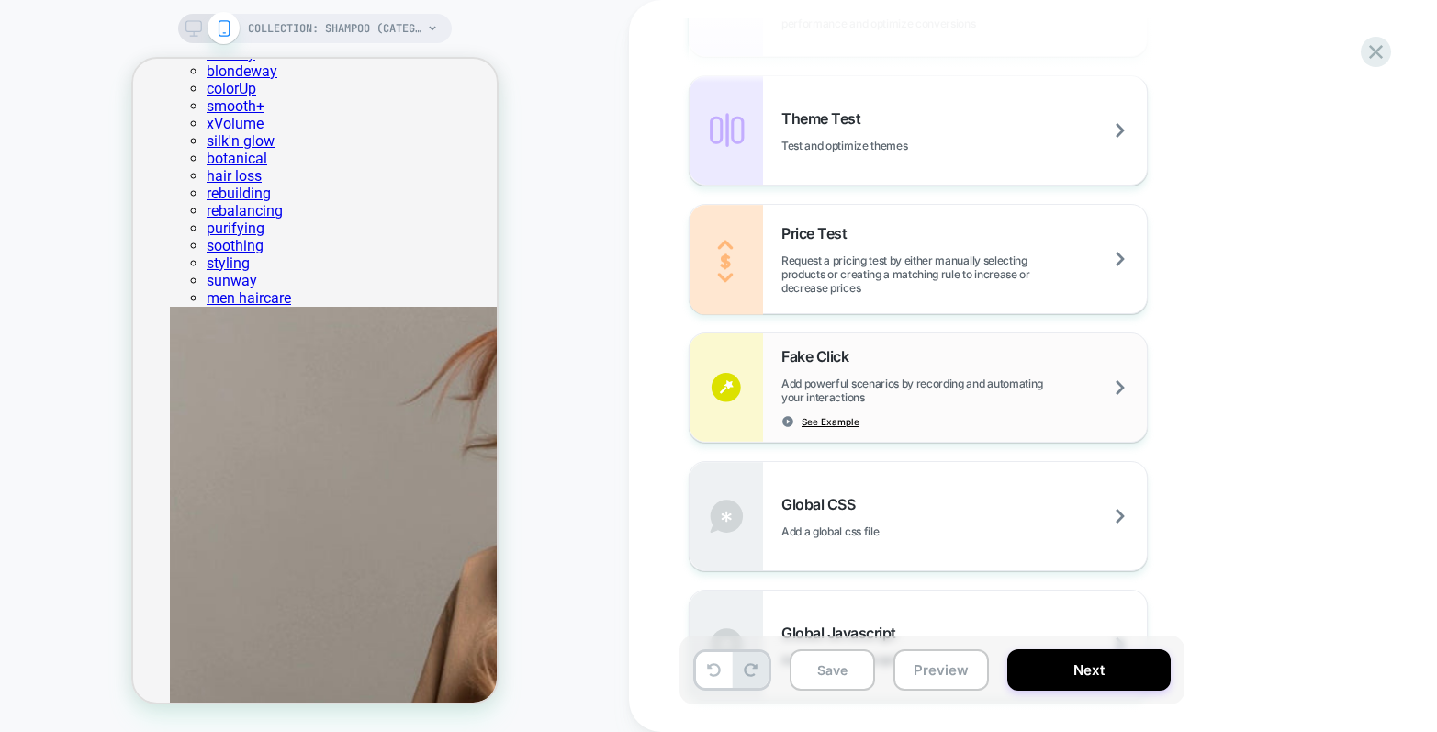
click at [829, 421] on span "See Example" at bounding box center [831, 421] width 58 height 13
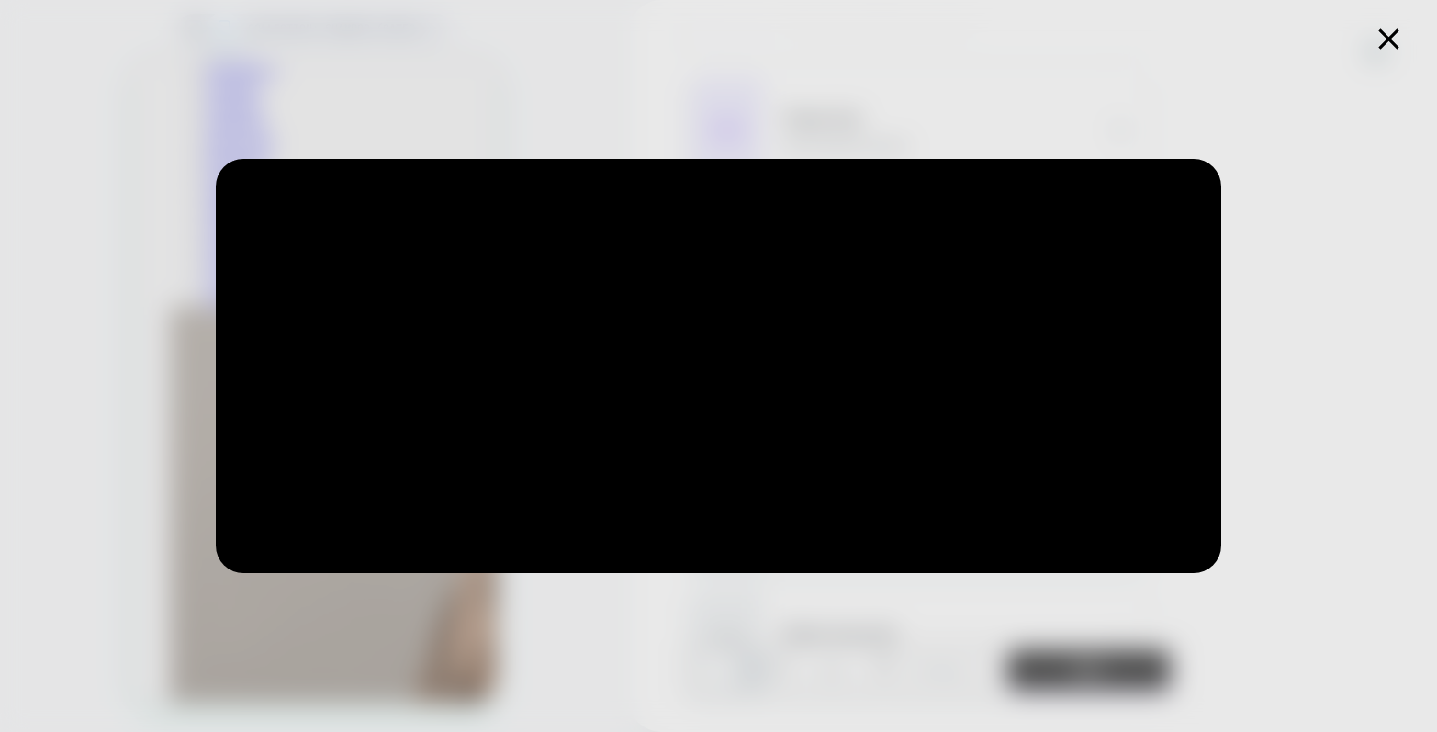
click at [1388, 32] on icon at bounding box center [1389, 39] width 36 height 36
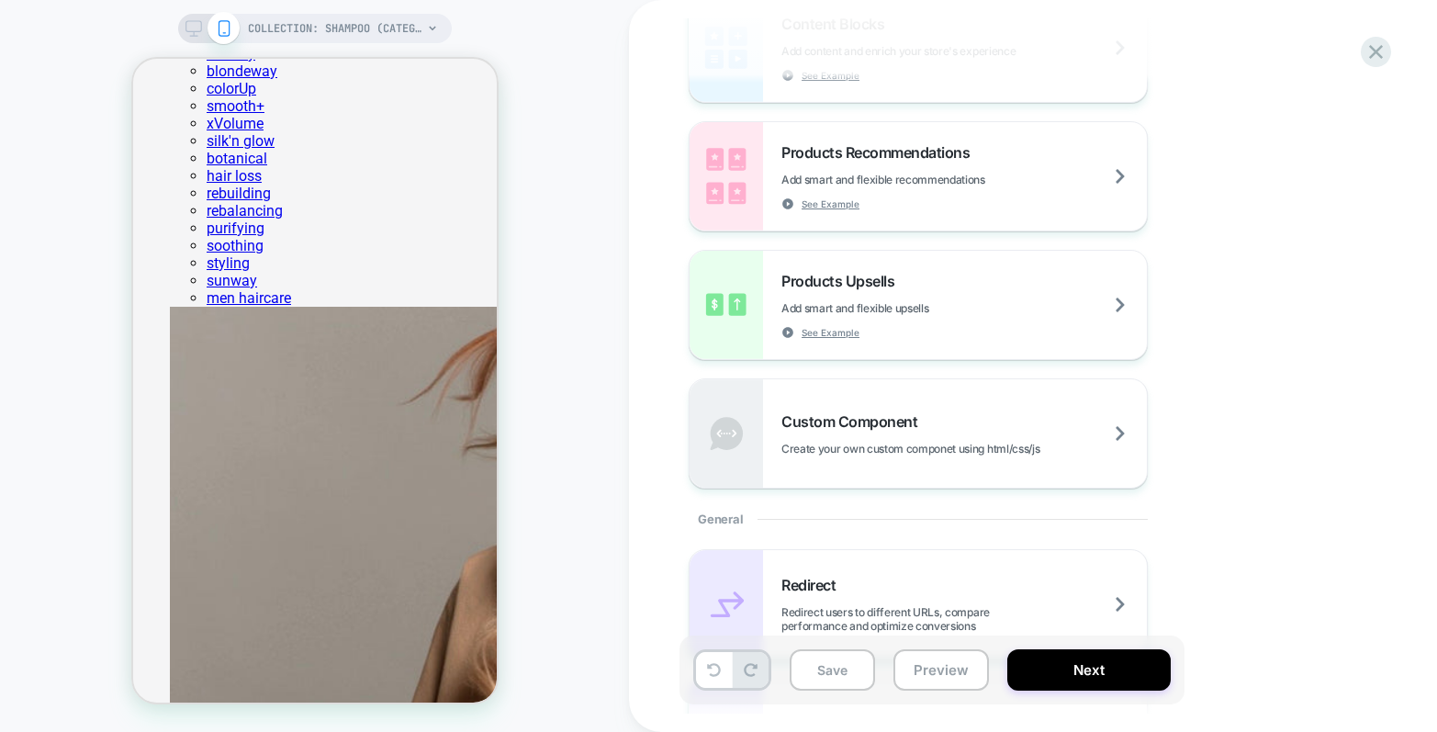
scroll to position [171, 0]
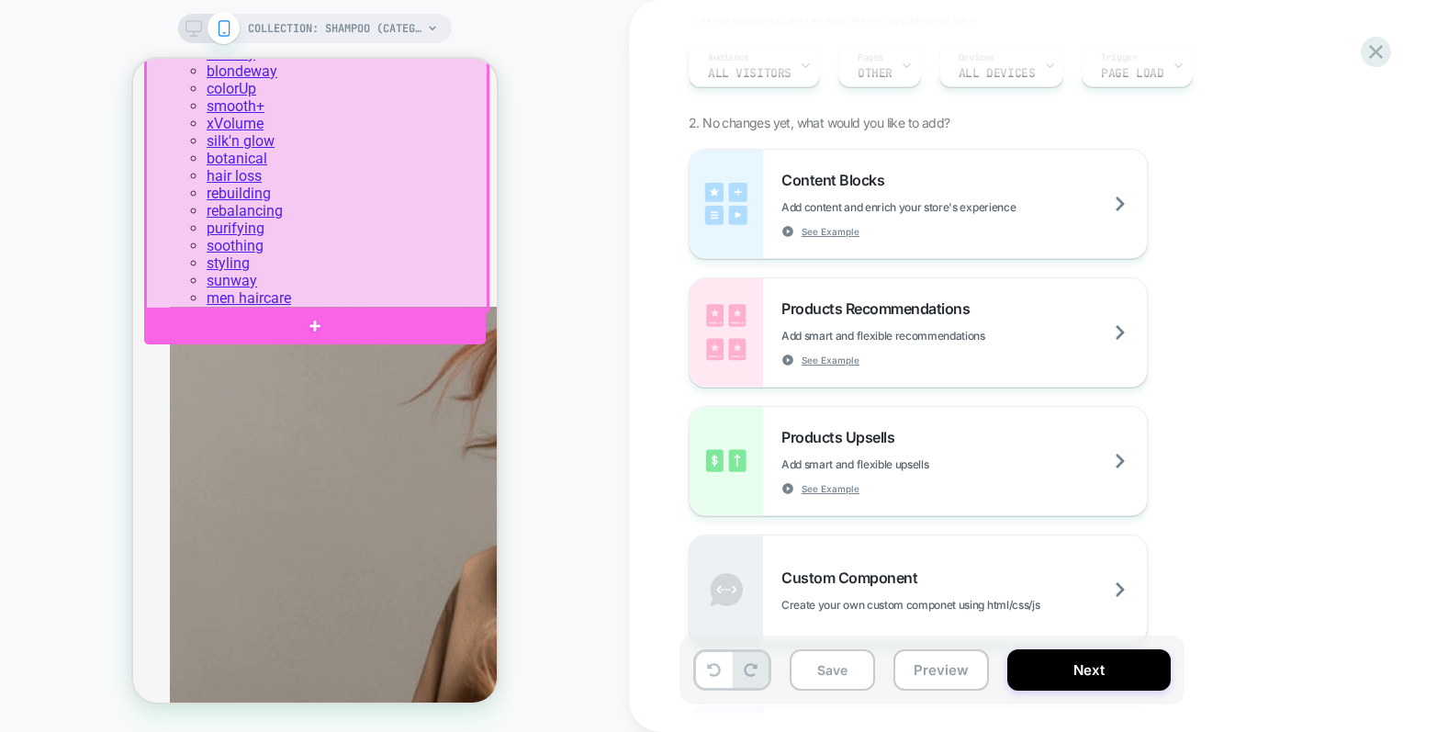
click at [309, 275] on div at bounding box center [316, 129] width 342 height 365
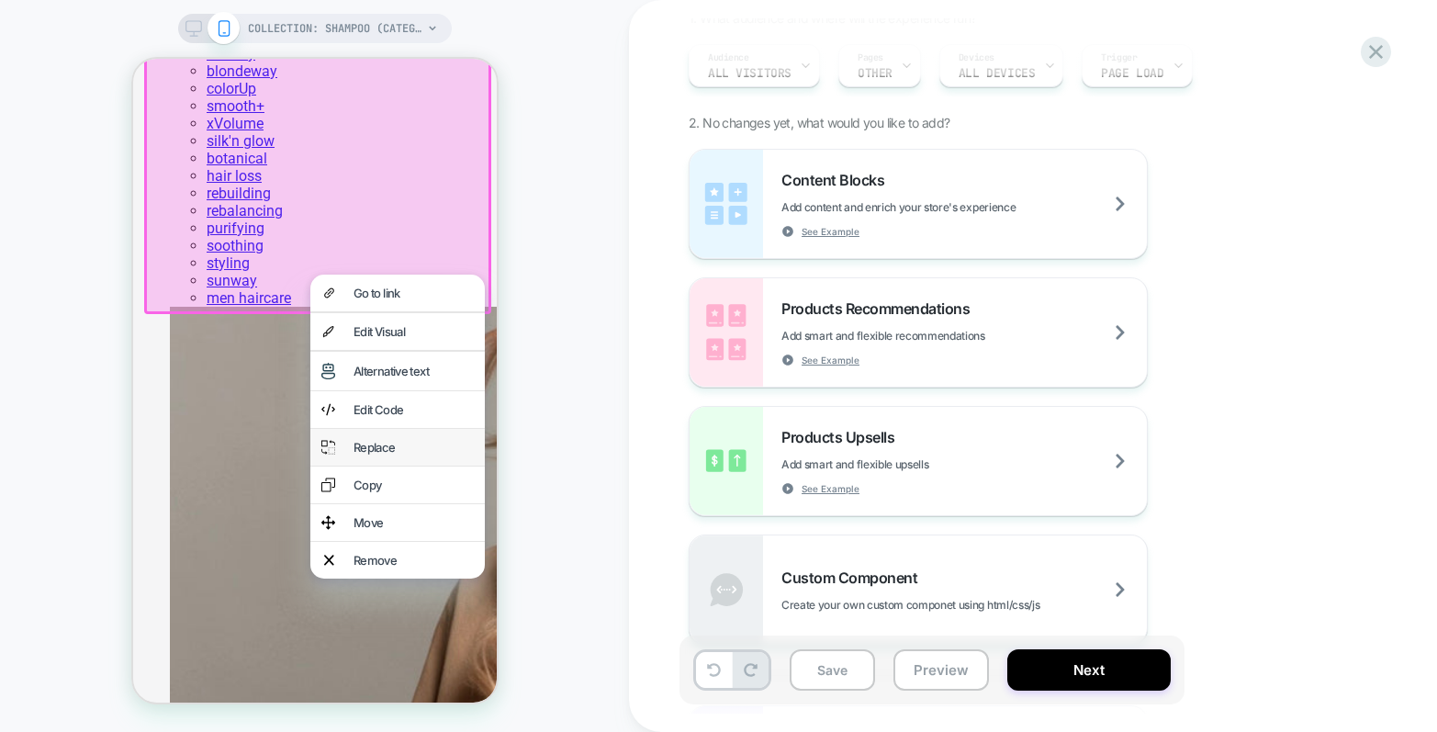
click at [410, 454] on div "Replace" at bounding box center [413, 447] width 120 height 15
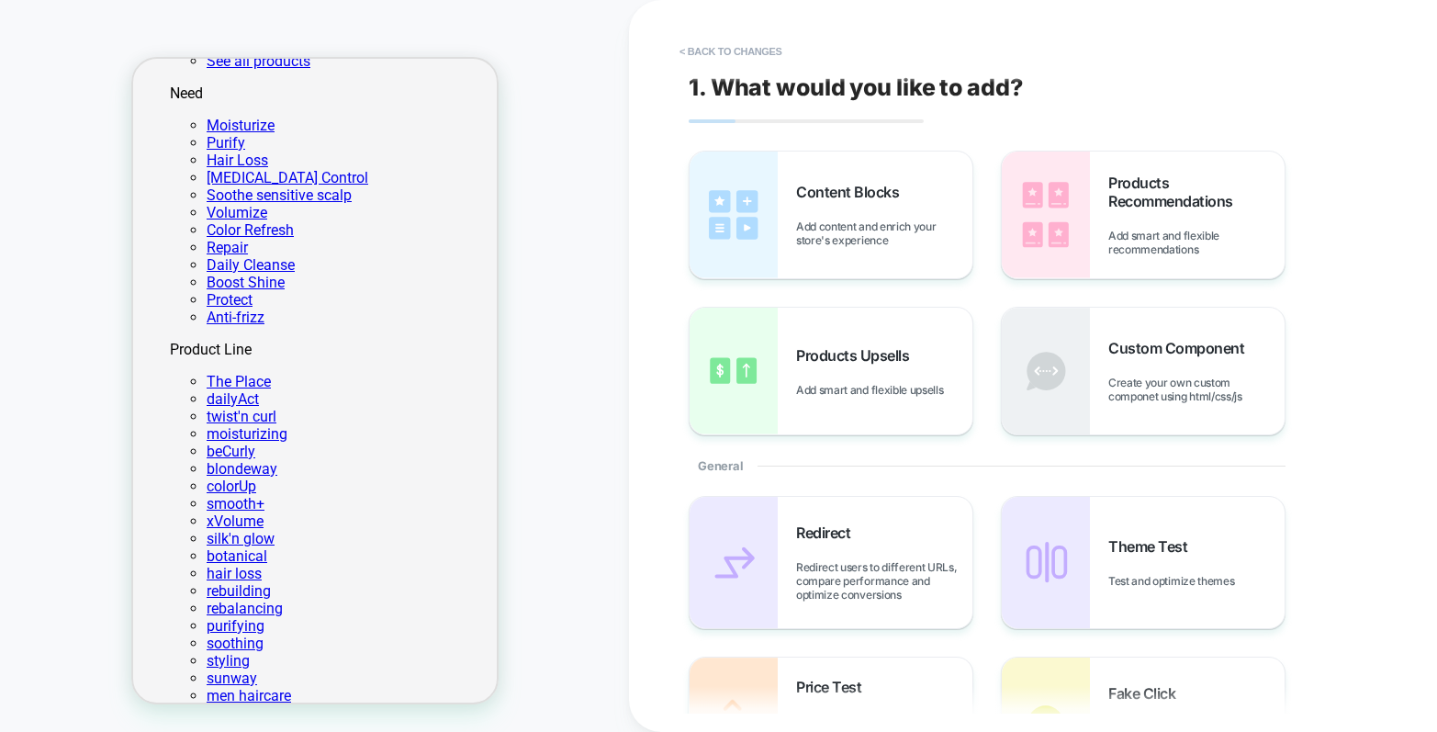
scroll to position [508, 0]
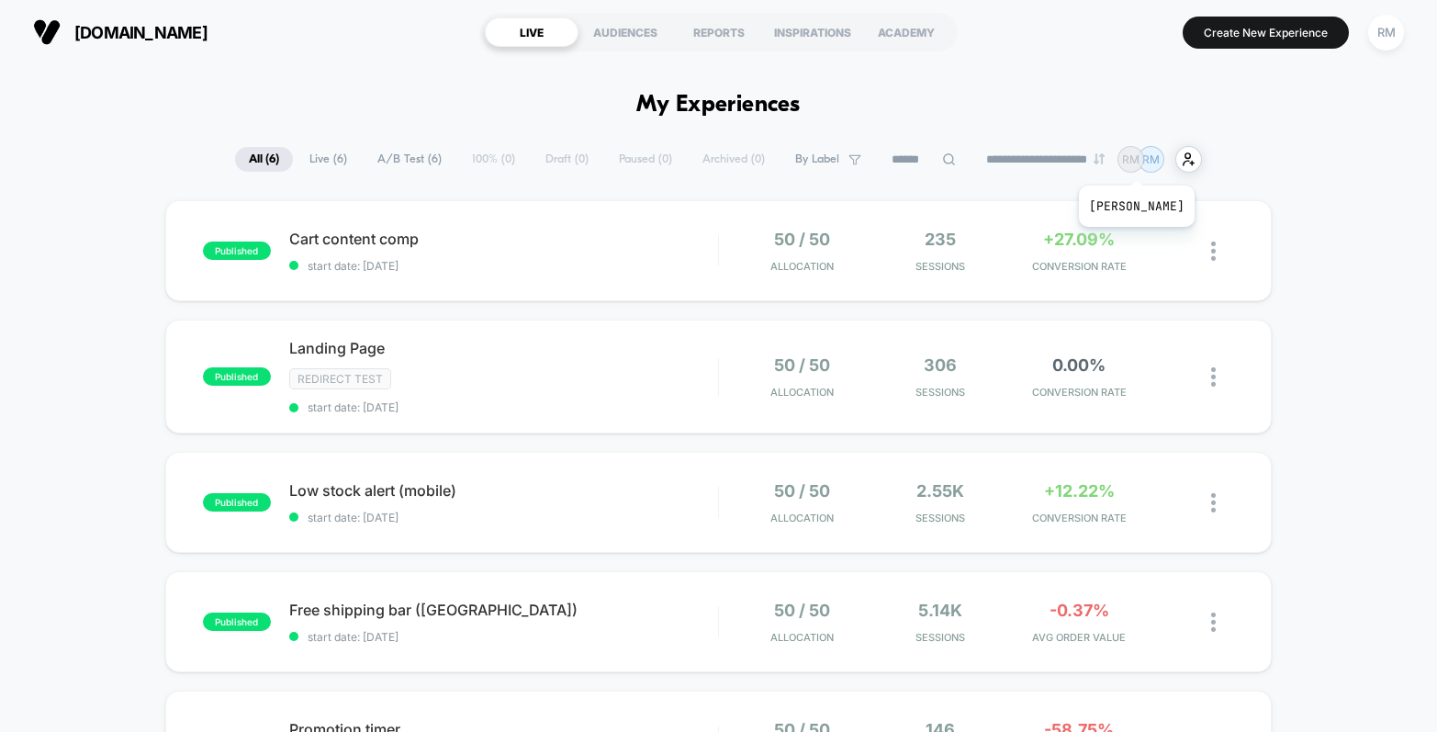
click at [1144, 163] on div "RM" at bounding box center [1130, 159] width 27 height 27
click at [1160, 163] on p "RM" at bounding box center [1150, 159] width 17 height 14
click at [1193, 163] on icon "user-plus-alt-1-svgrepo-com" at bounding box center [1189, 159] width 14 height 14
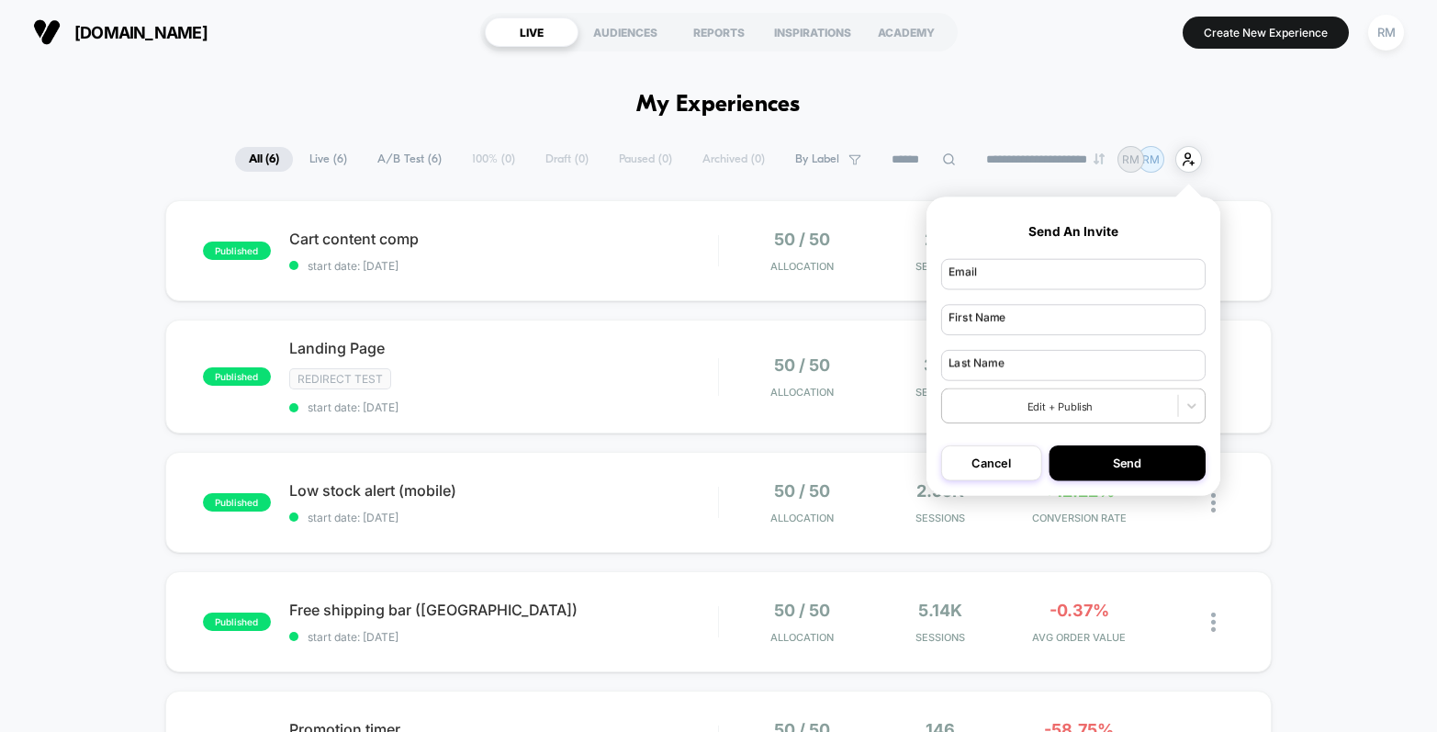
click at [1397, 24] on div "RM" at bounding box center [1386, 33] width 36 height 36
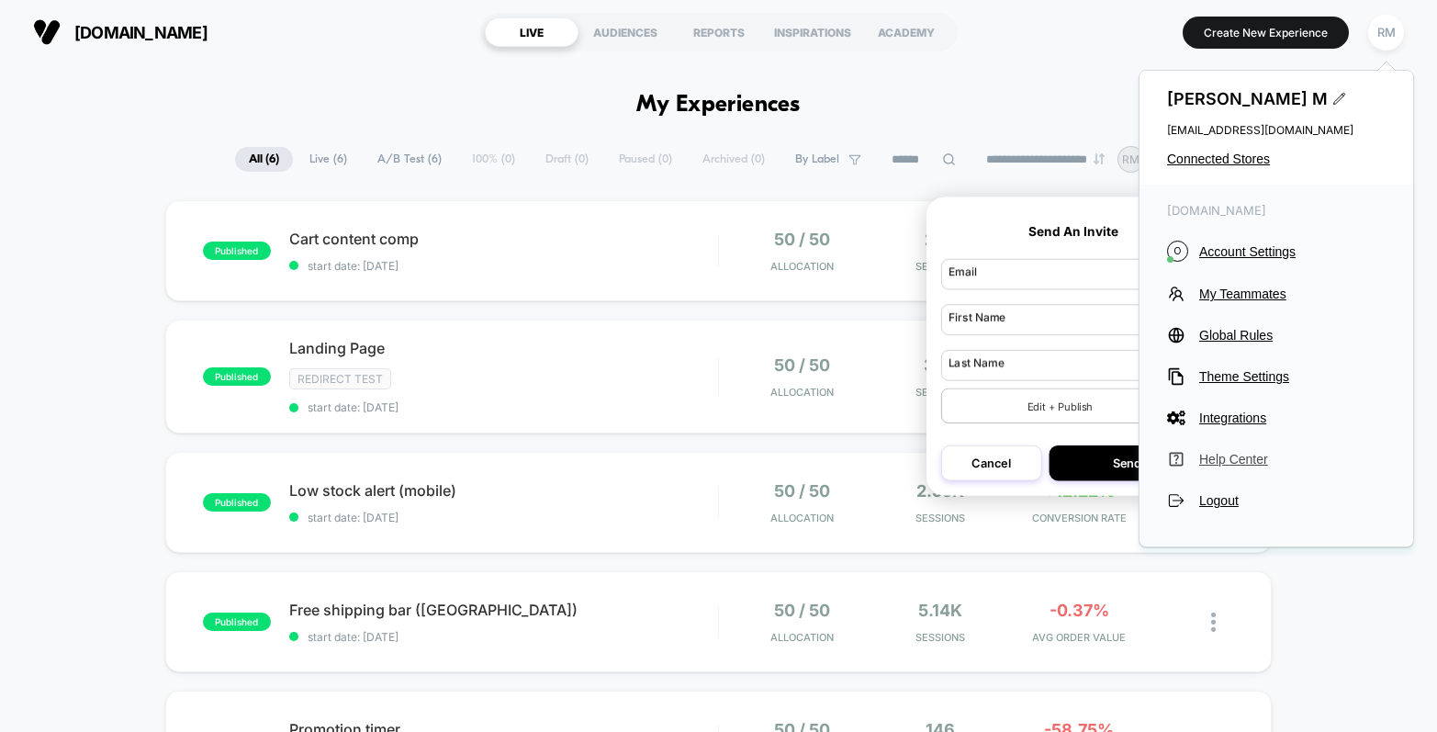
click at [1243, 465] on span "Help Center" at bounding box center [1292, 459] width 186 height 15
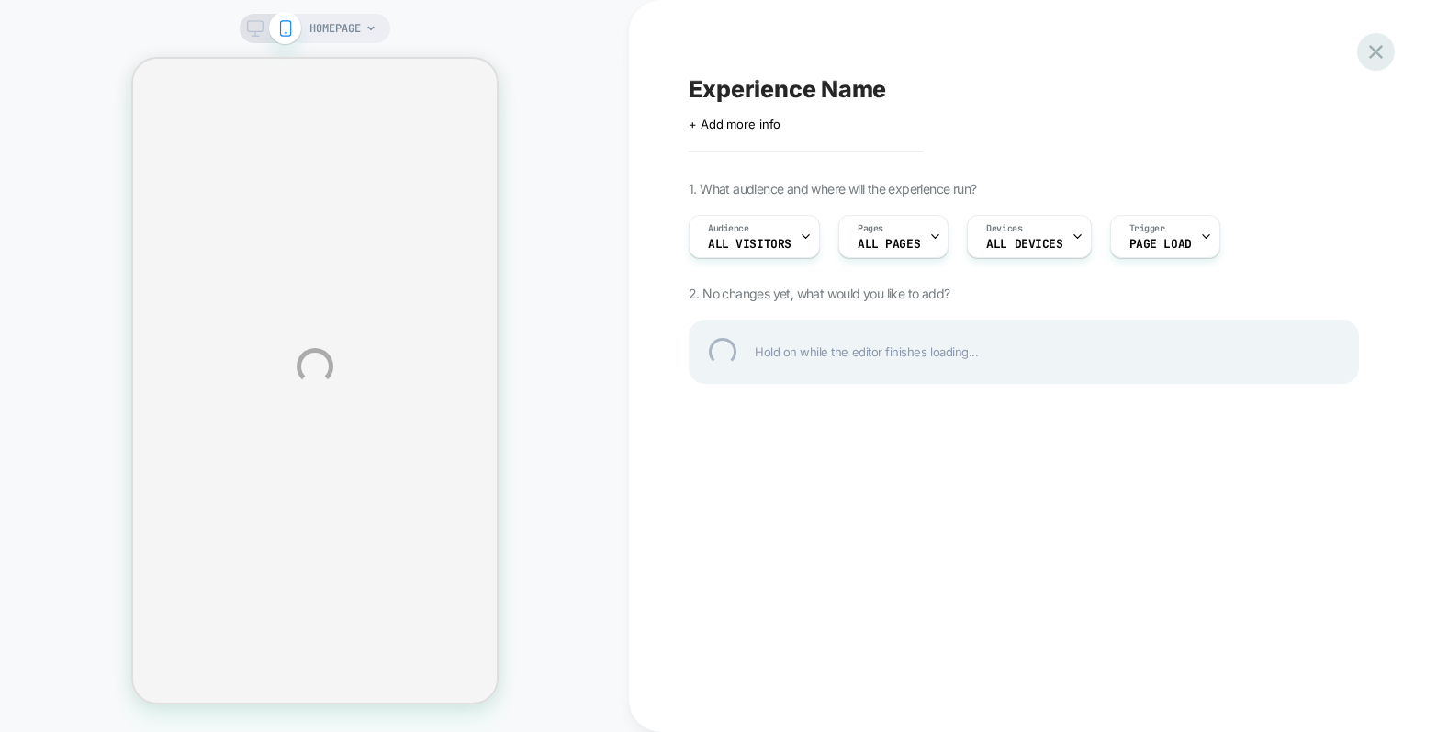
click at [1384, 51] on div at bounding box center [1376, 52] width 38 height 38
